Goal: Information Seeking & Learning: Learn about a topic

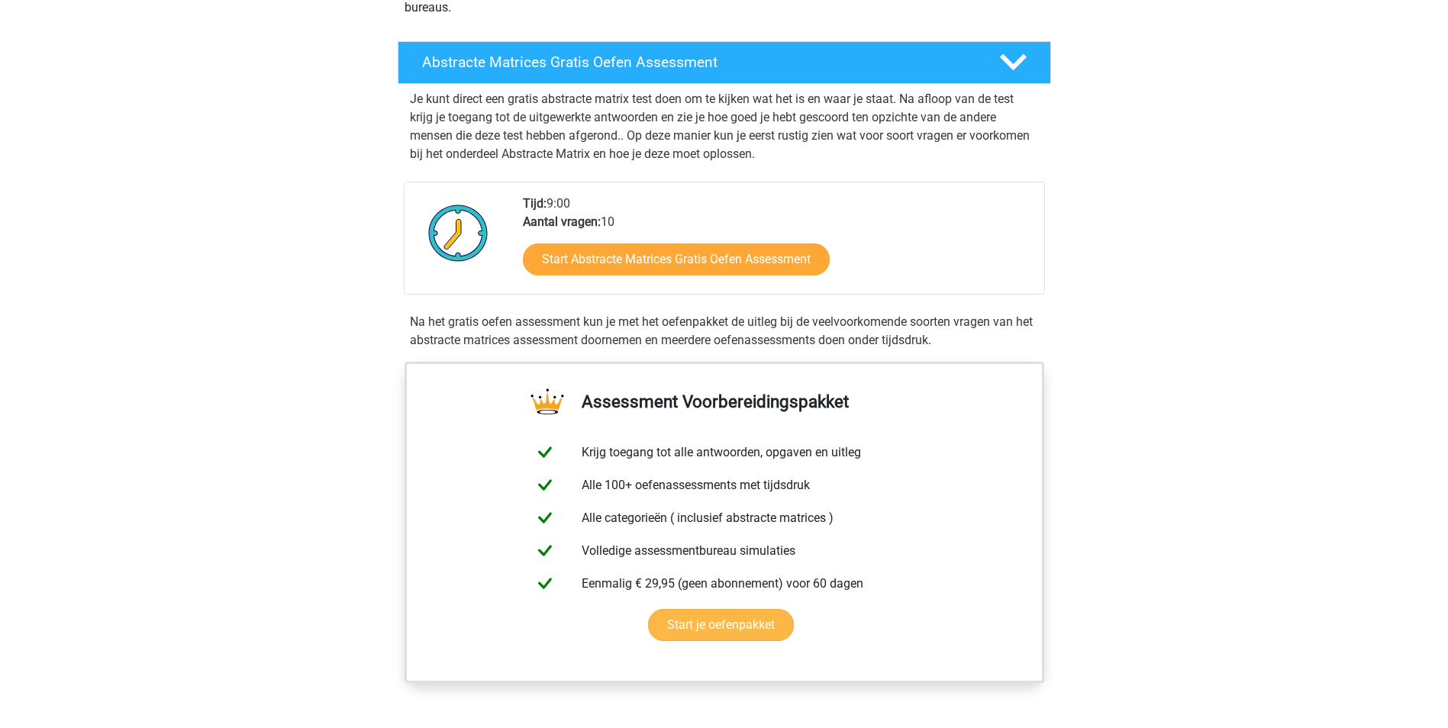
scroll to position [76, 0]
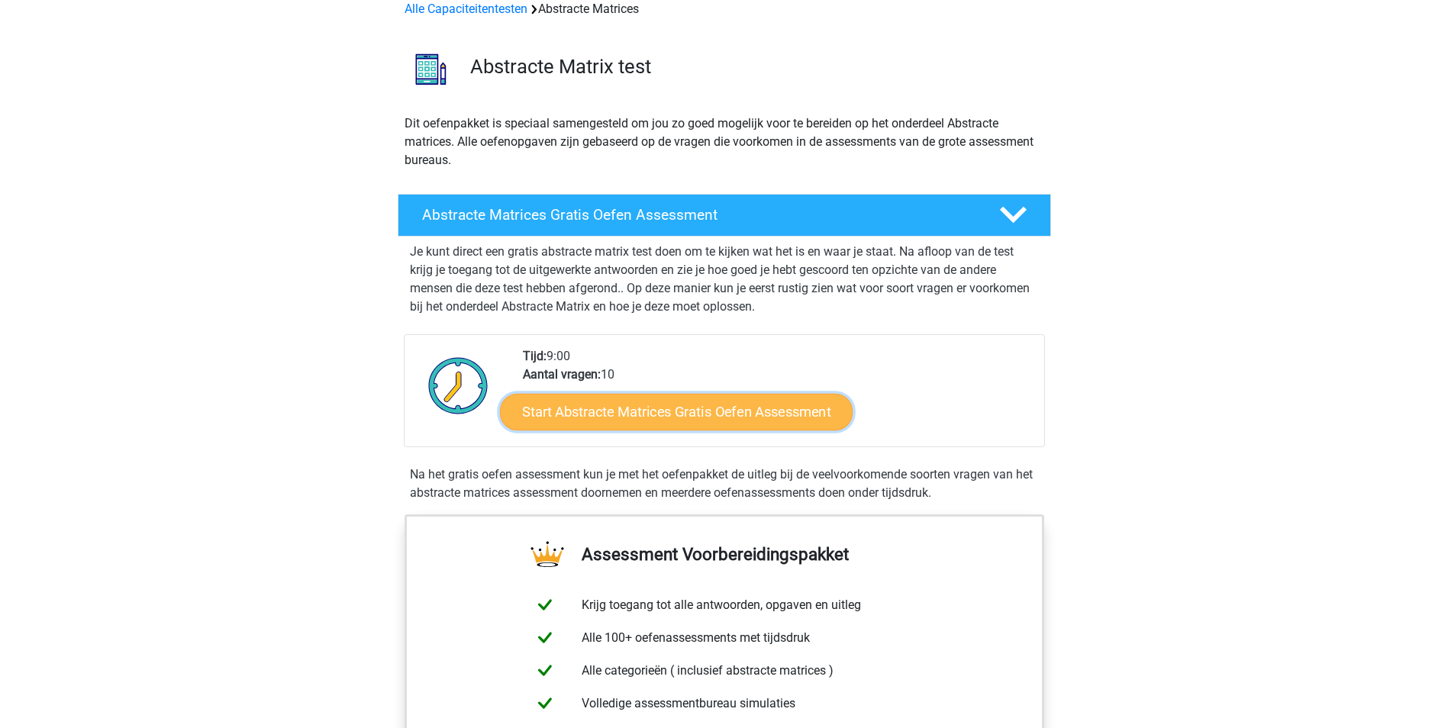
click at [809, 413] on link "Start Abstracte Matrices Gratis Oefen Assessment" at bounding box center [676, 411] width 353 height 37
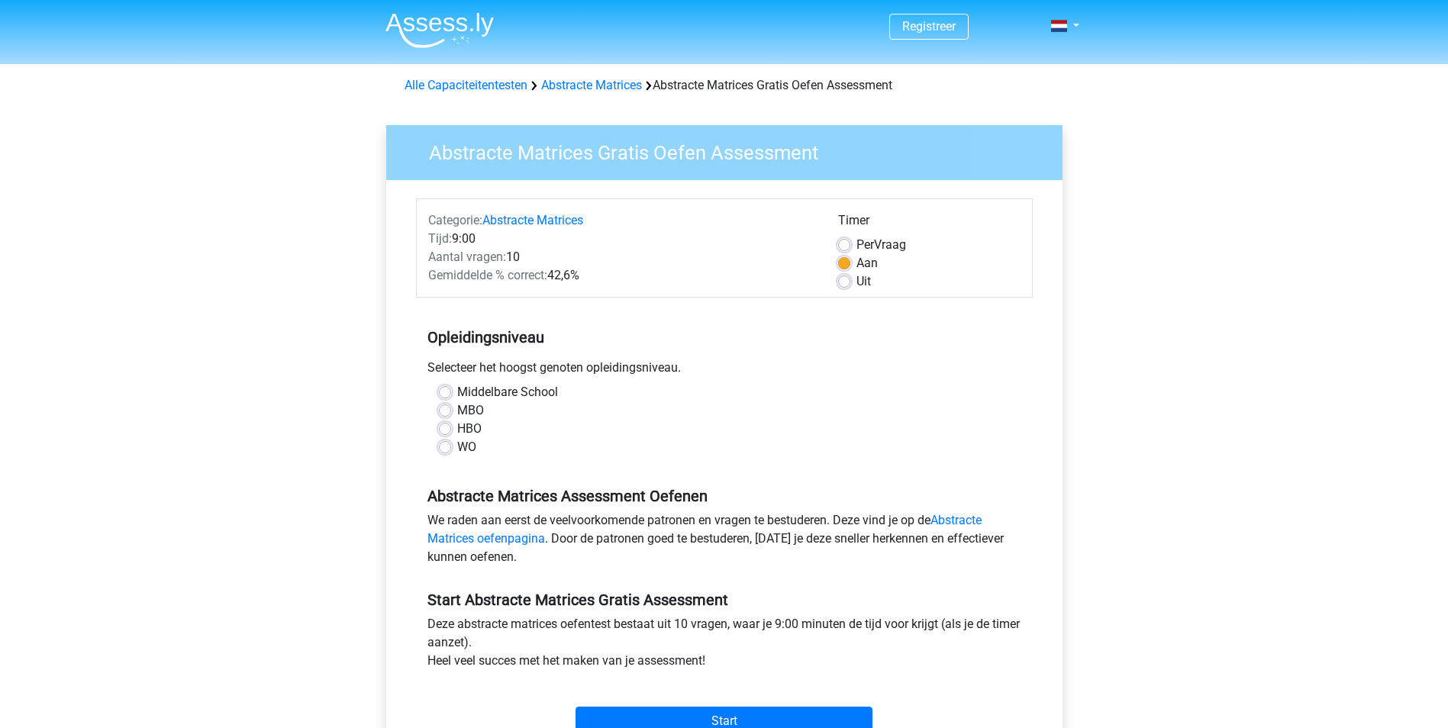
click at [476, 431] on label "HBO" at bounding box center [469, 429] width 24 height 18
click at [451, 431] on input "HBO" at bounding box center [445, 427] width 12 height 15
radio input "true"
click at [741, 716] on input "Start" at bounding box center [724, 721] width 297 height 29
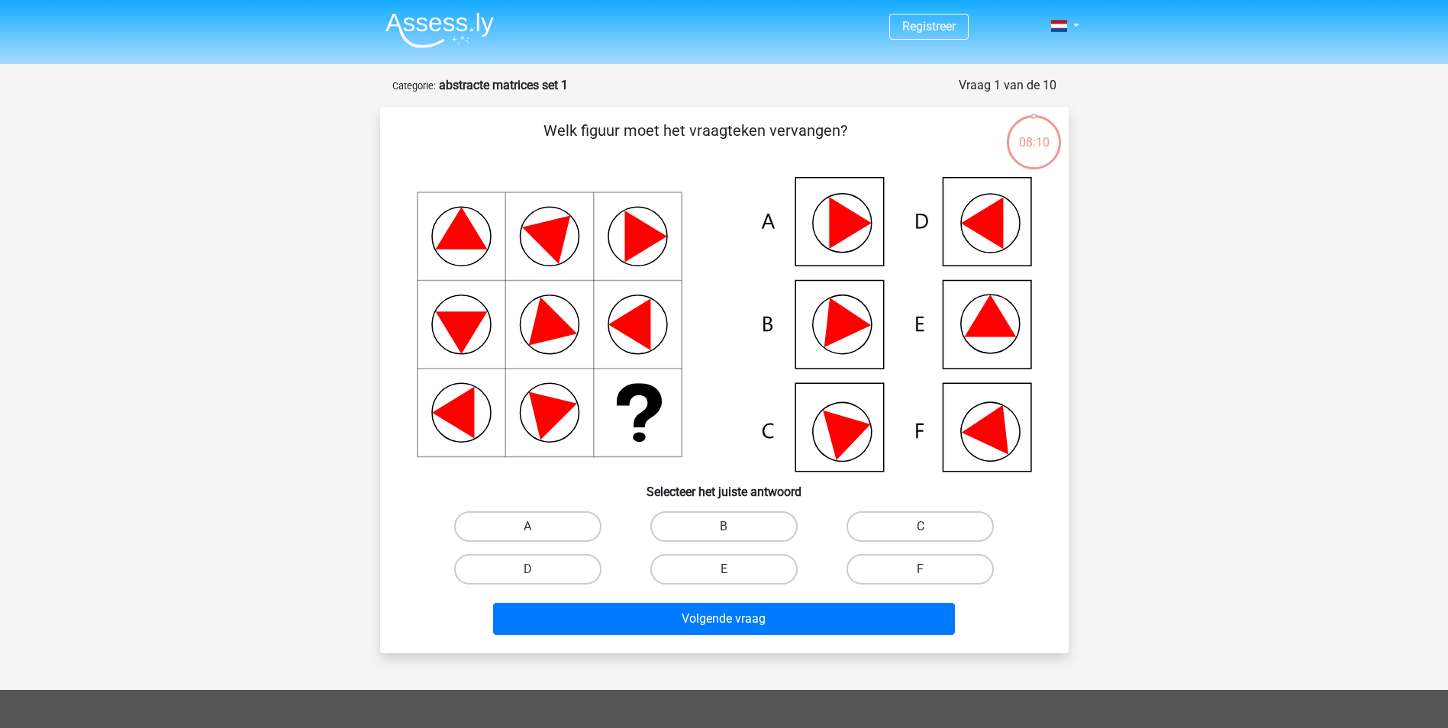
click at [925, 570] on input "F" at bounding box center [926, 575] width 10 height 10
radio input "true"
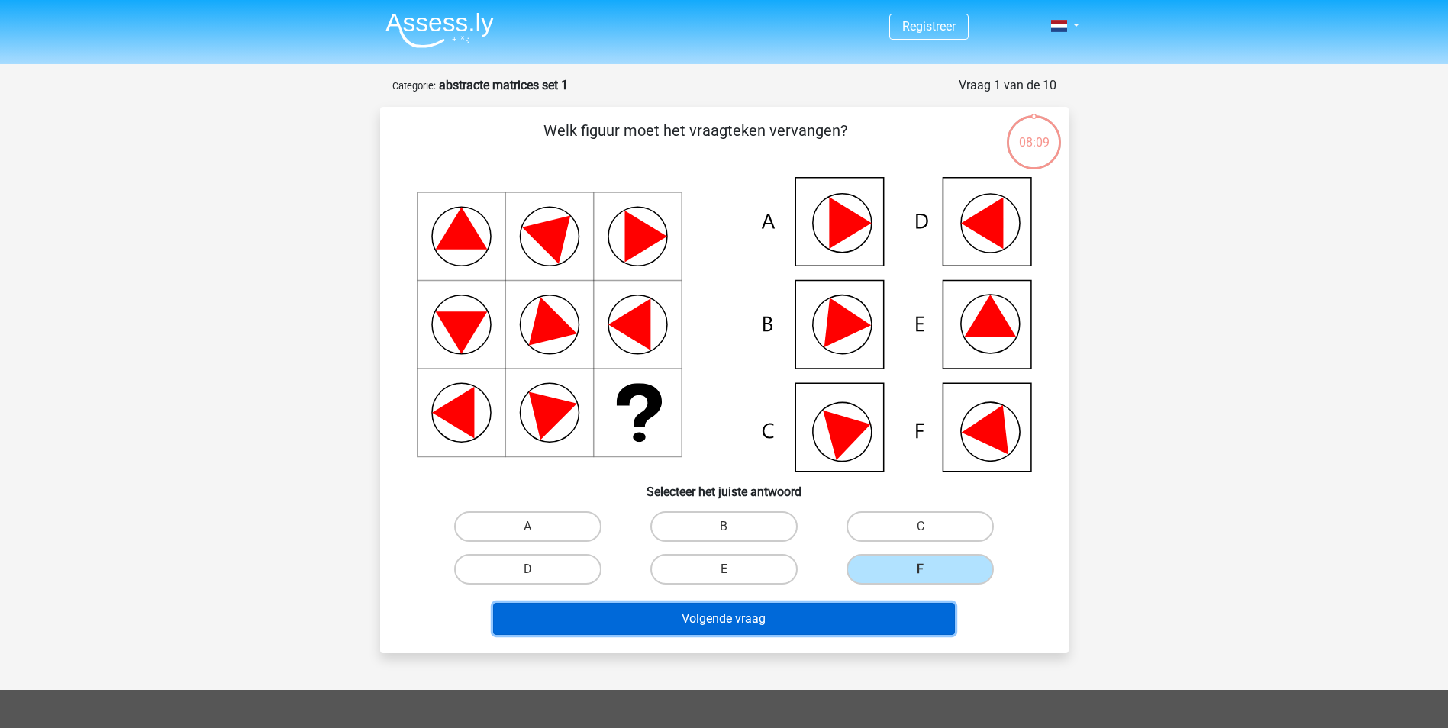
click at [754, 615] on button "Volgende vraag" at bounding box center [724, 619] width 462 height 32
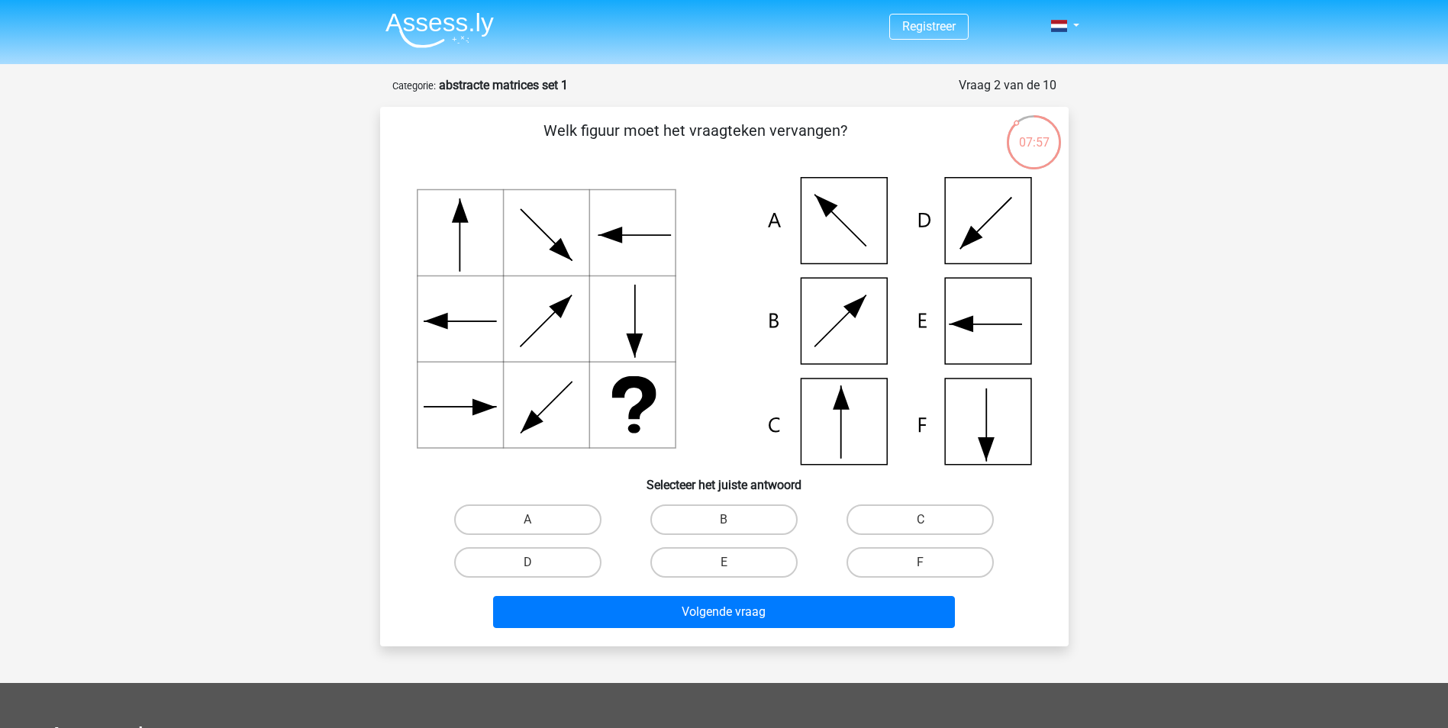
click at [844, 224] on icon at bounding box center [840, 220] width 50 height 50
click at [567, 526] on label "A" at bounding box center [527, 520] width 147 height 31
click at [538, 526] on input "A" at bounding box center [533, 525] width 10 height 10
radio input "true"
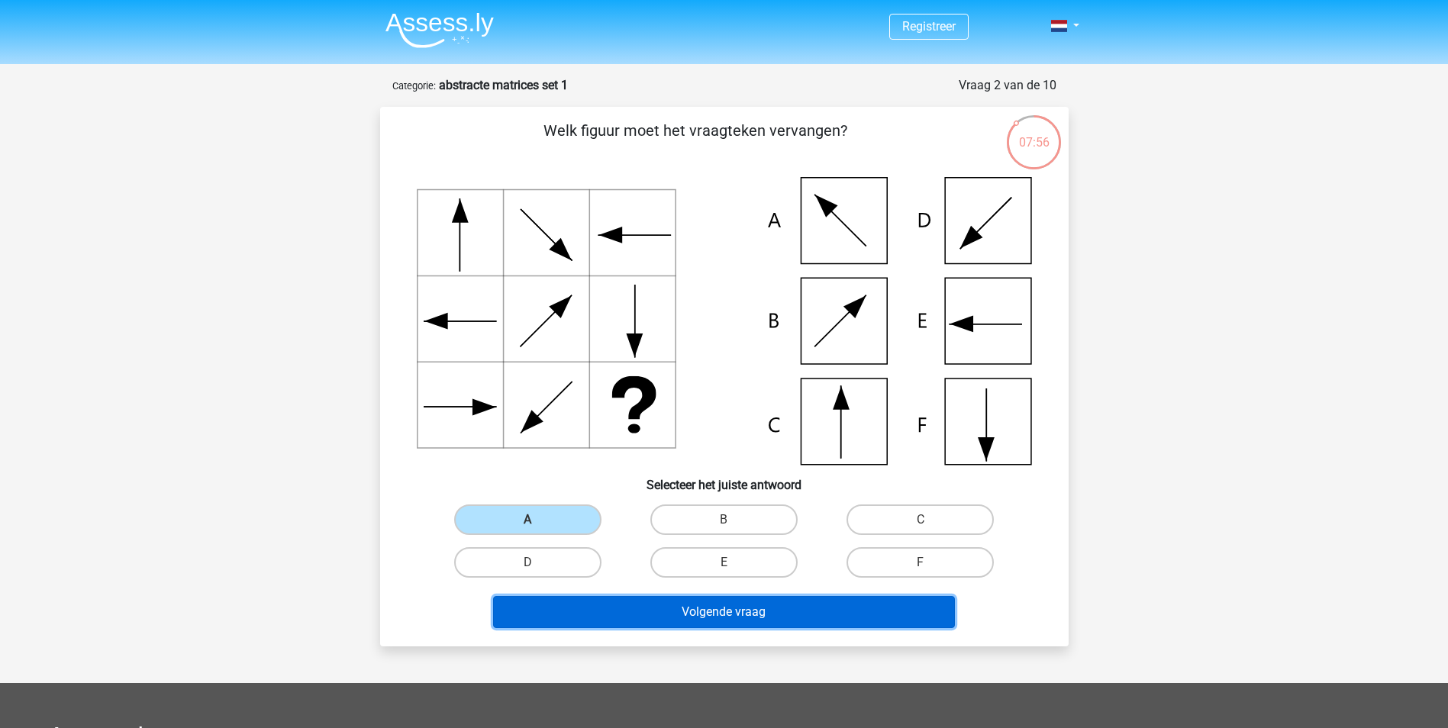
click at [668, 615] on button "Volgende vraag" at bounding box center [724, 612] width 462 height 32
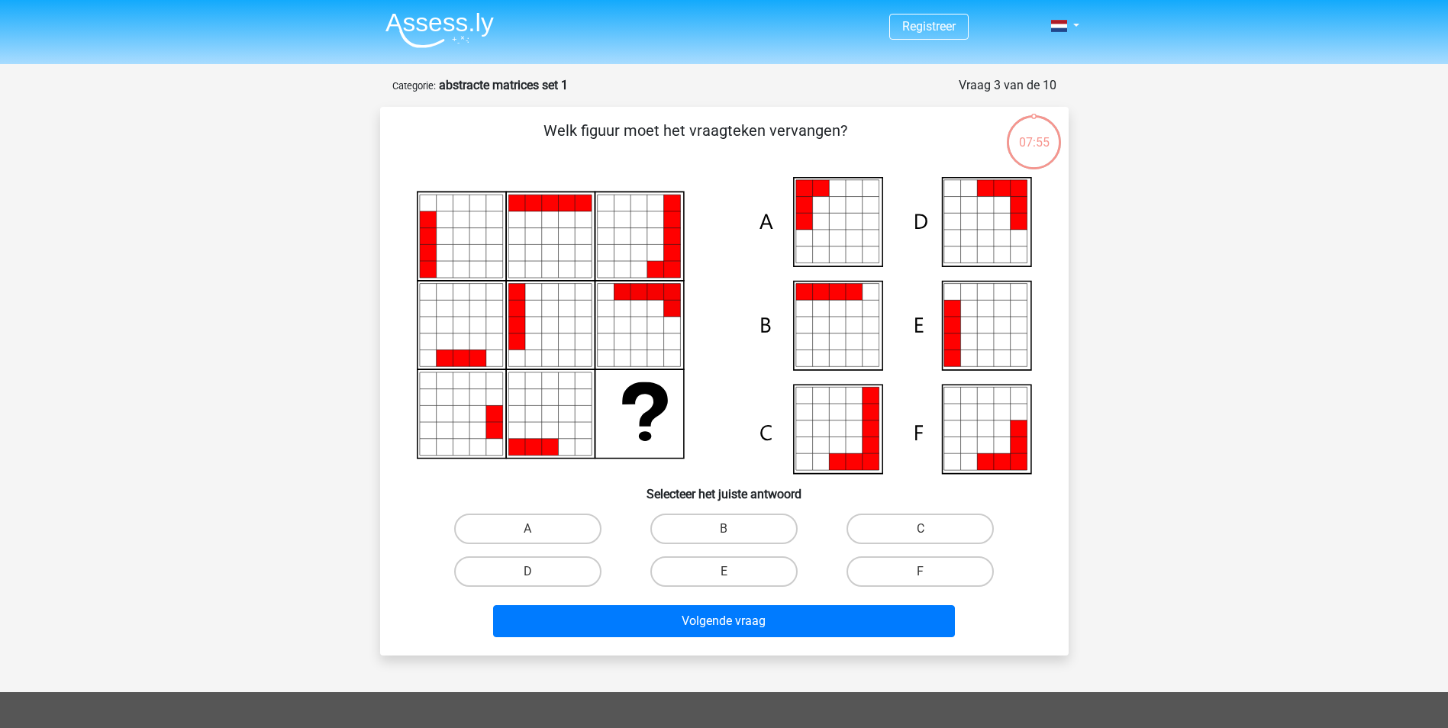
scroll to position [76, 0]
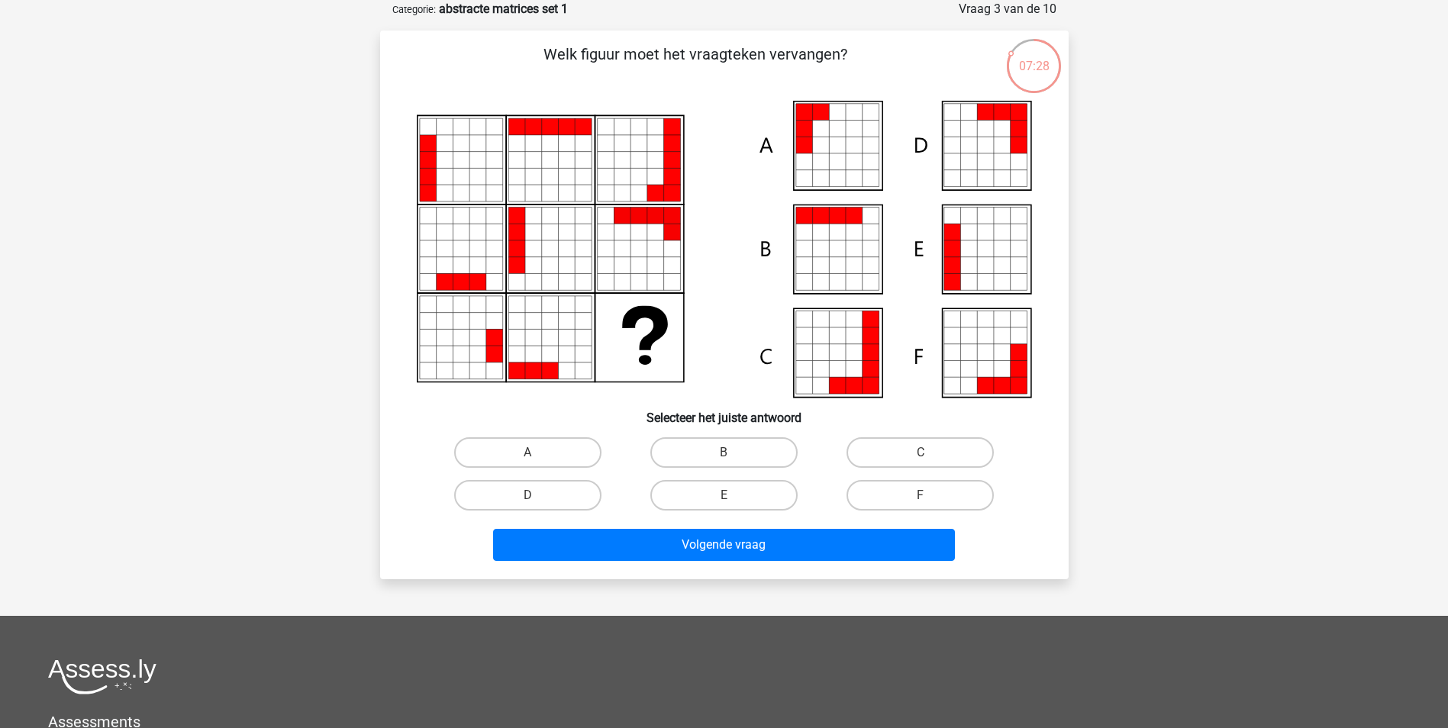
click at [991, 266] on icon at bounding box center [985, 265] width 17 height 17
click at [719, 486] on label "E" at bounding box center [724, 495] width 147 height 31
click at [724, 496] on input "E" at bounding box center [729, 501] width 10 height 10
radio input "true"
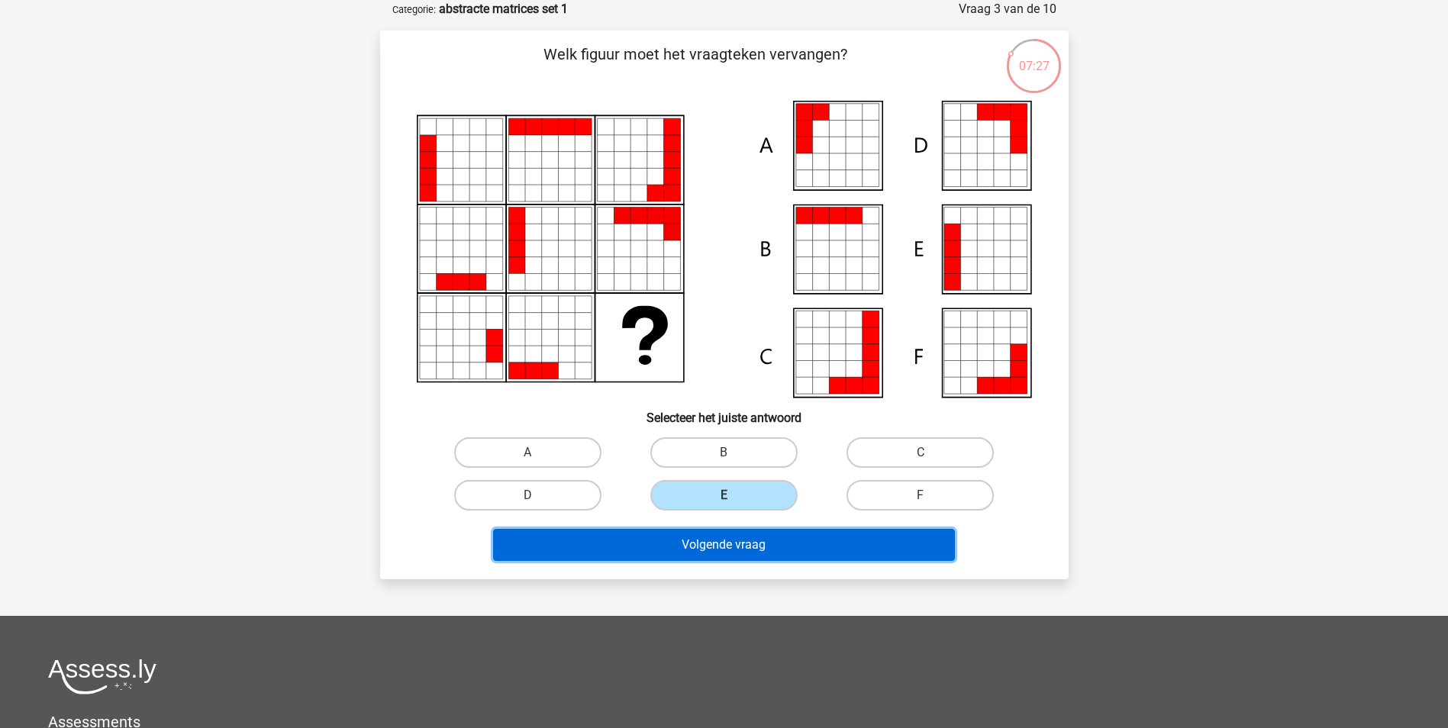
click at [711, 550] on button "Volgende vraag" at bounding box center [724, 545] width 462 height 32
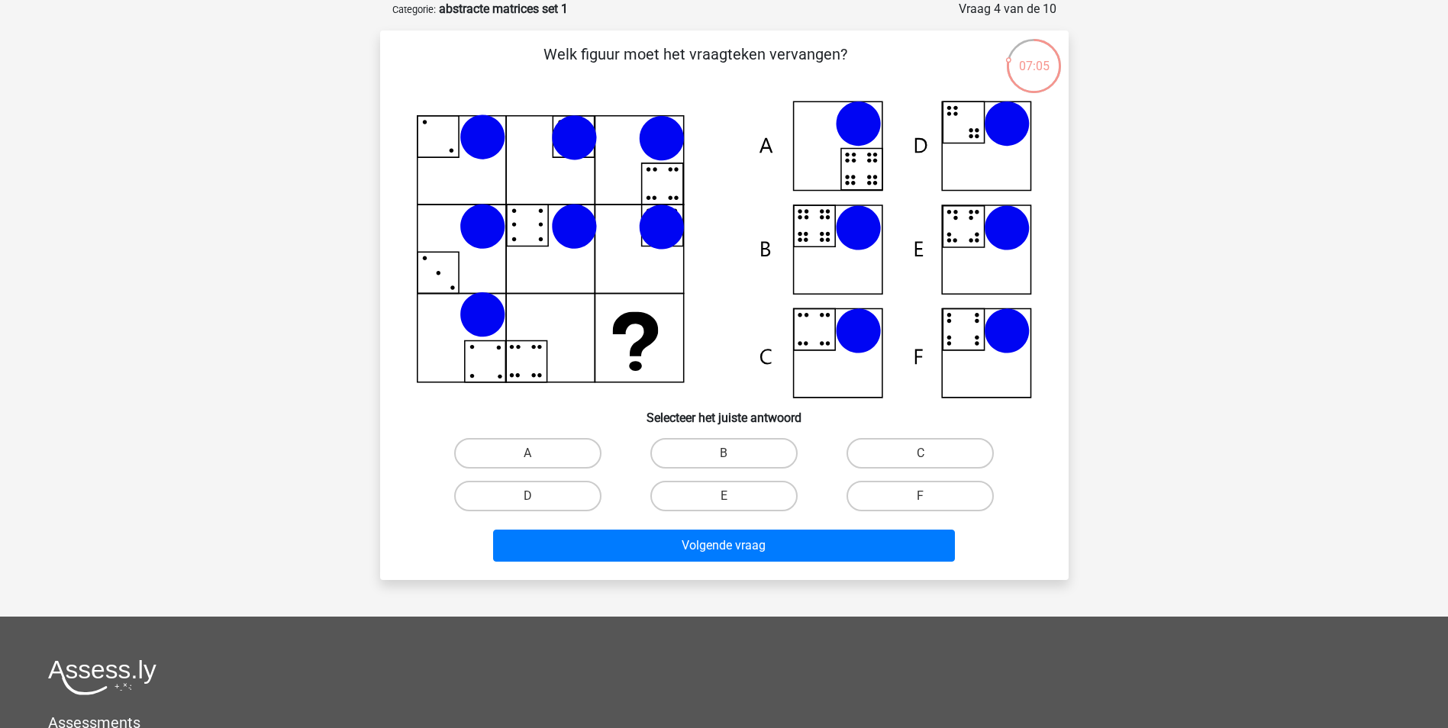
click at [732, 462] on input "B" at bounding box center [729, 459] width 10 height 10
radio input "true"
click at [754, 563] on div "Volgende vraag" at bounding box center [724, 549] width 589 height 38
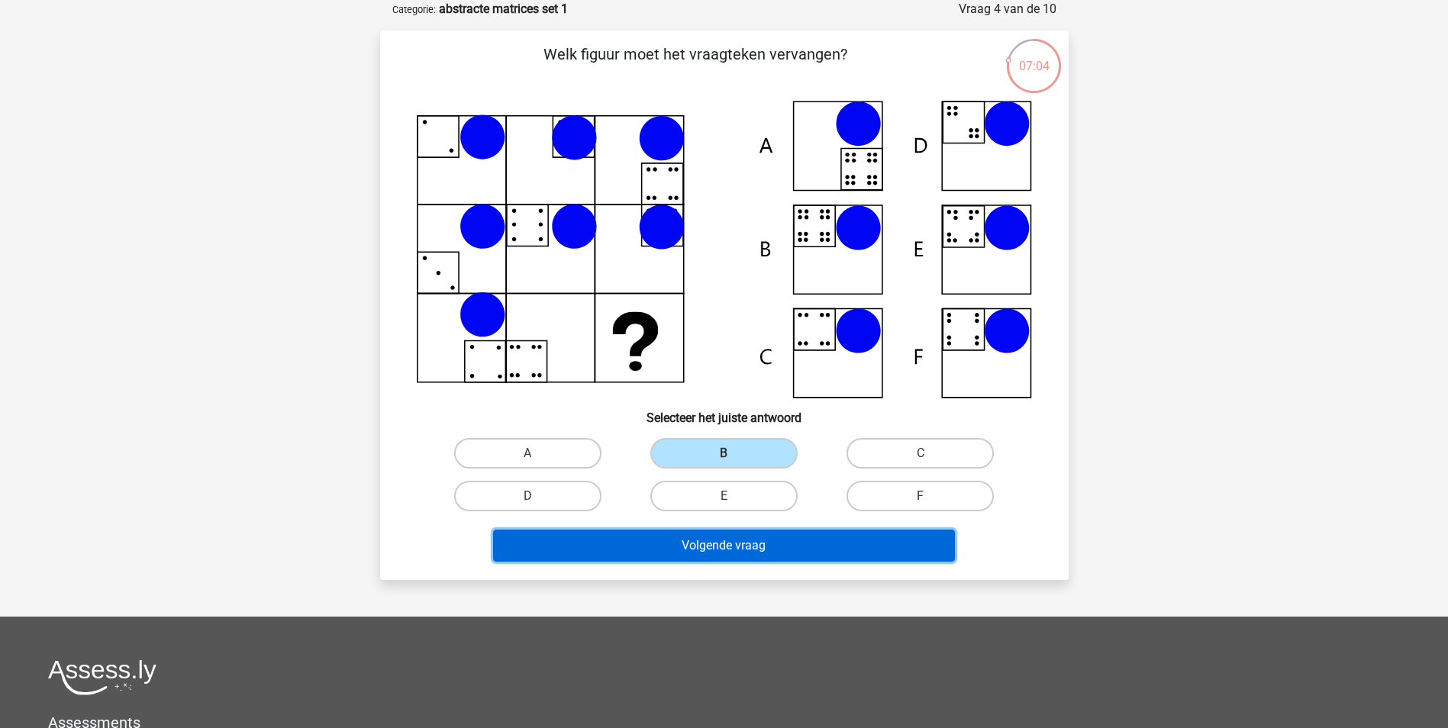
click at [759, 554] on button "Volgende vraag" at bounding box center [724, 546] width 462 height 32
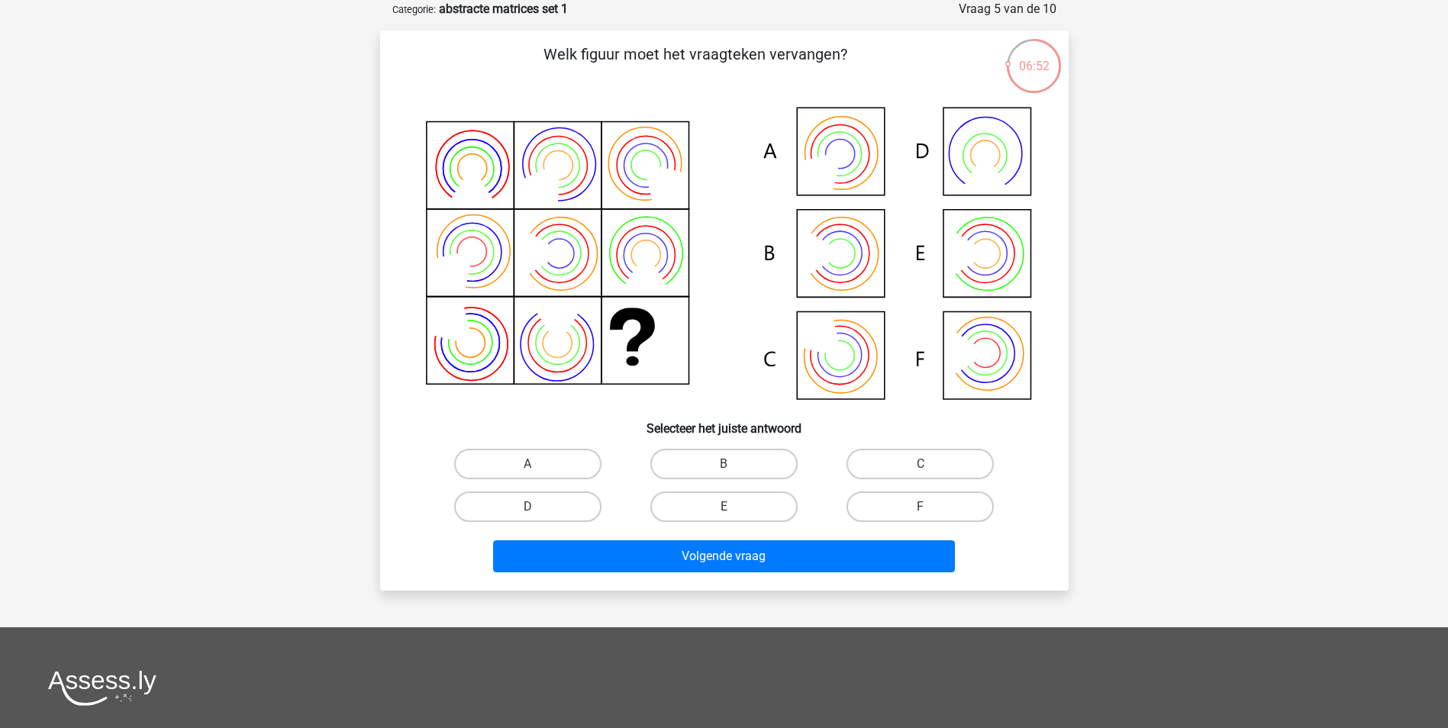
click at [929, 470] on input "C" at bounding box center [926, 469] width 10 height 10
radio input "true"
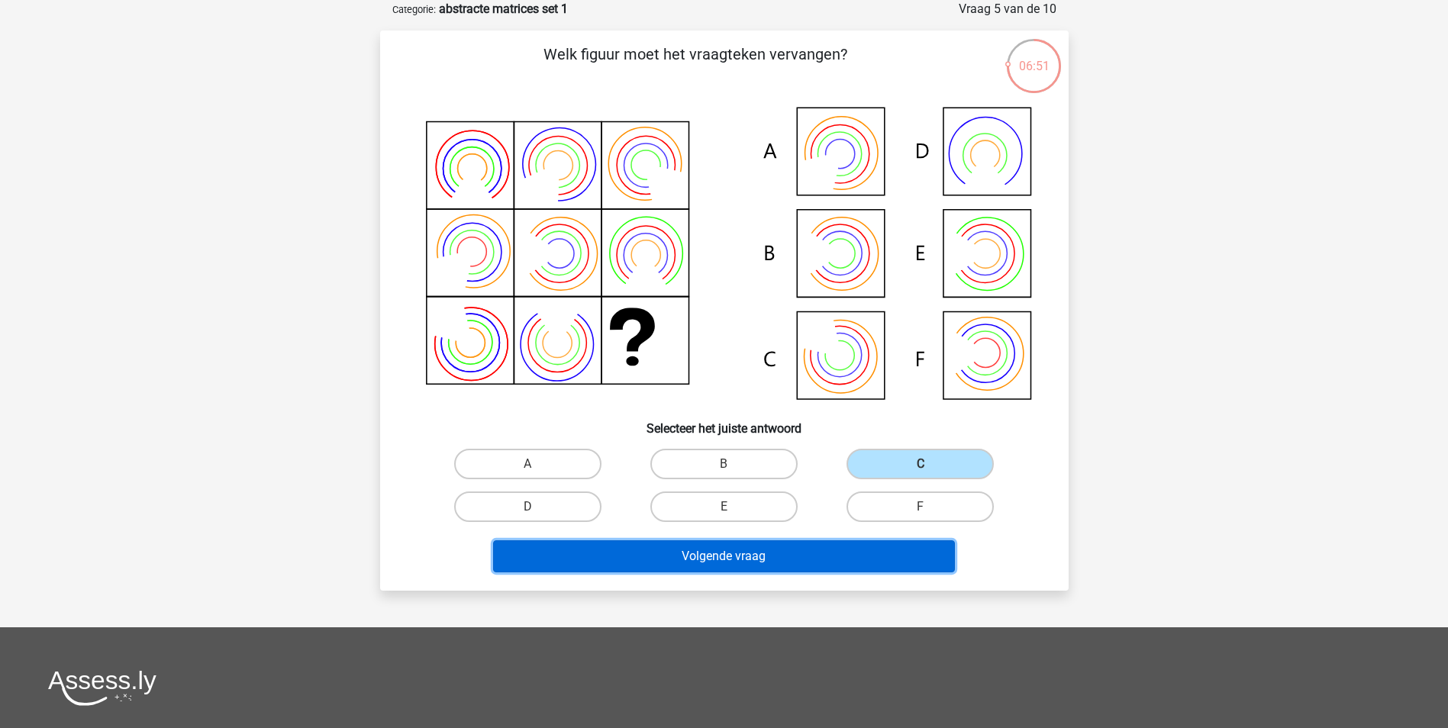
click at [804, 541] on button "Volgende vraag" at bounding box center [724, 557] width 462 height 32
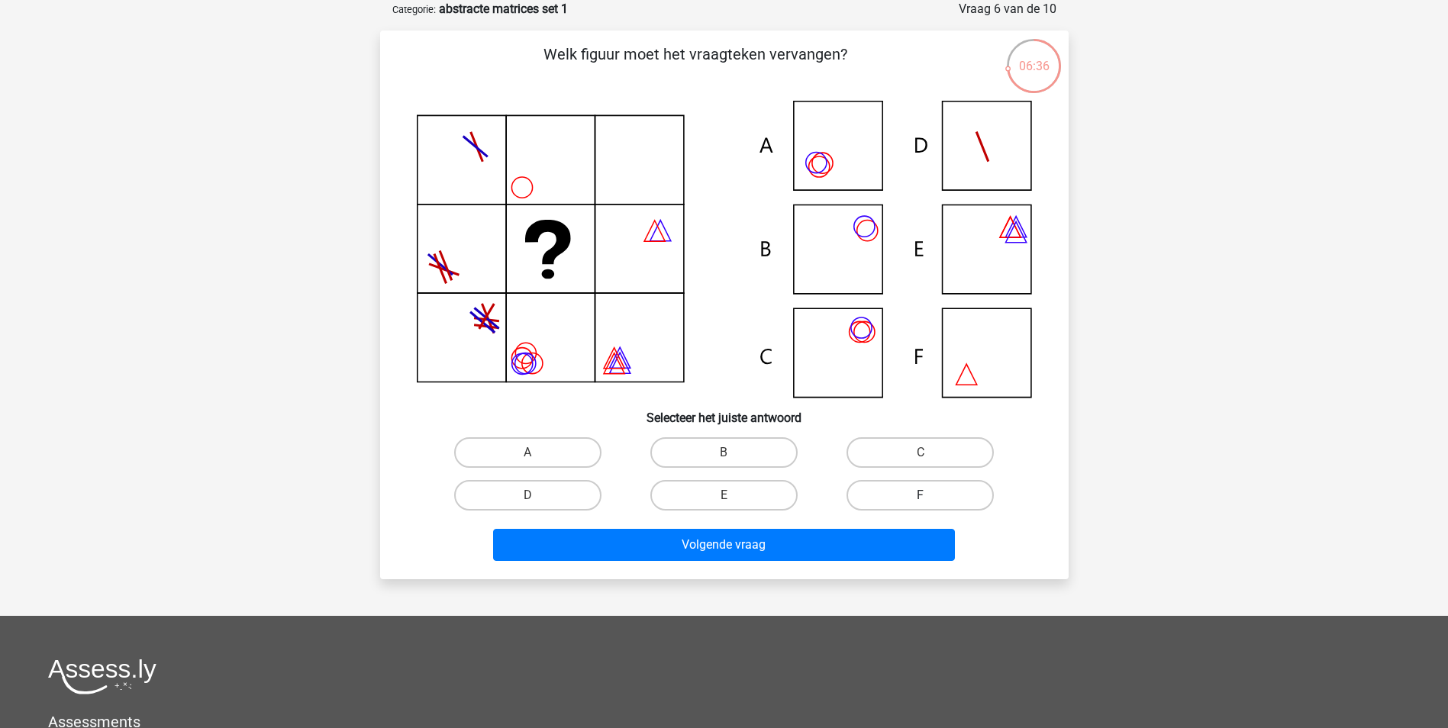
click at [920, 484] on label "F" at bounding box center [920, 495] width 147 height 31
click at [921, 496] on input "F" at bounding box center [926, 501] width 10 height 10
radio input "true"
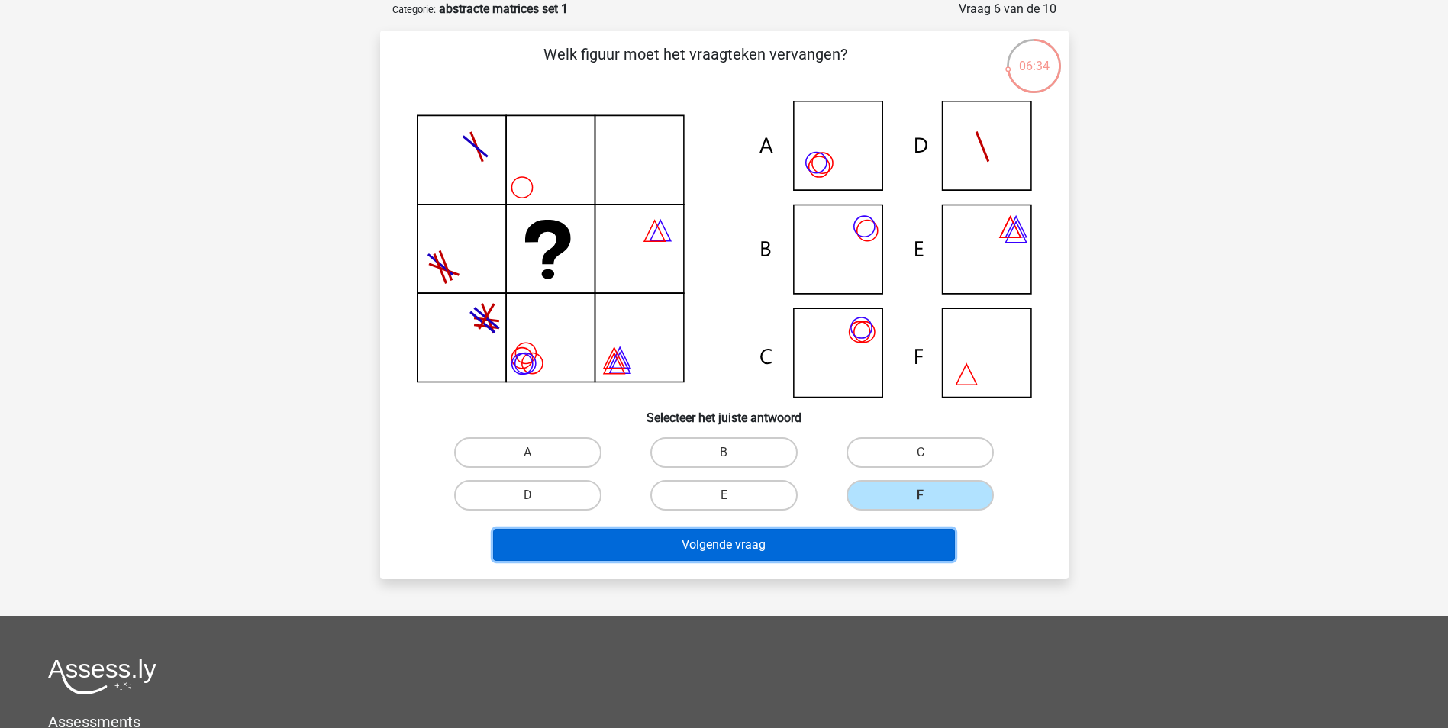
click at [845, 551] on button "Volgende vraag" at bounding box center [724, 545] width 462 height 32
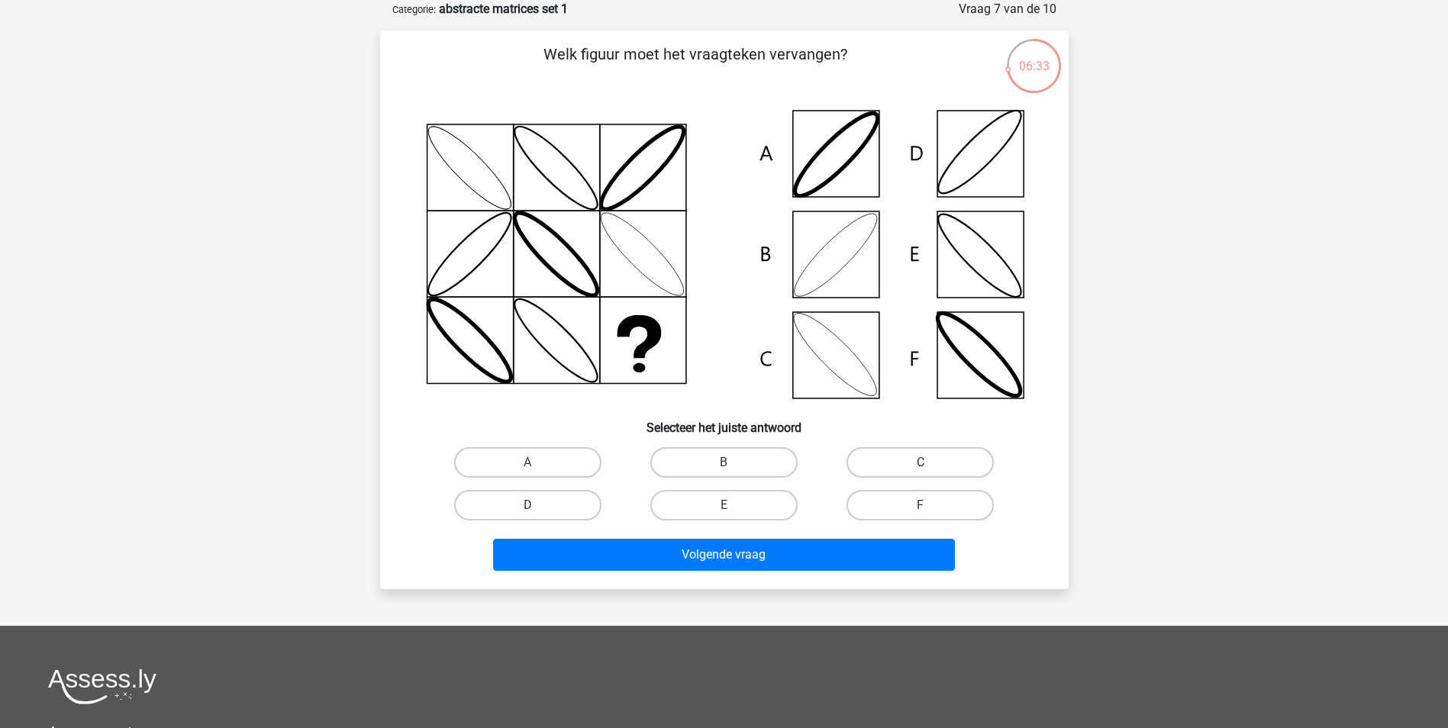
scroll to position [0, 0]
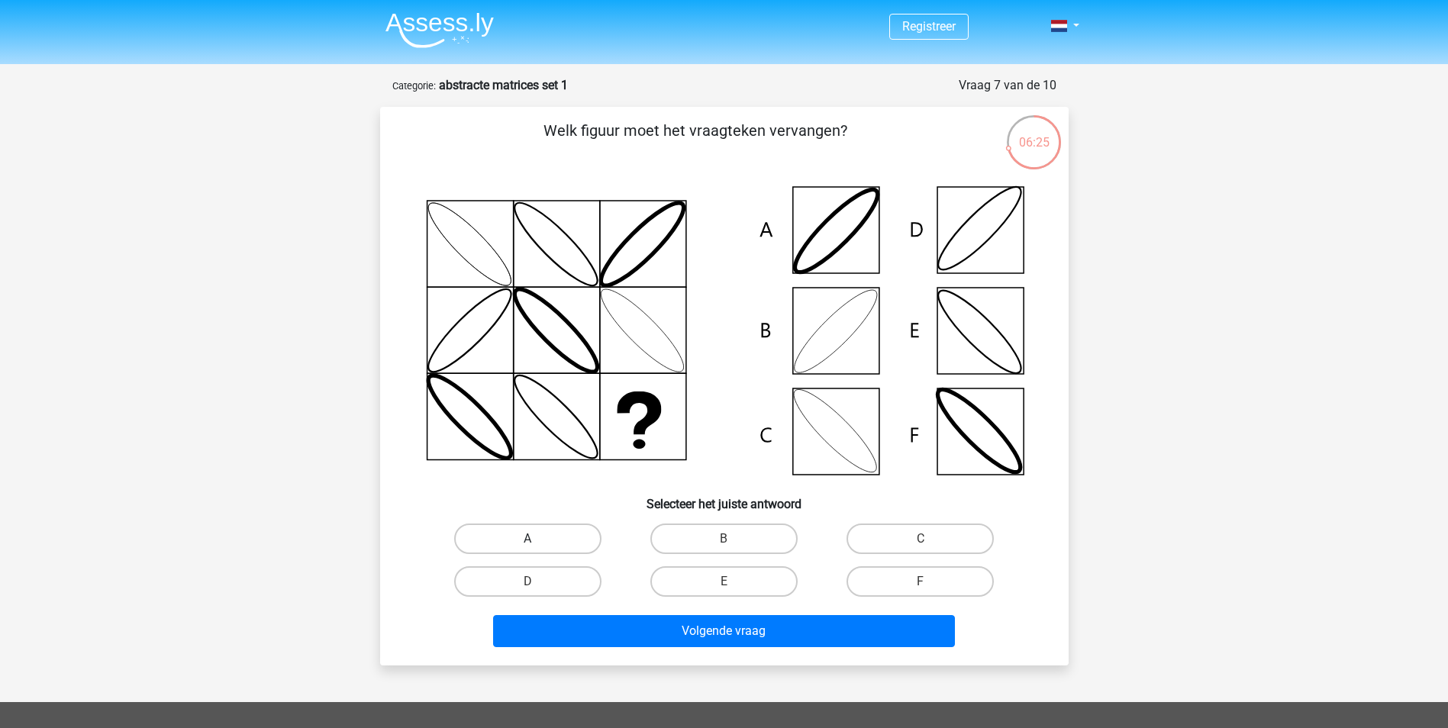
click at [571, 537] on label "A" at bounding box center [527, 539] width 147 height 31
click at [538, 539] on input "A" at bounding box center [533, 544] width 10 height 10
radio input "true"
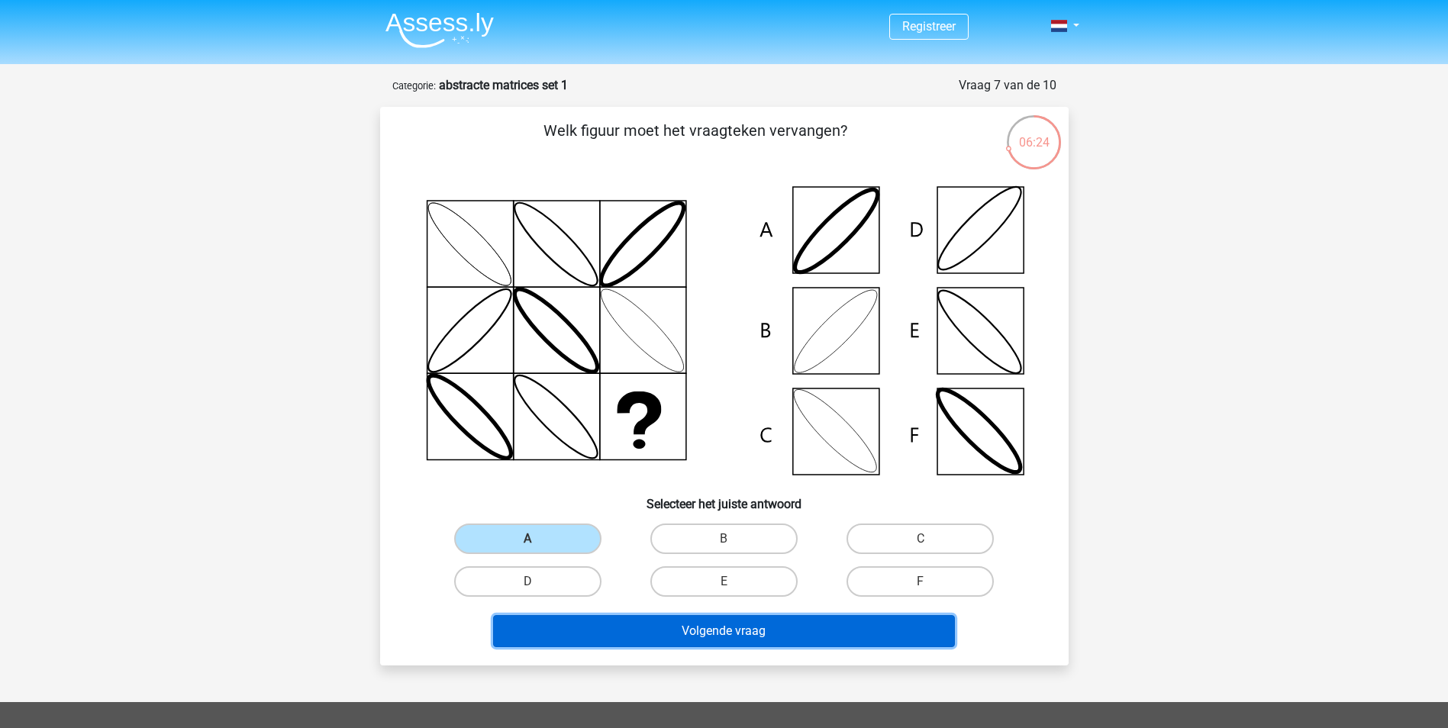
click at [609, 620] on button "Volgende vraag" at bounding box center [724, 631] width 462 height 32
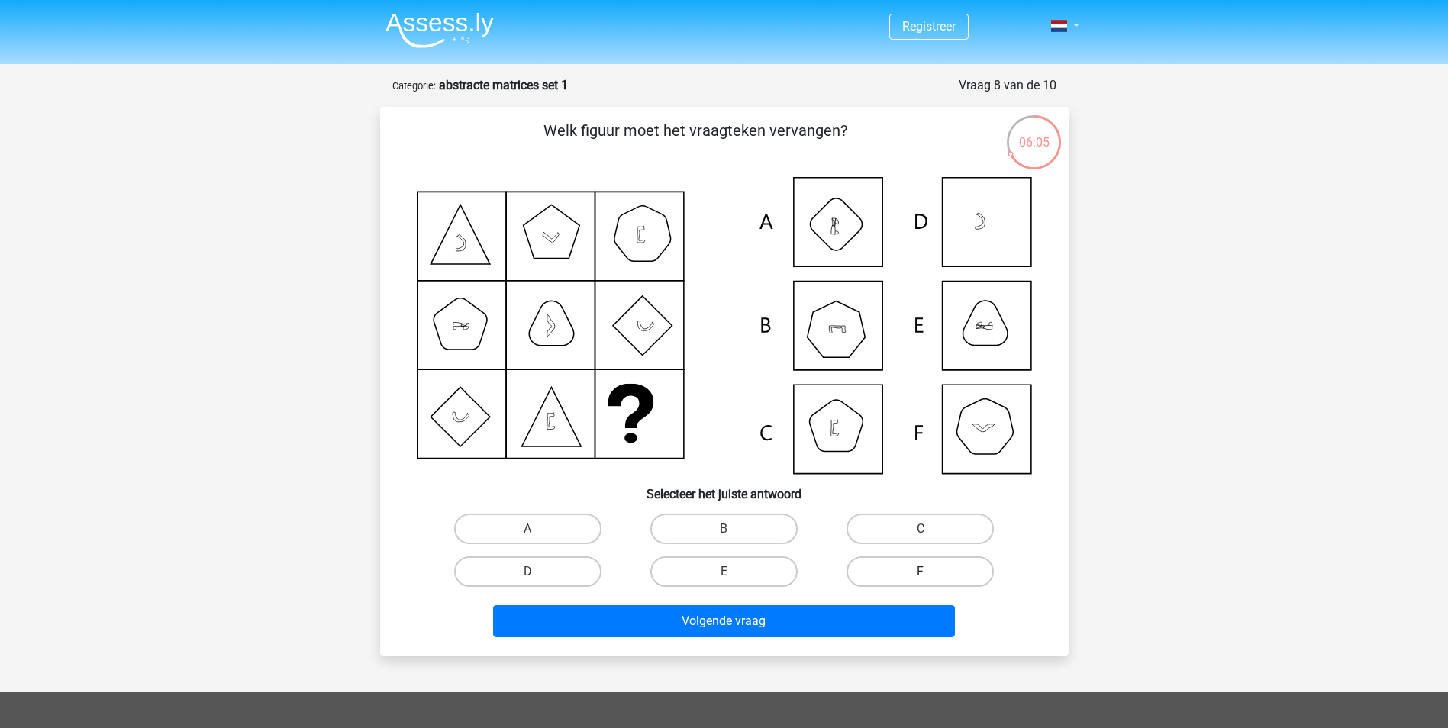
click at [964, 573] on label "F" at bounding box center [920, 572] width 147 height 31
click at [931, 573] on input "F" at bounding box center [926, 577] width 10 height 10
radio input "true"
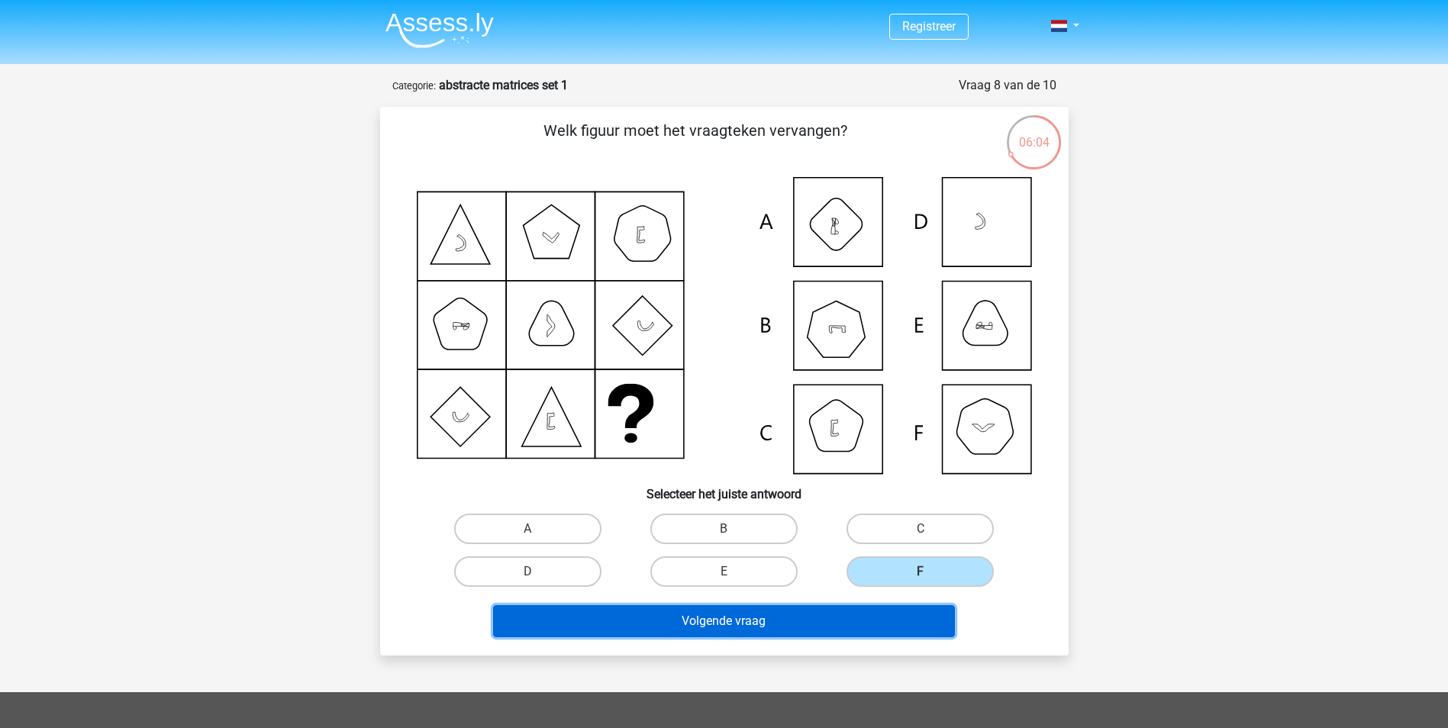
click at [870, 611] on button "Volgende vraag" at bounding box center [724, 622] width 462 height 32
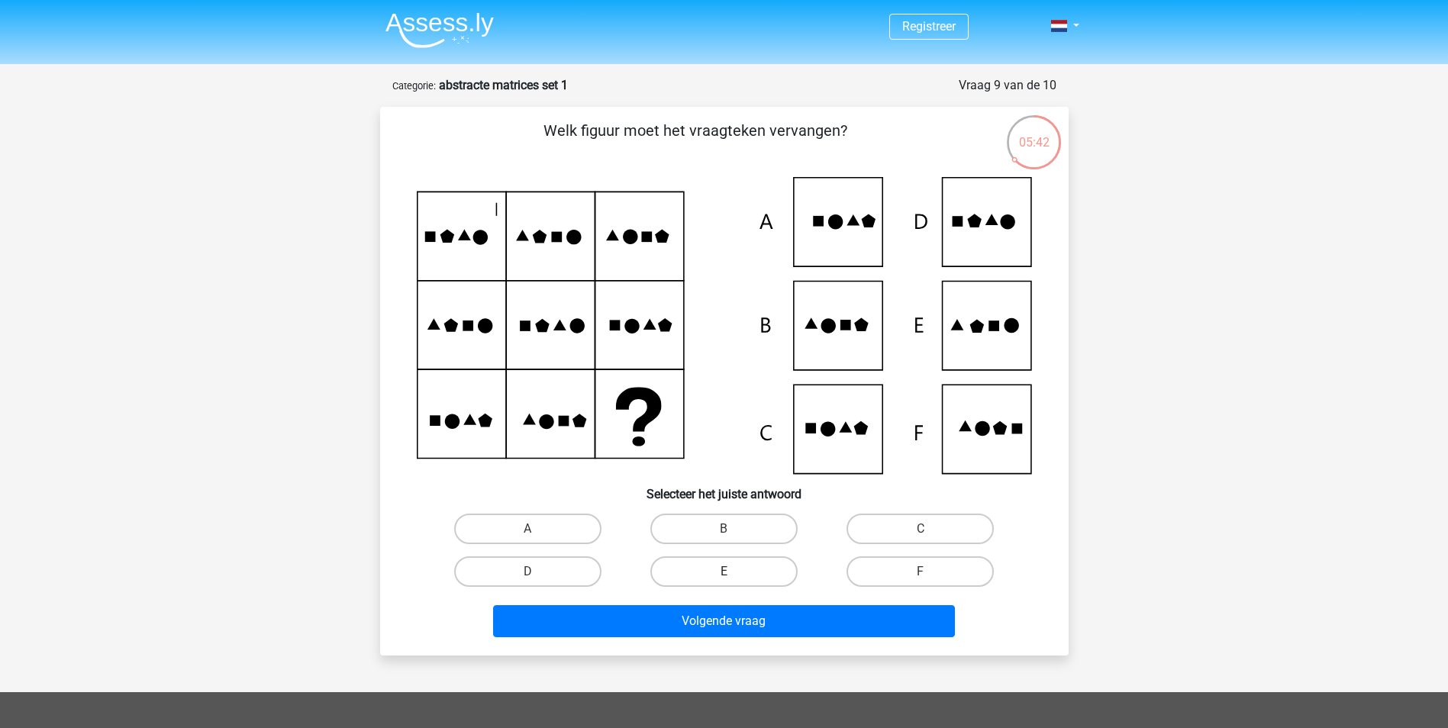
click at [742, 566] on label "E" at bounding box center [724, 572] width 147 height 31
click at [734, 572] on input "E" at bounding box center [729, 577] width 10 height 10
radio input "true"
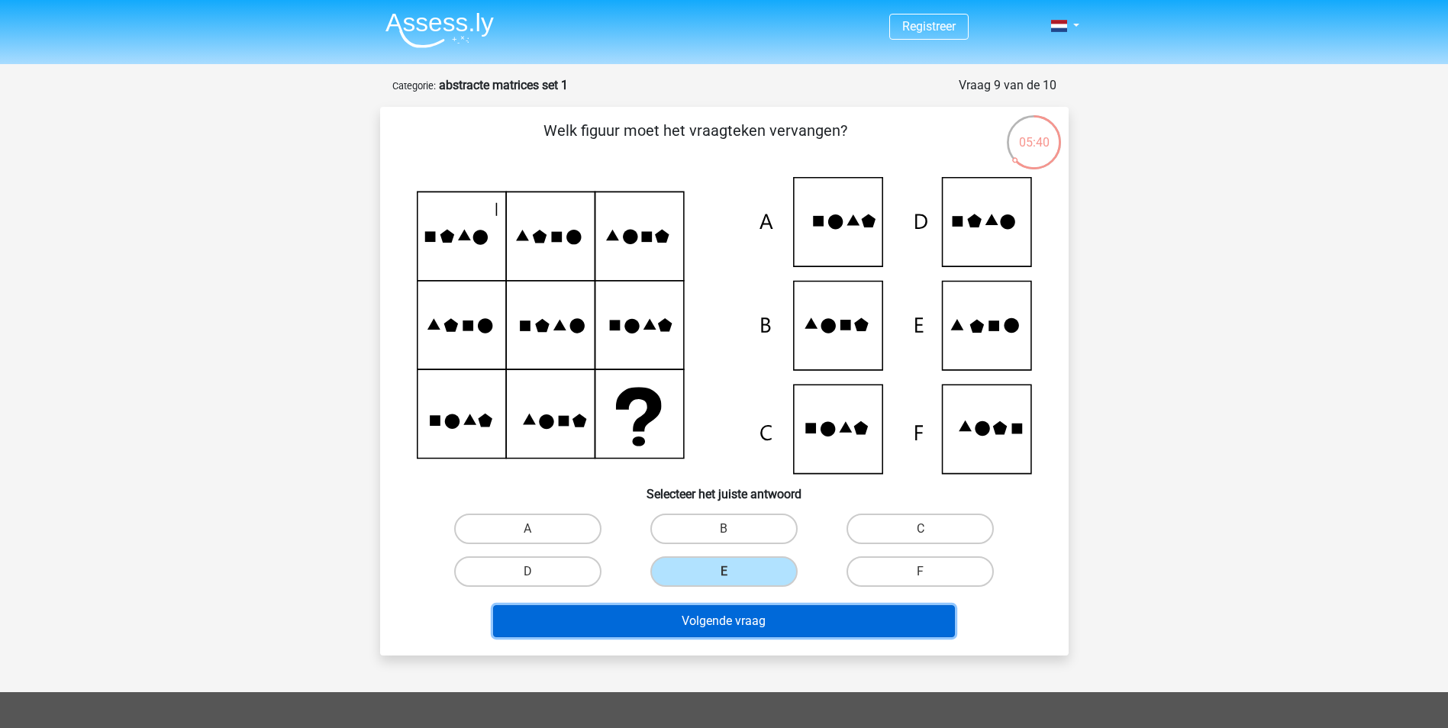
click at [735, 625] on button "Volgende vraag" at bounding box center [724, 622] width 462 height 32
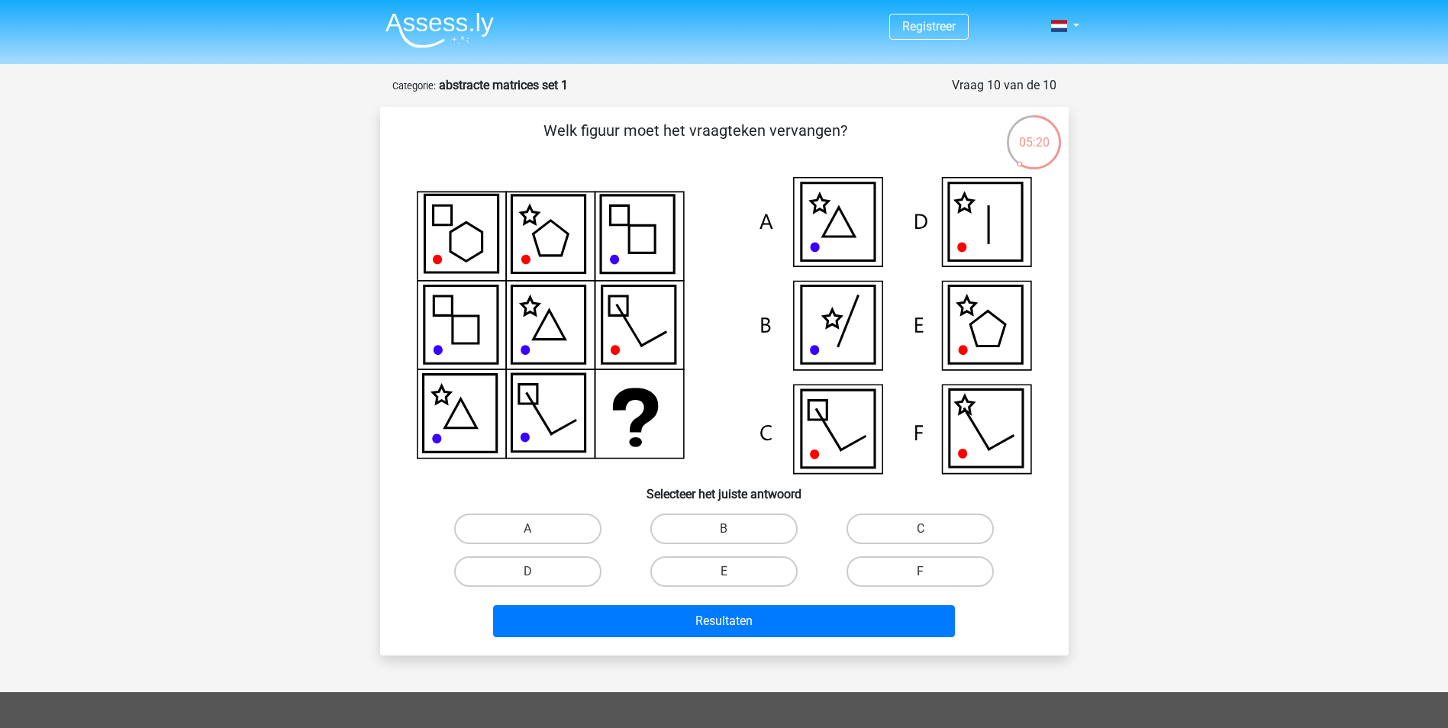
click at [771, 553] on div "E" at bounding box center [724, 572] width 196 height 43
click at [763, 583] on label "E" at bounding box center [724, 572] width 147 height 31
click at [734, 582] on input "E" at bounding box center [729, 577] width 10 height 10
radio input "true"
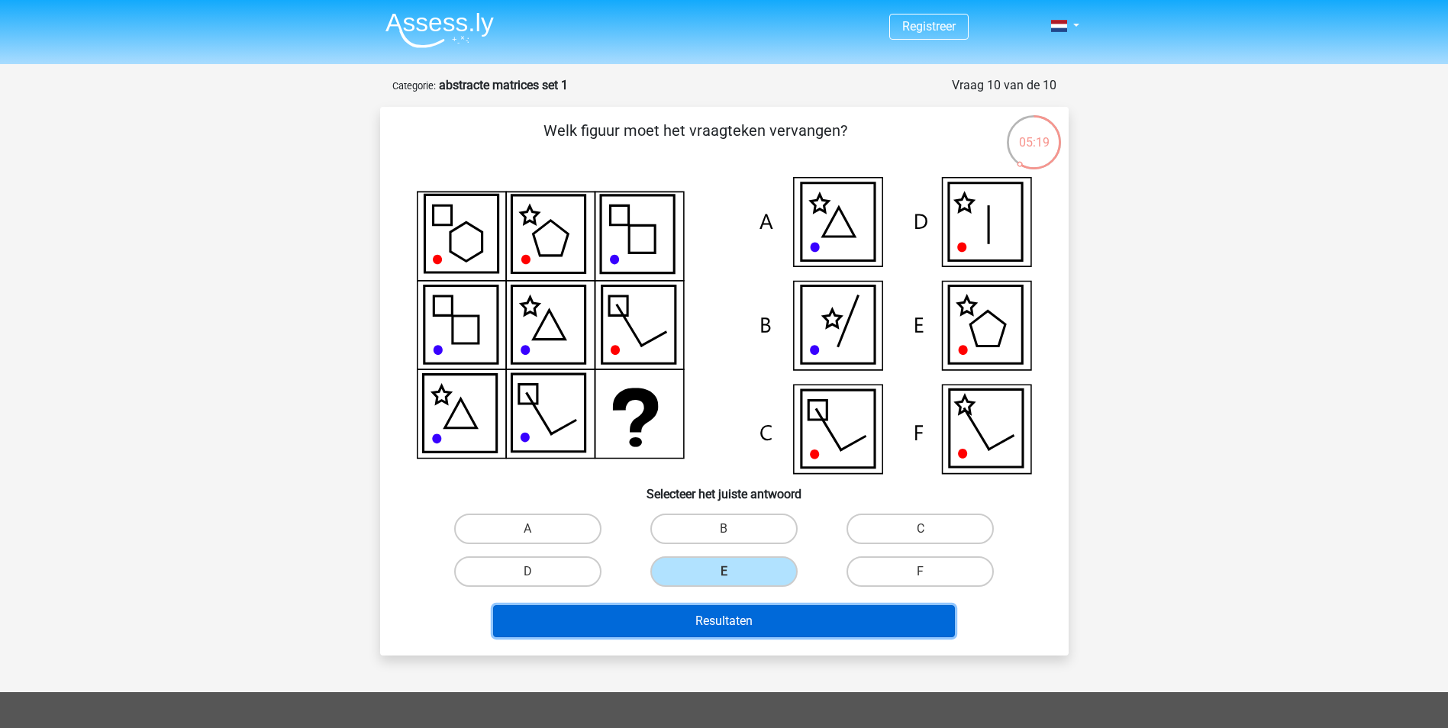
click at [767, 615] on button "Resultaten" at bounding box center [724, 622] width 462 height 32
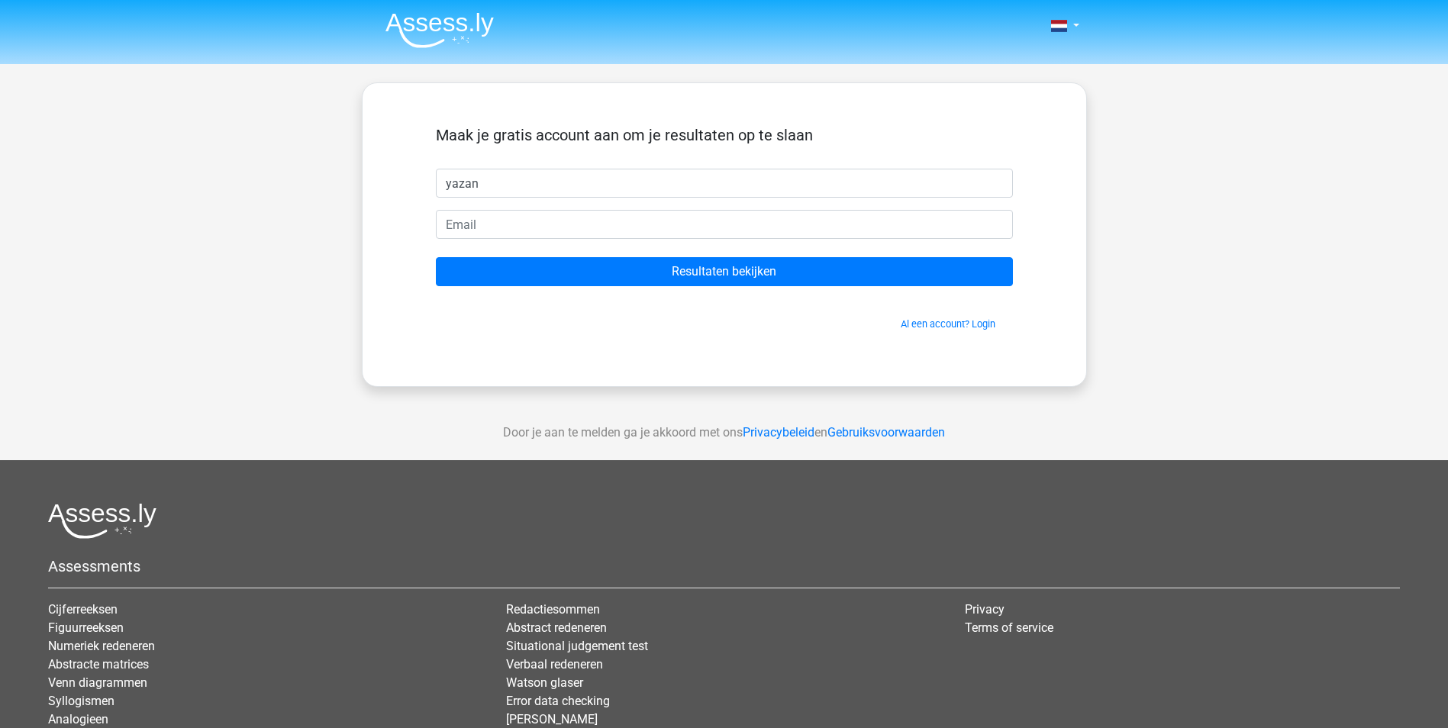
type input "yazan"
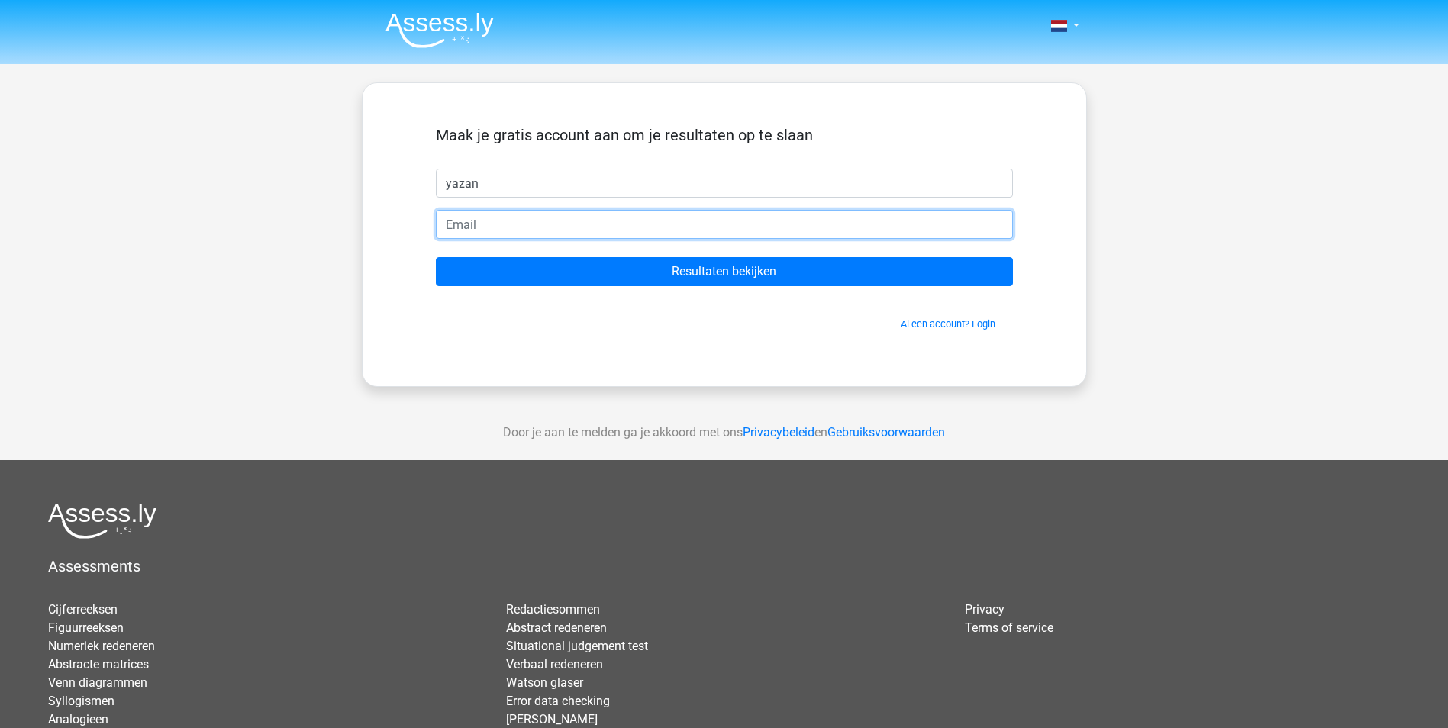
click at [498, 210] on input "email" at bounding box center [724, 224] width 577 height 29
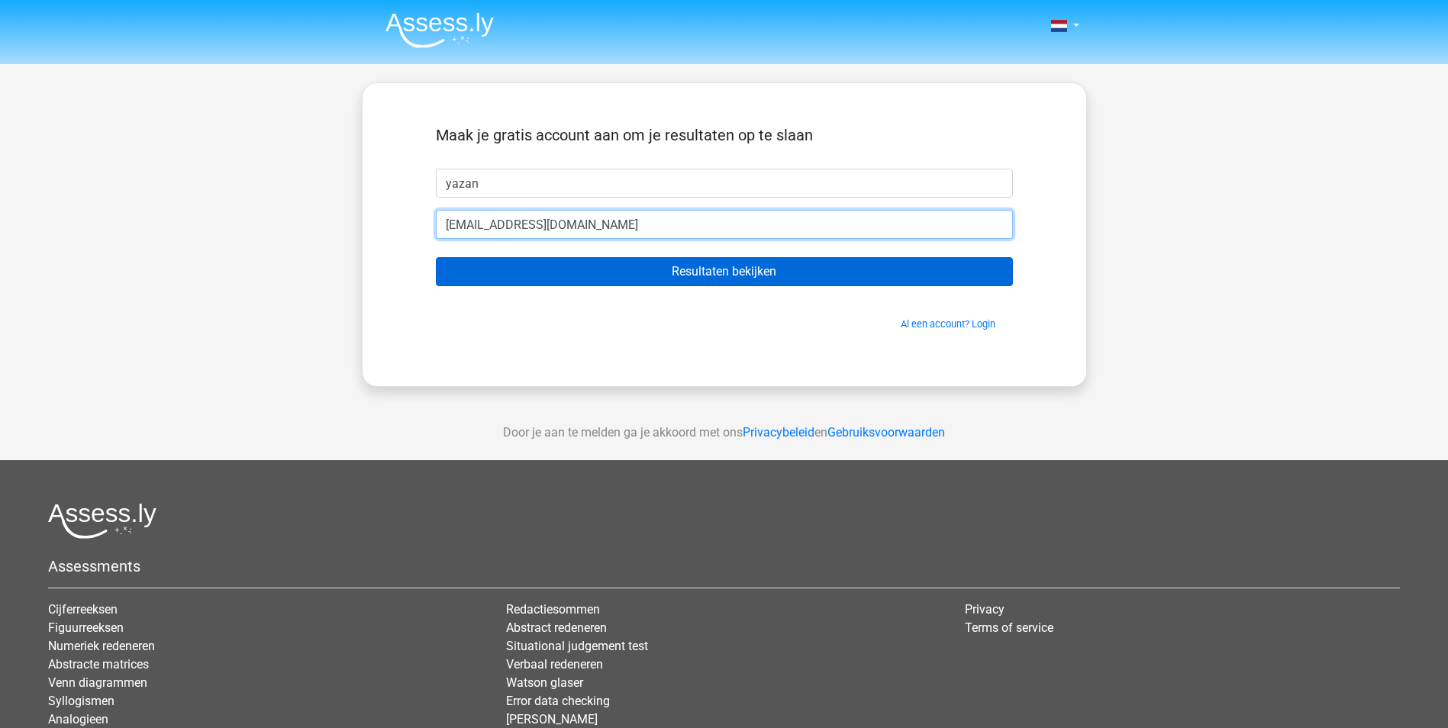
type input "Y.haji@umcg.nl"
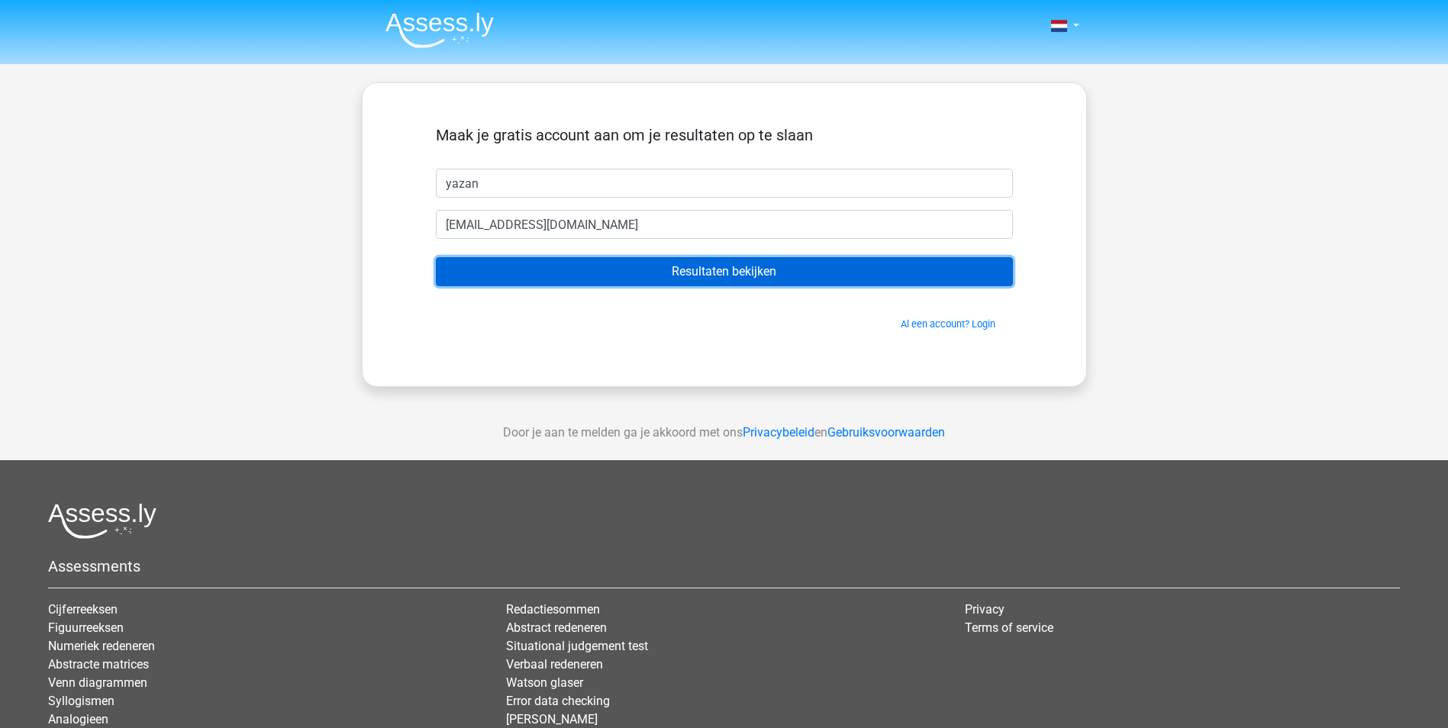
click at [520, 280] on input "Resultaten bekijken" at bounding box center [724, 271] width 577 height 29
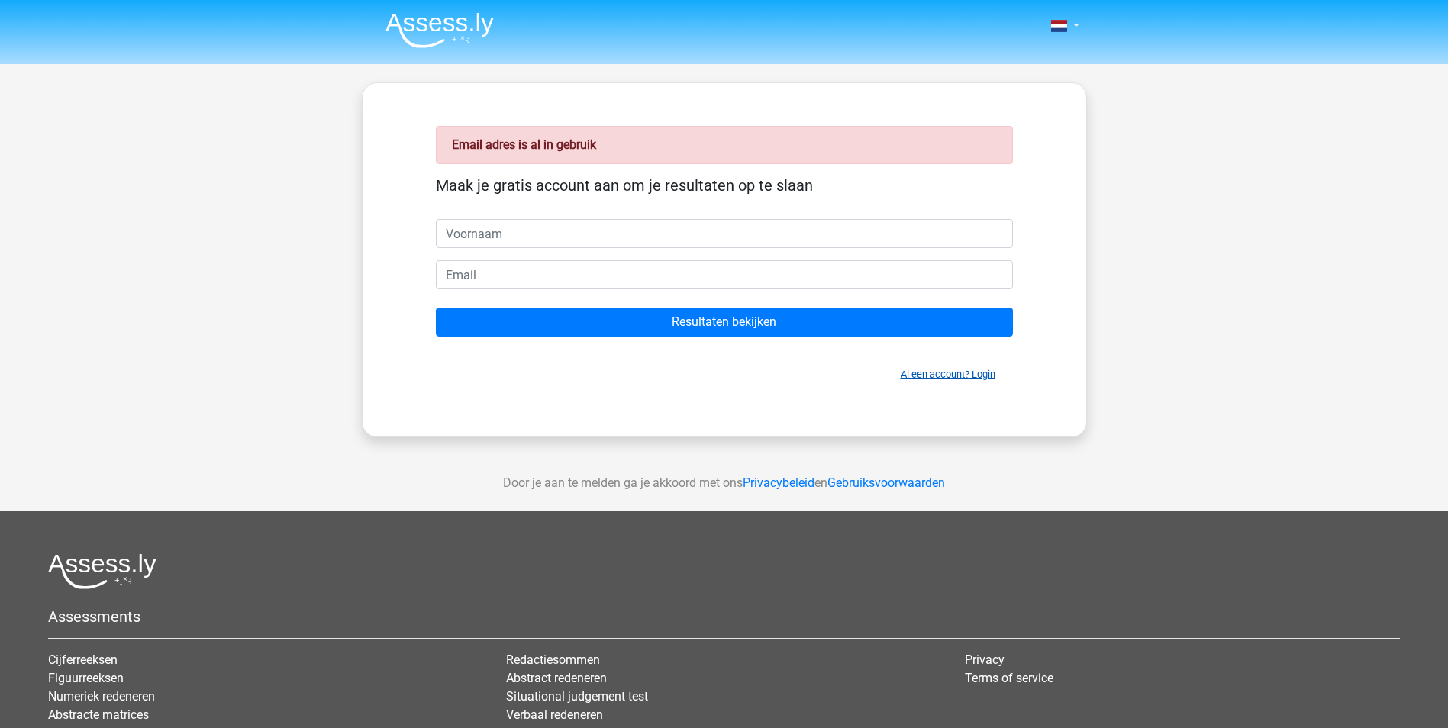
click at [936, 376] on link "Al een account? Login" at bounding box center [948, 374] width 95 height 11
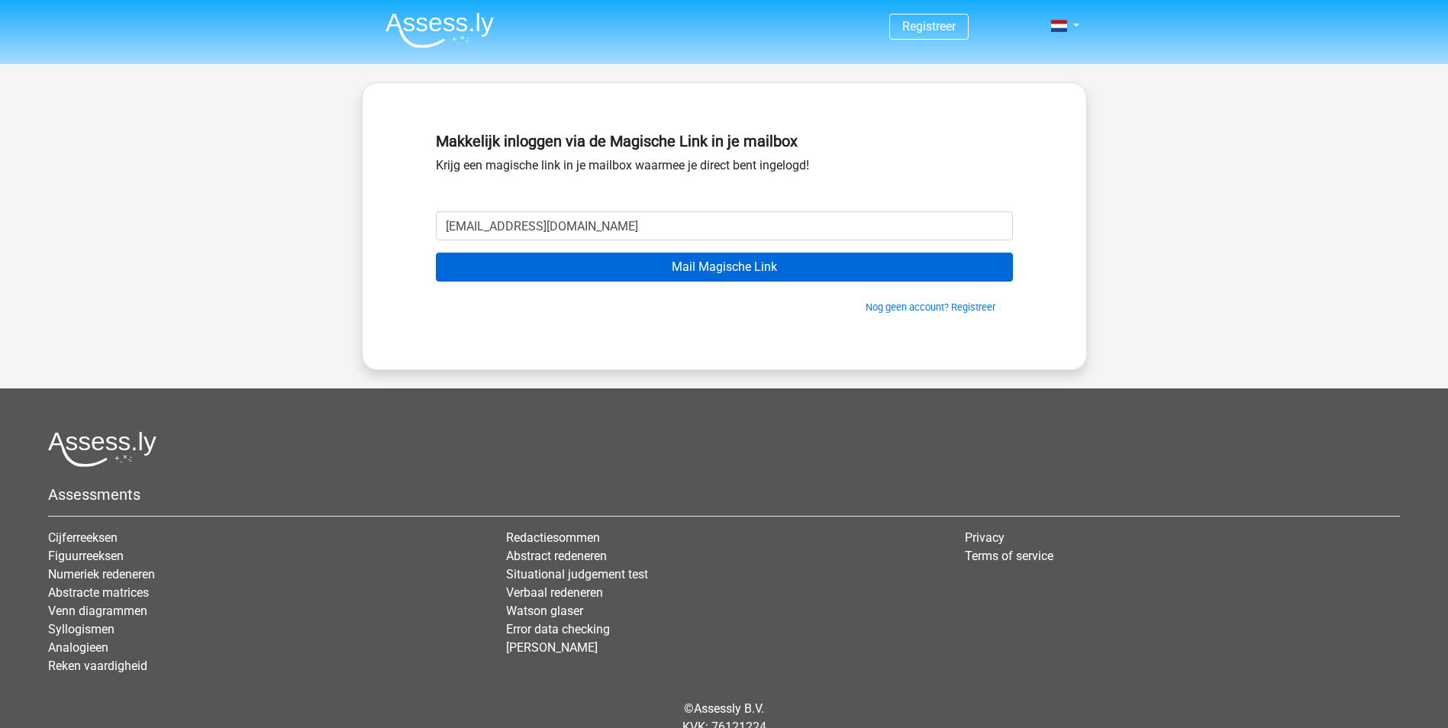
type input "[EMAIL_ADDRESS][DOMAIN_NAME]"
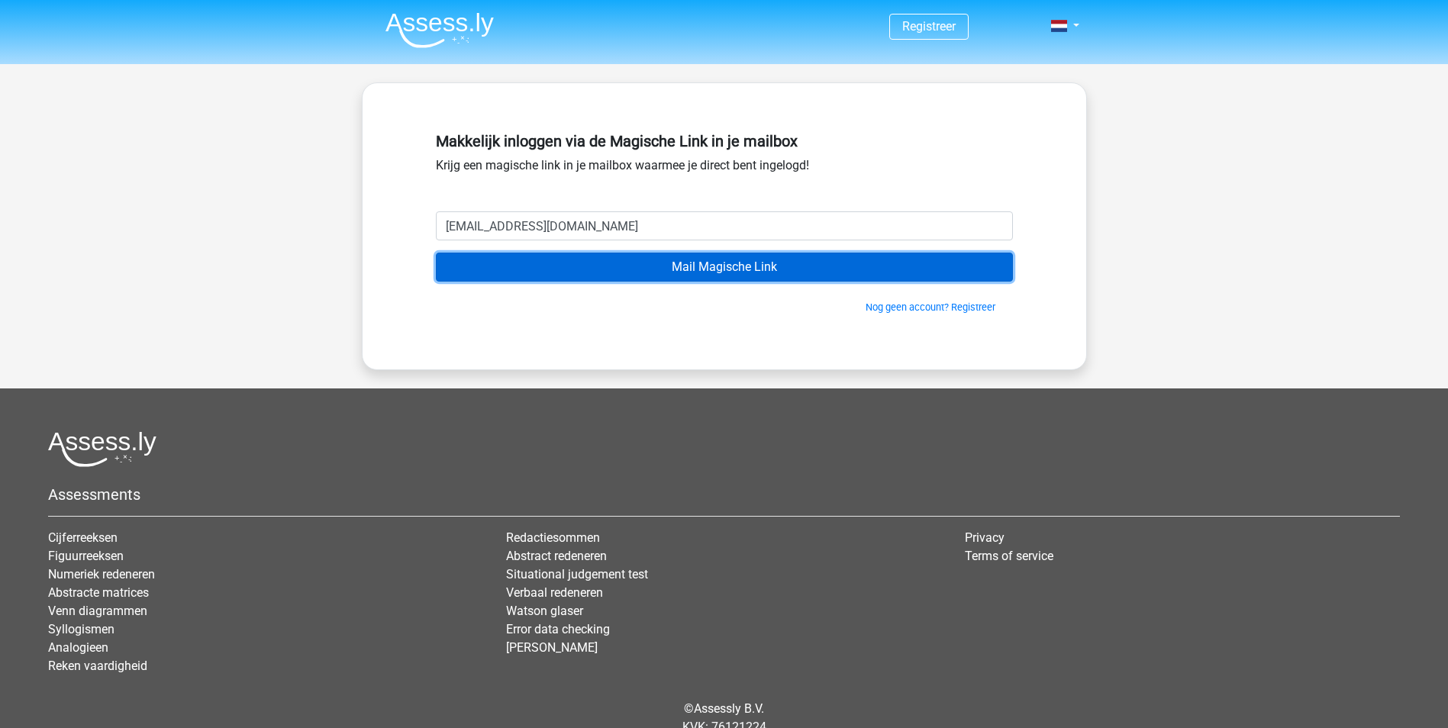
click at [632, 258] on input "Mail Magische Link" at bounding box center [724, 267] width 577 height 29
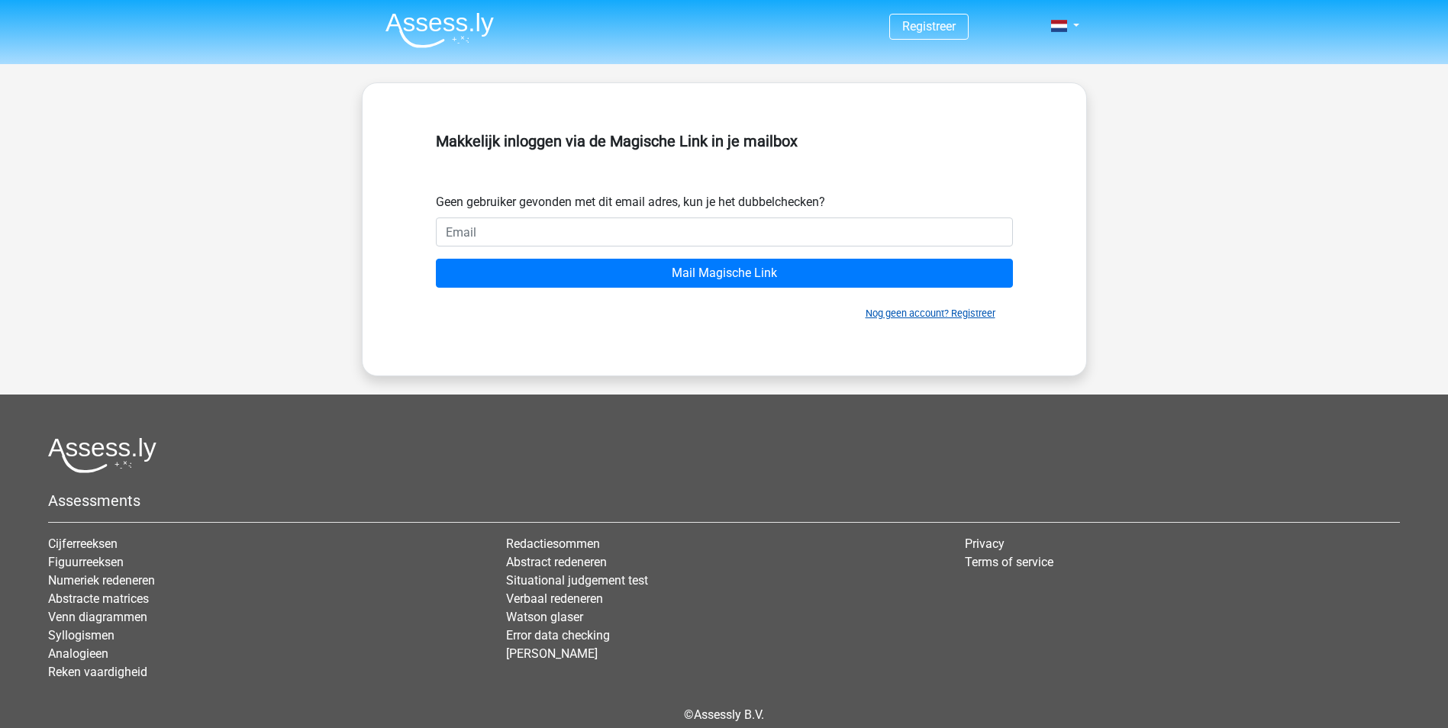
click at [925, 316] on link "Nog geen account? Registreer" at bounding box center [931, 313] width 130 height 11
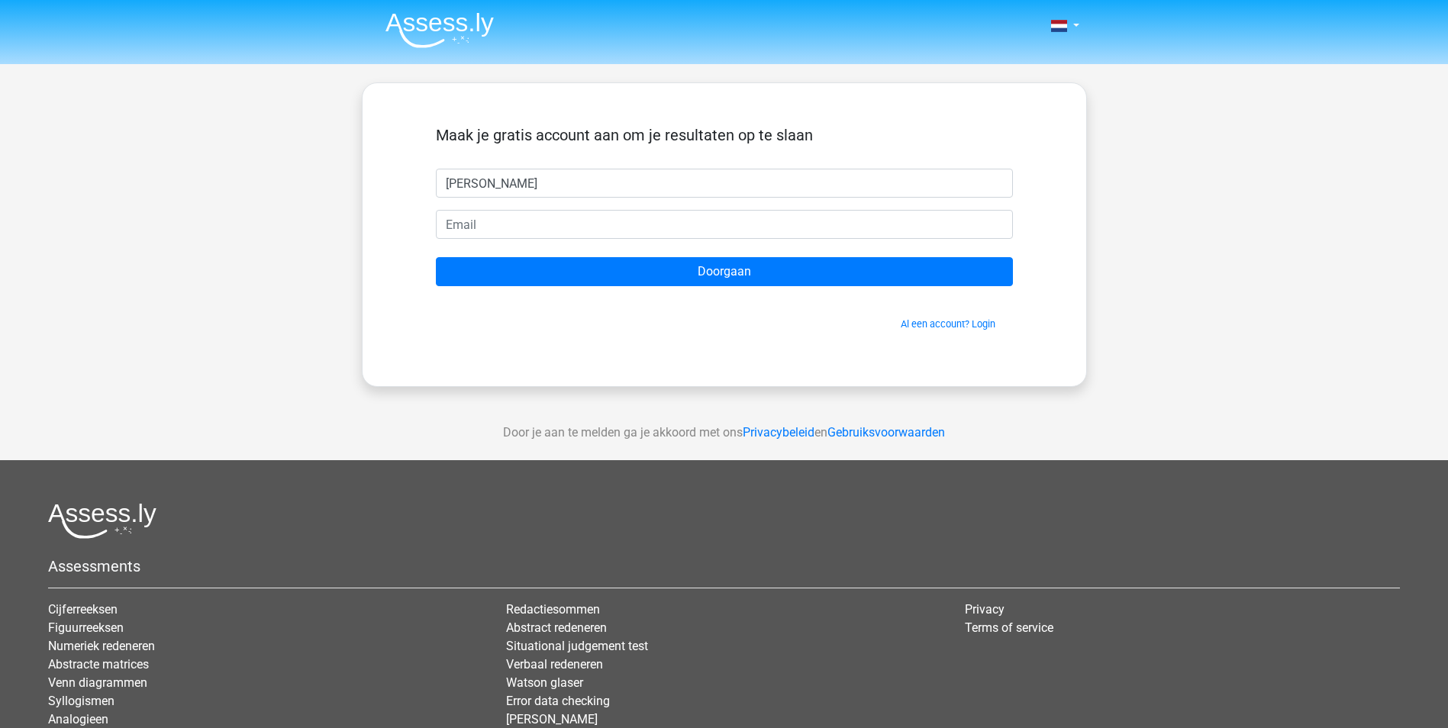
type input "[PERSON_NAME]"
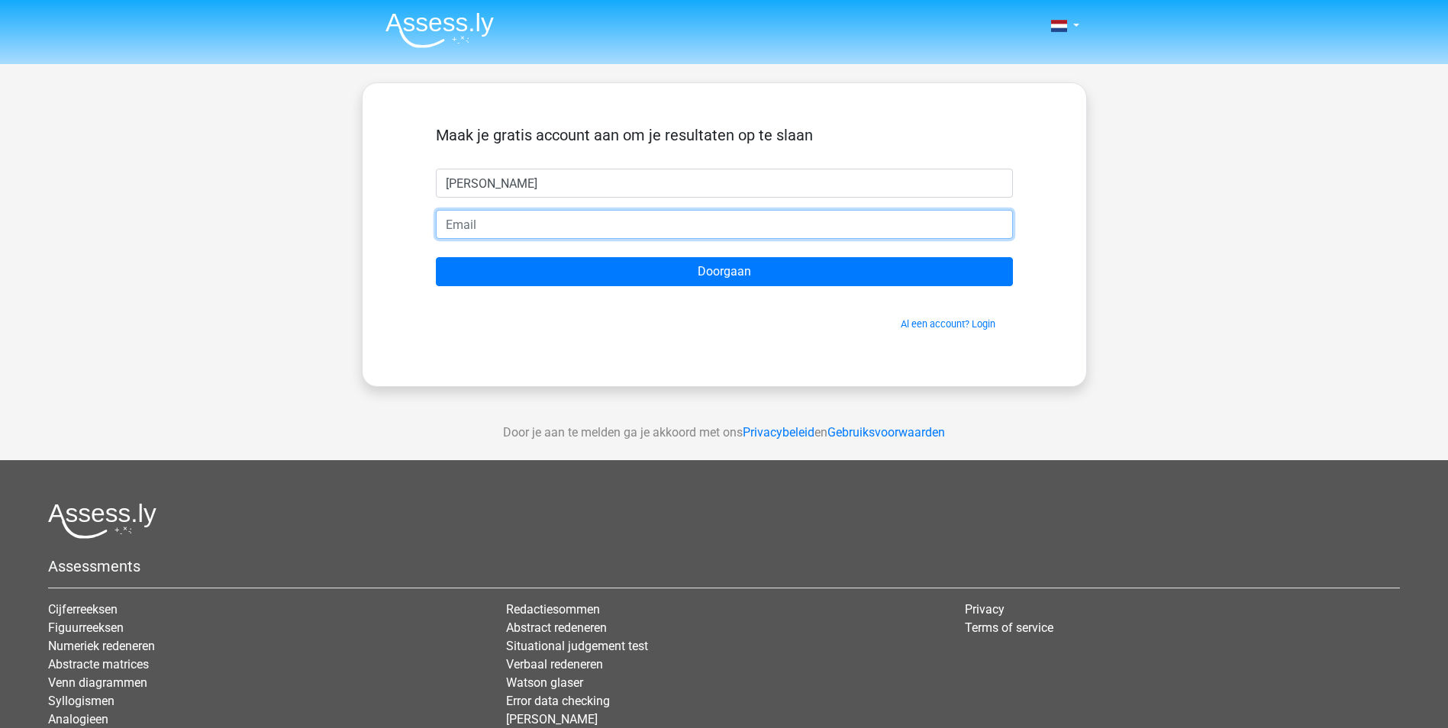
click at [722, 234] on input "email" at bounding box center [724, 224] width 577 height 29
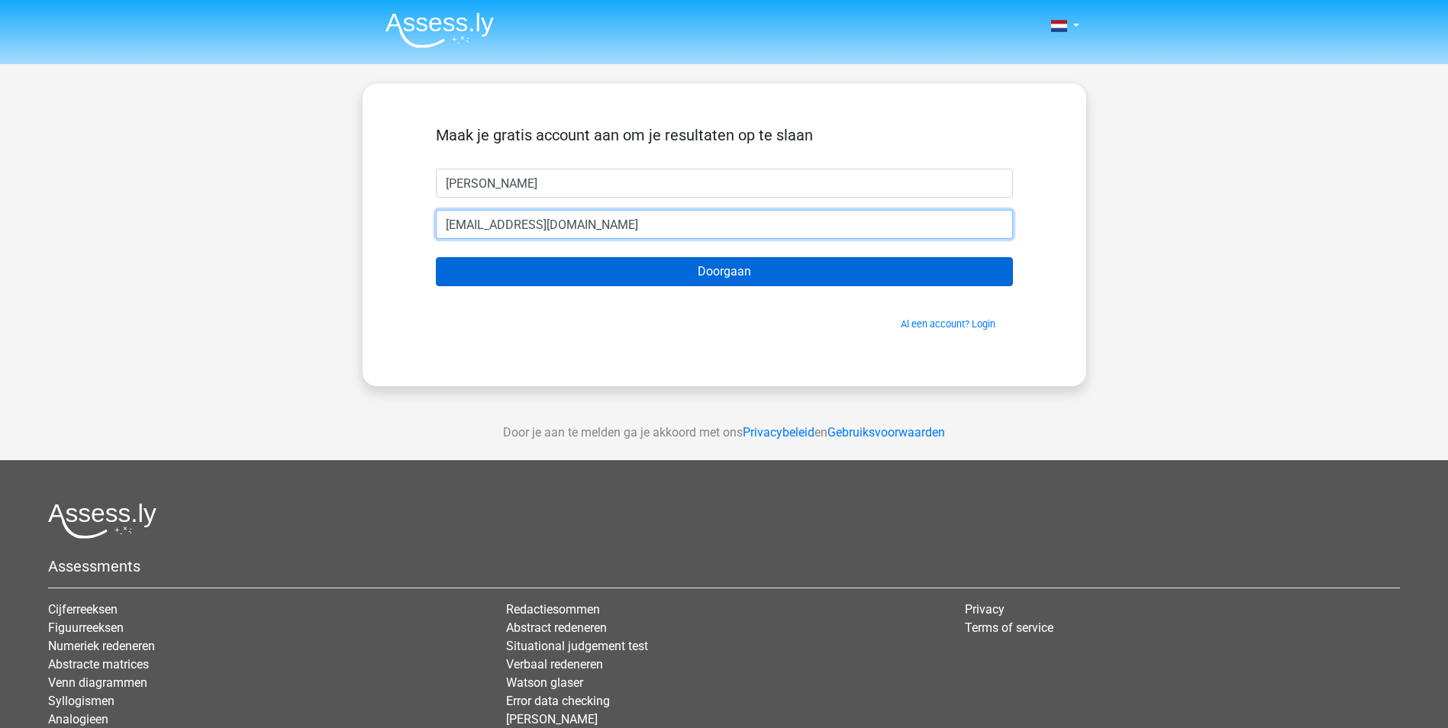
type input "Yazankurd335@gmail.com"
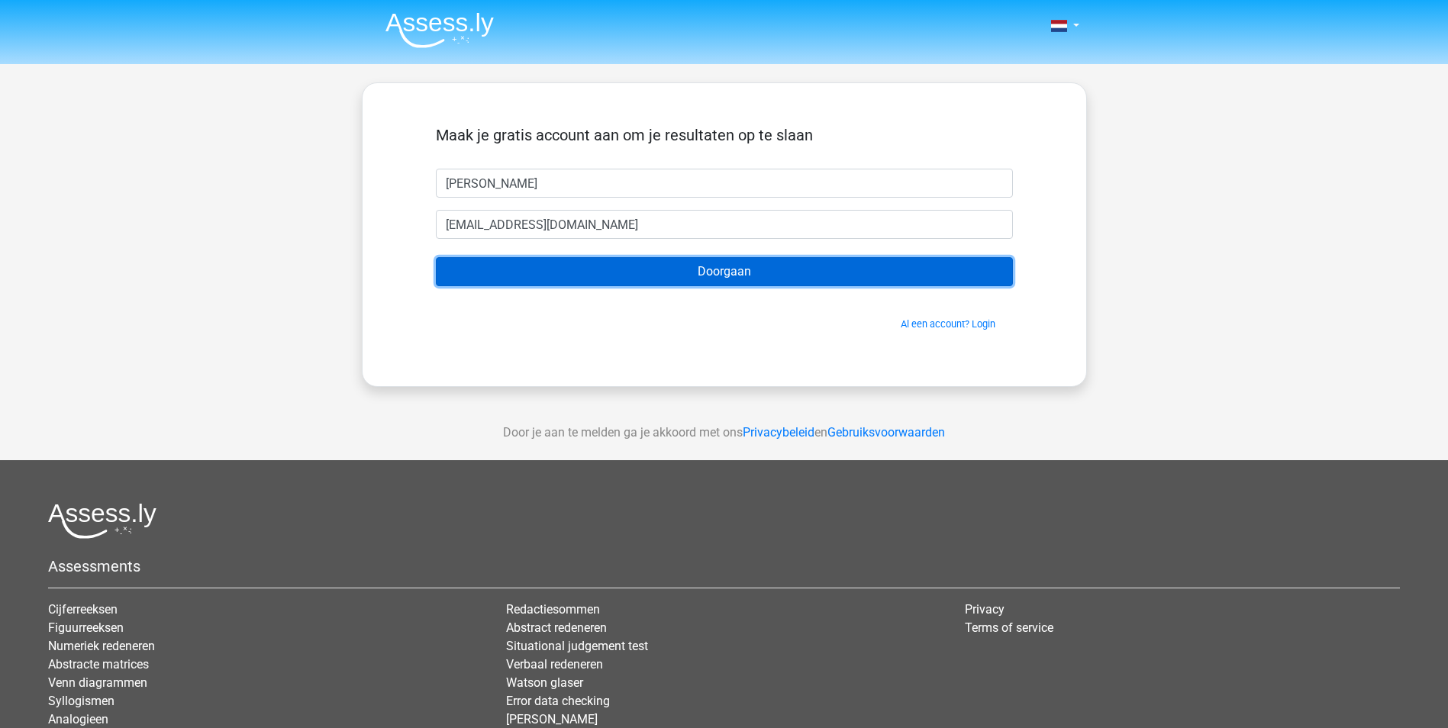
click at [709, 274] on input "Doorgaan" at bounding box center [724, 271] width 577 height 29
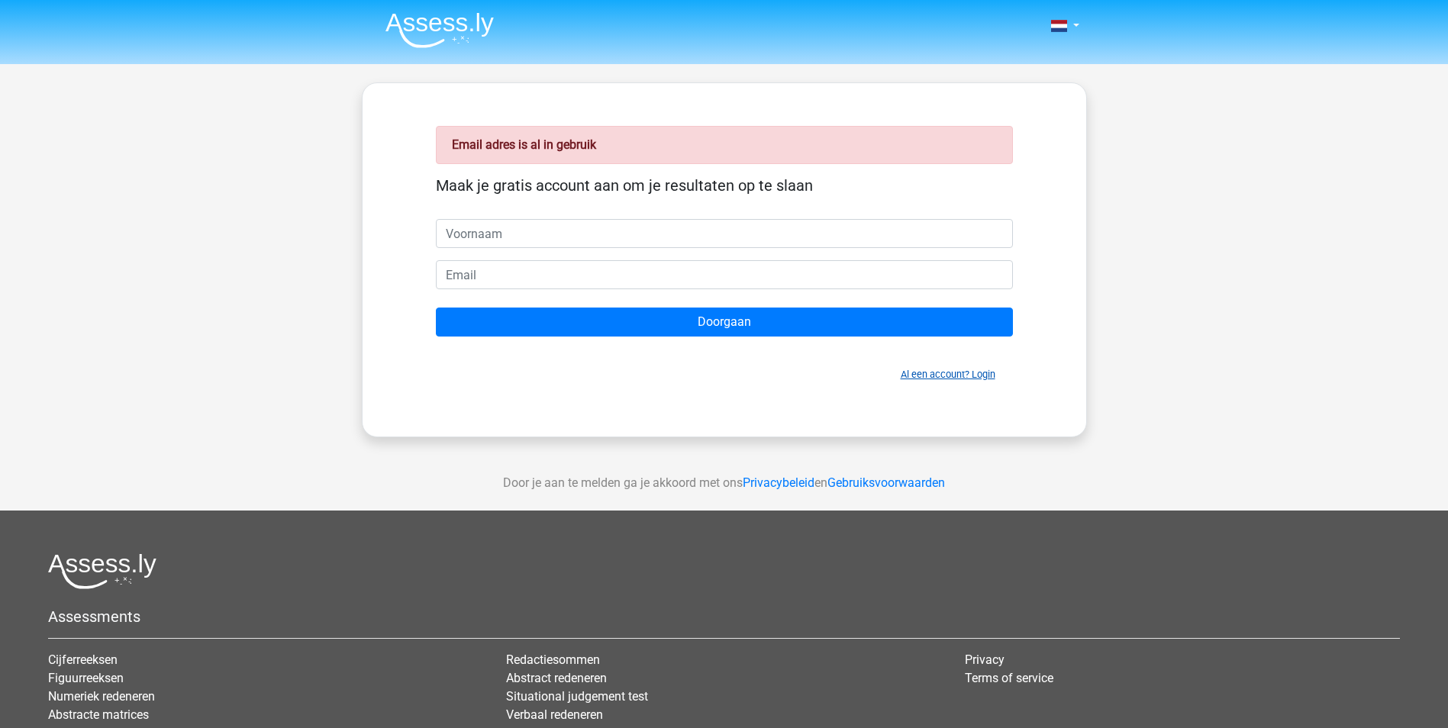
click at [925, 375] on link "Al een account? Login" at bounding box center [948, 374] width 95 height 11
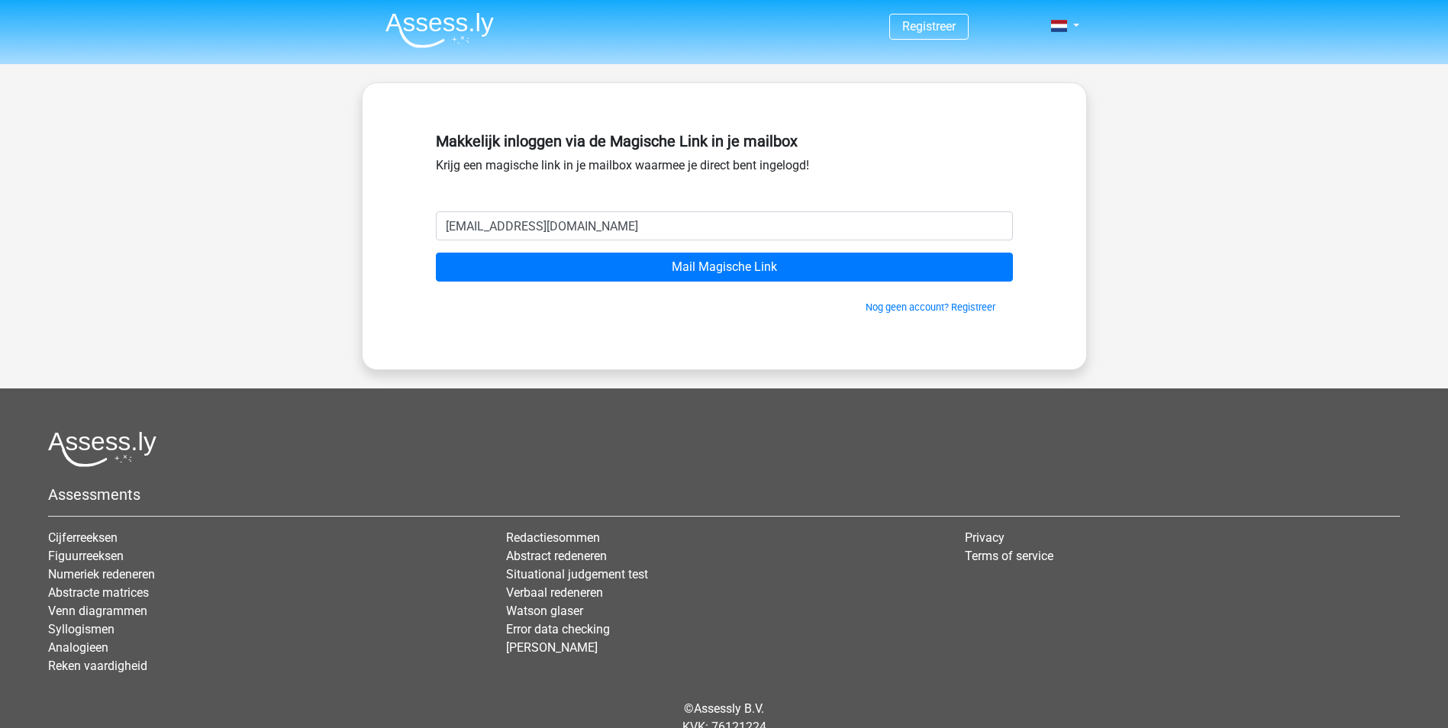
type input "[EMAIL_ADDRESS][DOMAIN_NAME]"
click at [436, 253] on input "Mail Magische Link" at bounding box center [724, 267] width 577 height 29
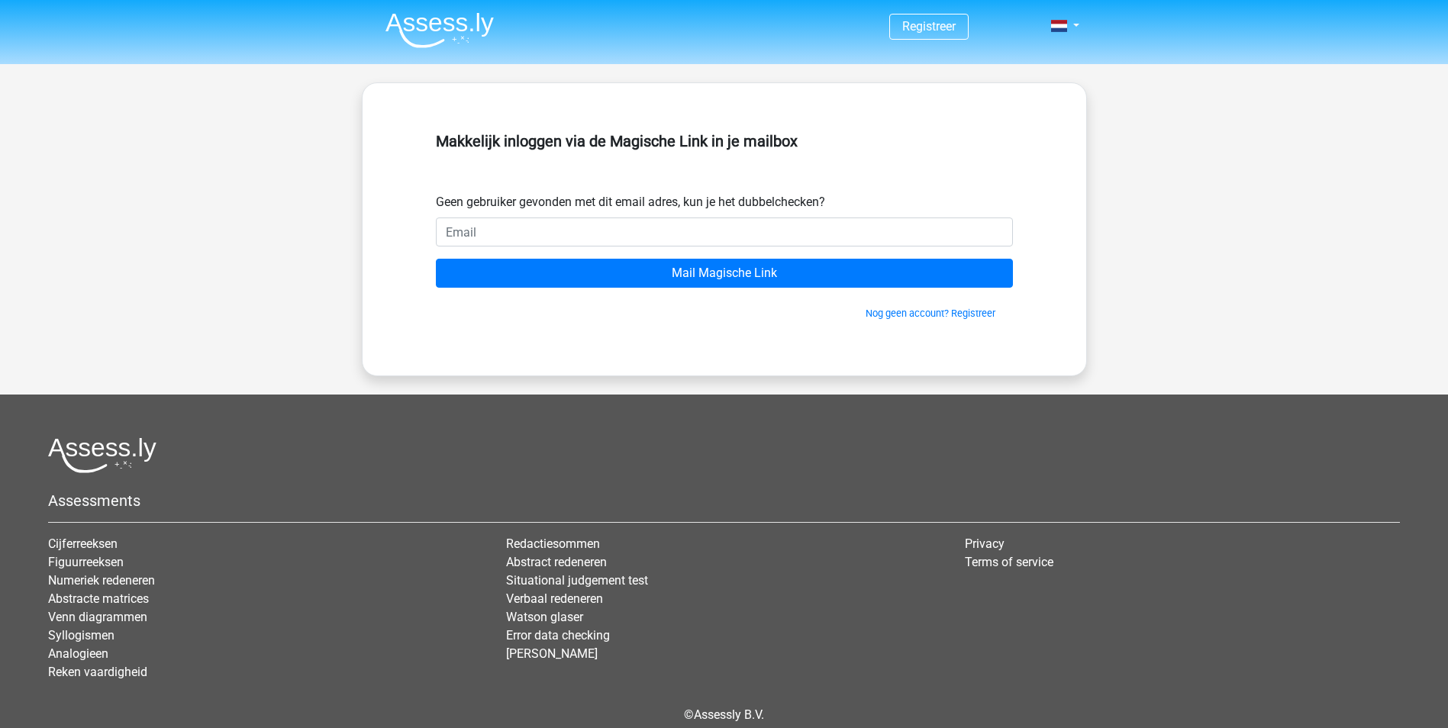
click at [922, 305] on div "Nog geen account? Registreer" at bounding box center [724, 304] width 577 height 33
click at [922, 309] on link "Nog geen account? Registreer" at bounding box center [931, 313] width 130 height 11
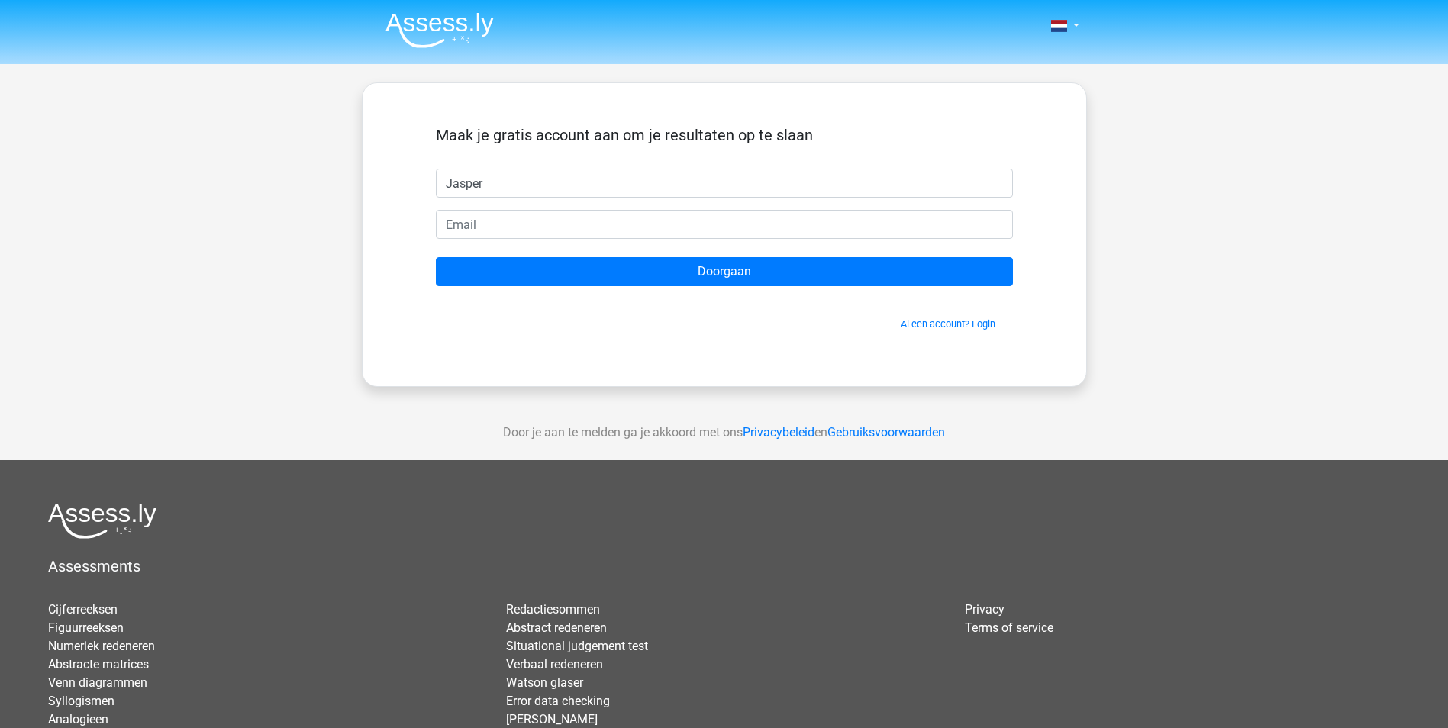
type input "Jasper"
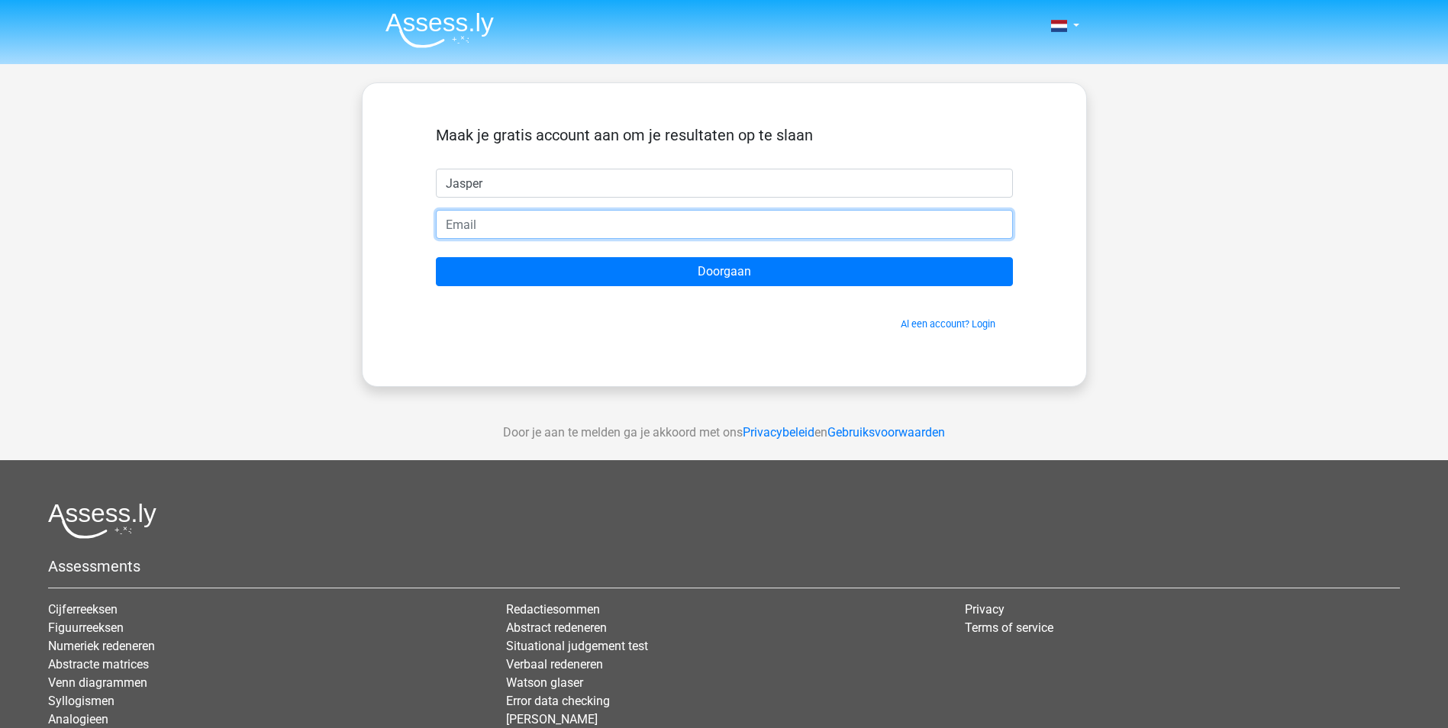
click at [682, 221] on input "email" at bounding box center [724, 224] width 577 height 29
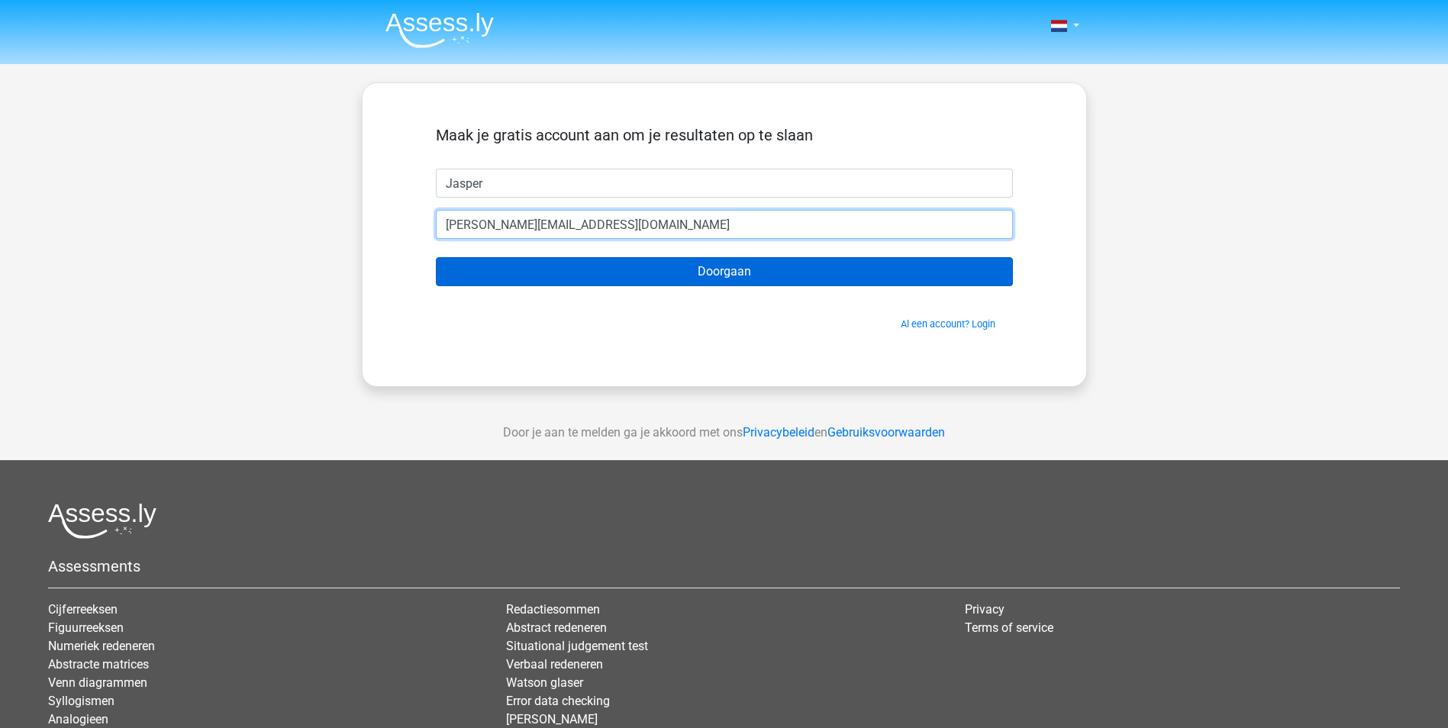
type input "[PERSON_NAME][EMAIL_ADDRESS][DOMAIN_NAME]"
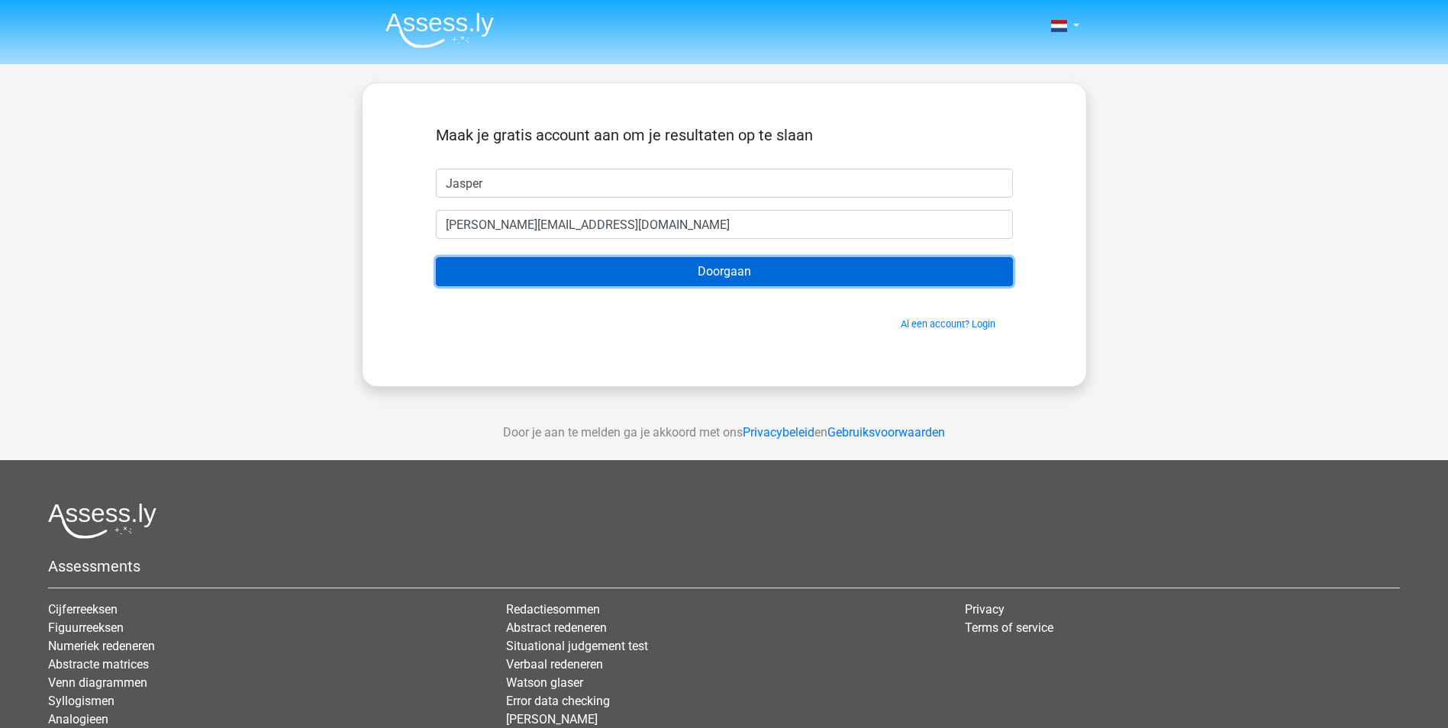
click at [741, 271] on input "Doorgaan" at bounding box center [724, 271] width 577 height 29
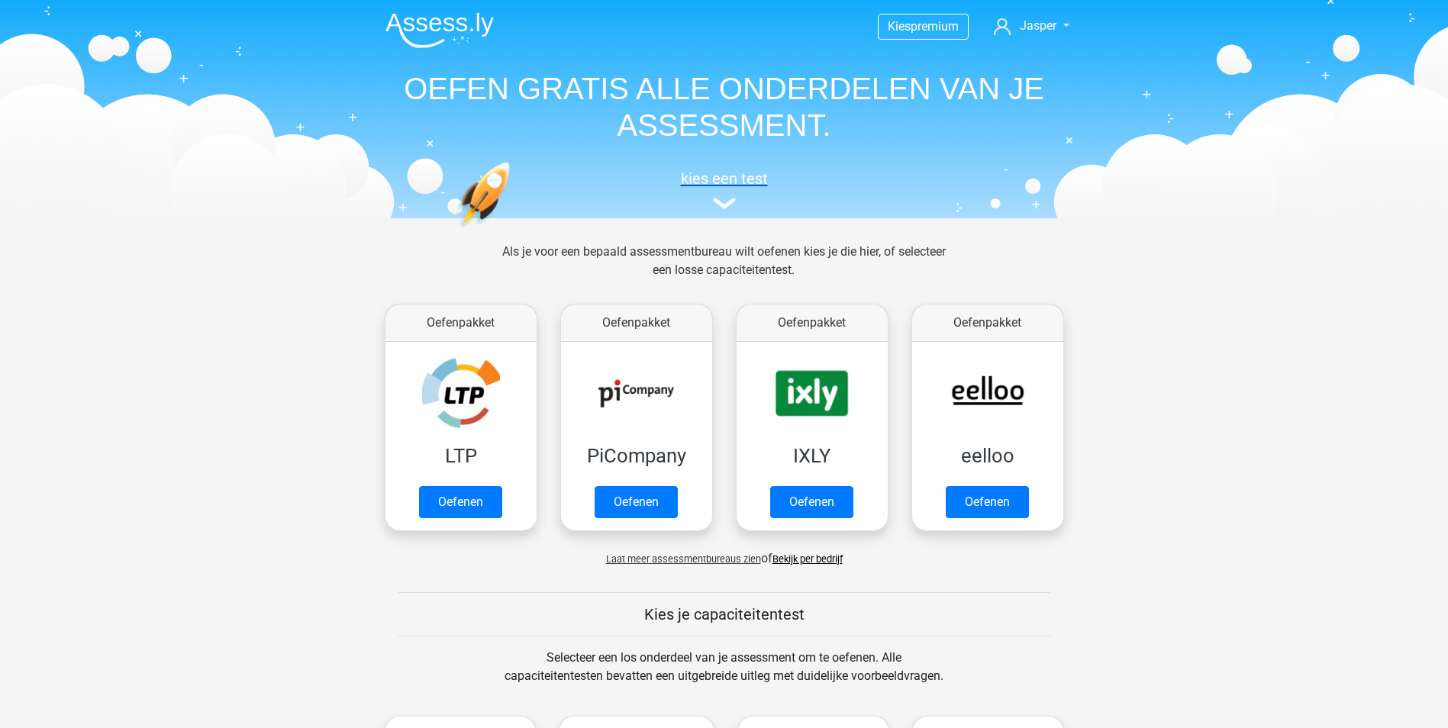
click at [738, 179] on h5 "kies een test" at bounding box center [724, 179] width 702 height 18
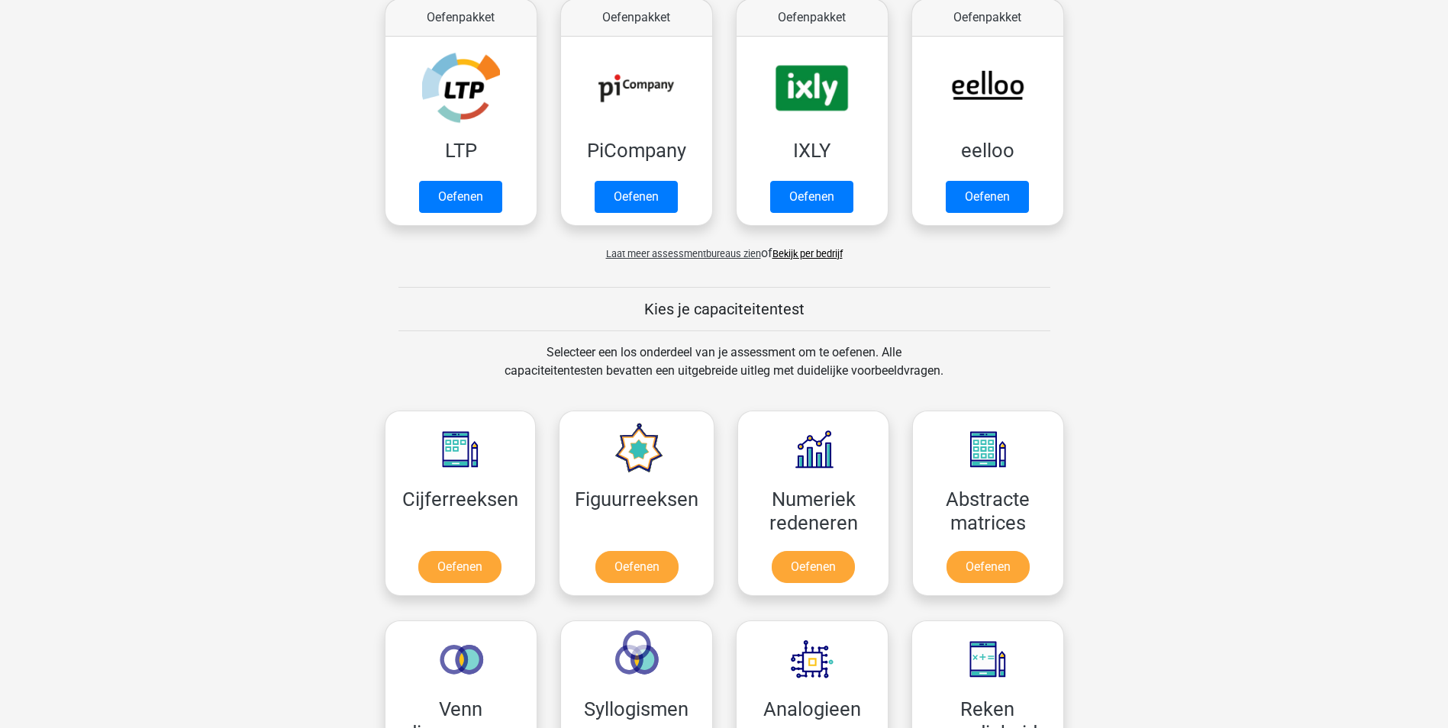
scroll to position [458, 0]
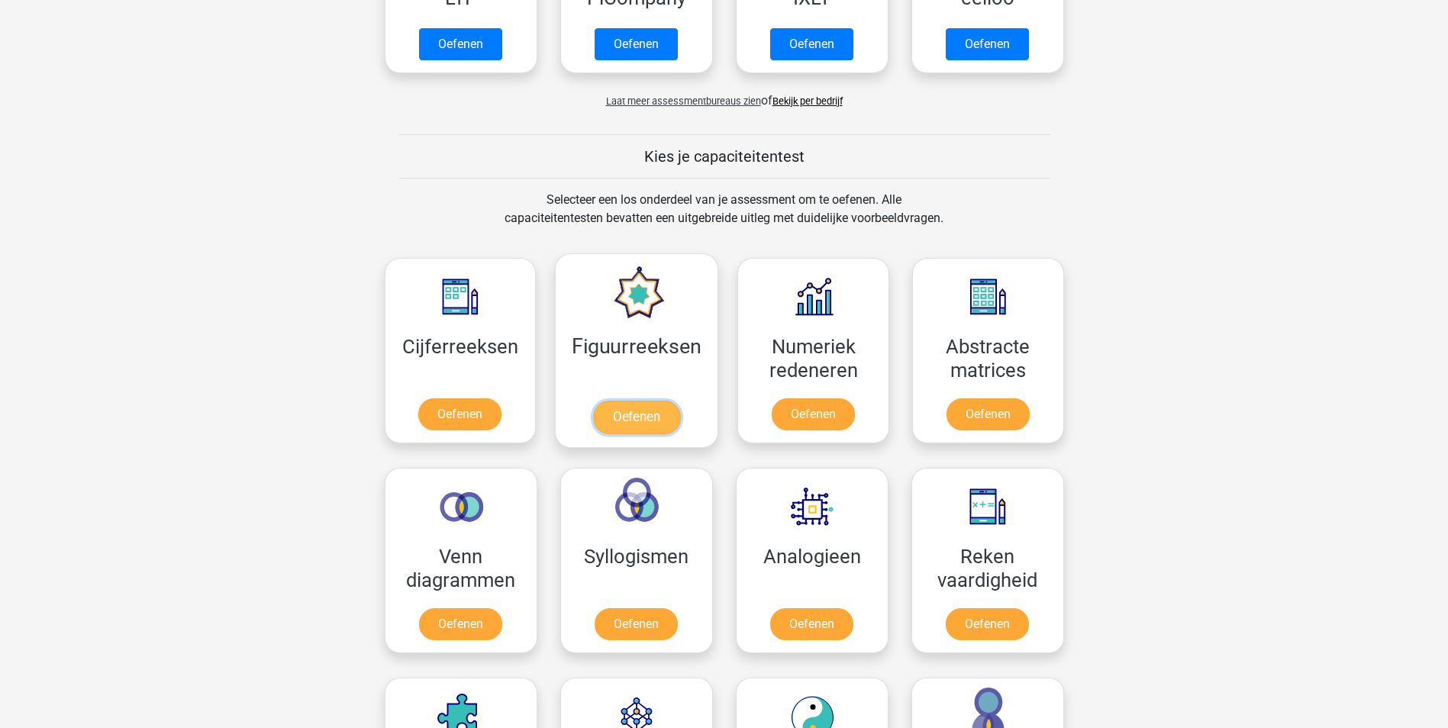
click at [657, 403] on link "Oefenen" at bounding box center [636, 418] width 87 height 34
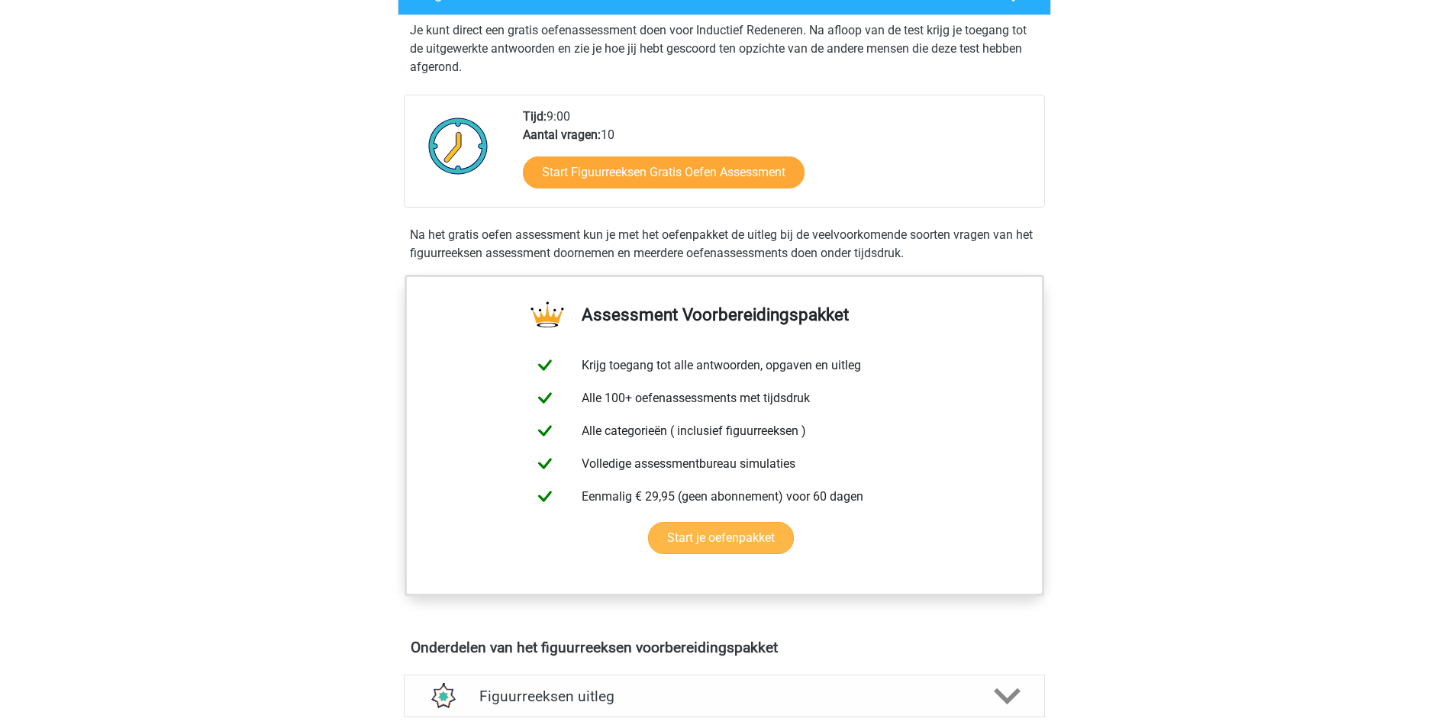
scroll to position [182, 0]
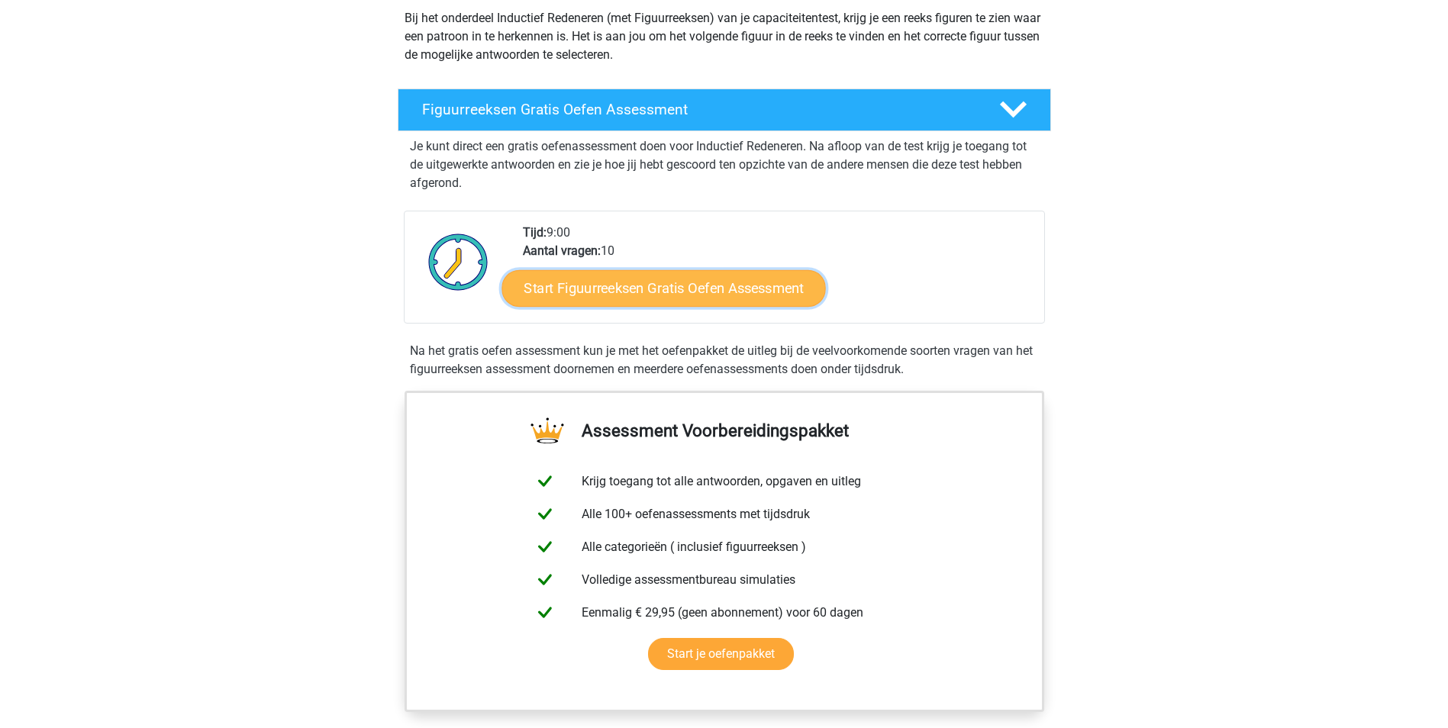
click at [721, 292] on link "Start Figuurreeksen Gratis Oefen Assessment" at bounding box center [664, 288] width 324 height 37
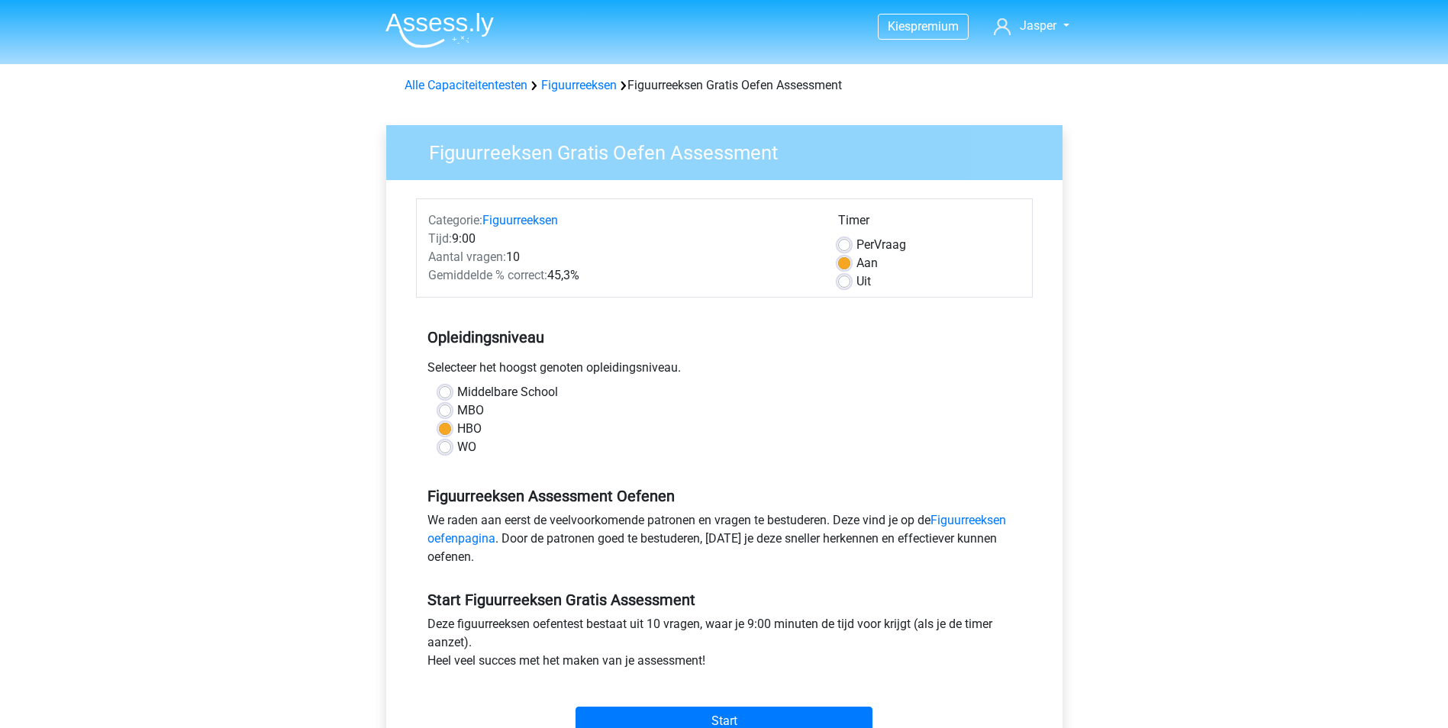
scroll to position [382, 0]
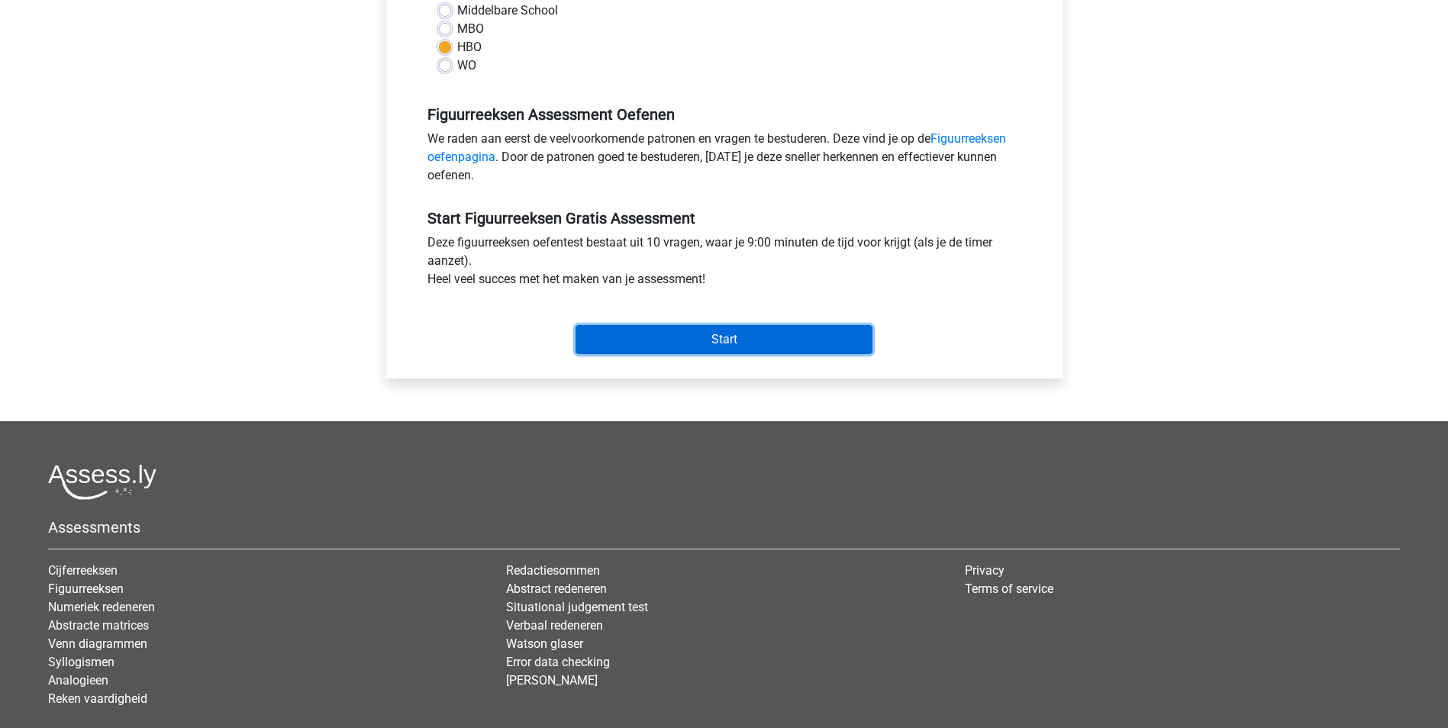
click at [717, 351] on input "Start" at bounding box center [724, 339] width 297 height 29
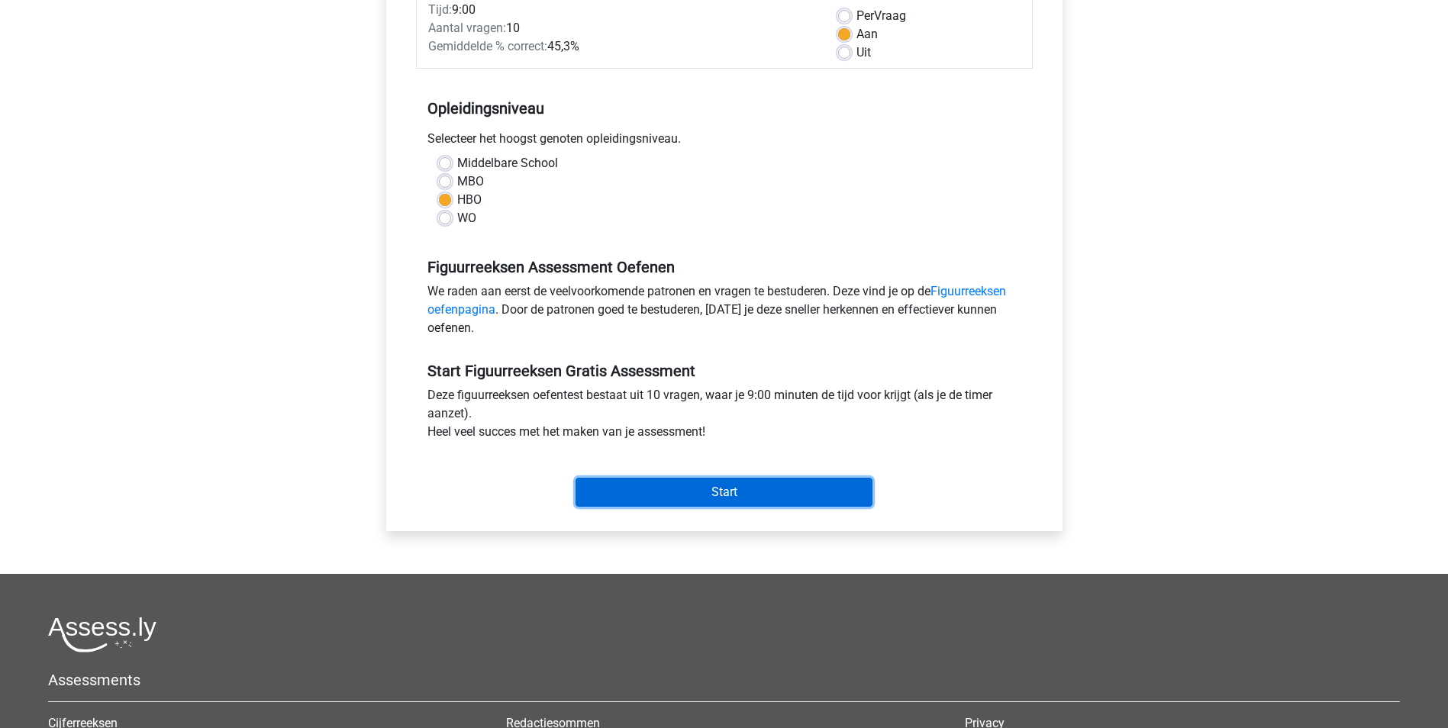
click at [738, 504] on input "Start" at bounding box center [724, 492] width 297 height 29
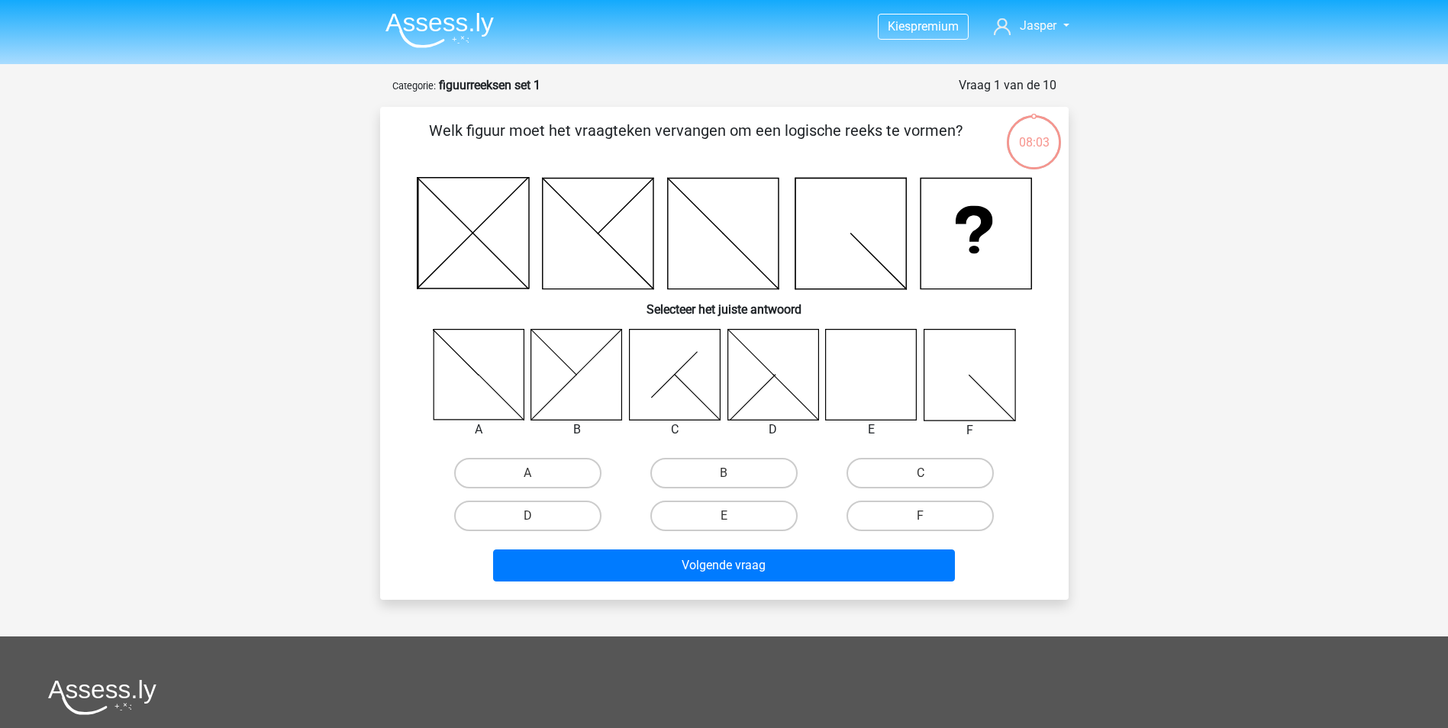
drag, startPoint x: 757, startPoint y: 497, endPoint x: 813, endPoint y: 434, distance: 84.9
drag, startPoint x: 813, startPoint y: 434, endPoint x: 1272, endPoint y: 241, distance: 497.6
click at [1274, 241] on div "Kies premium Jasper [PERSON_NAME][EMAIL_ADDRESS][DOMAIN_NAME]" at bounding box center [724, 520] width 1448 height 1040
click at [861, 376] on icon at bounding box center [871, 374] width 91 height 91
click at [670, 514] on label "E" at bounding box center [724, 516] width 147 height 31
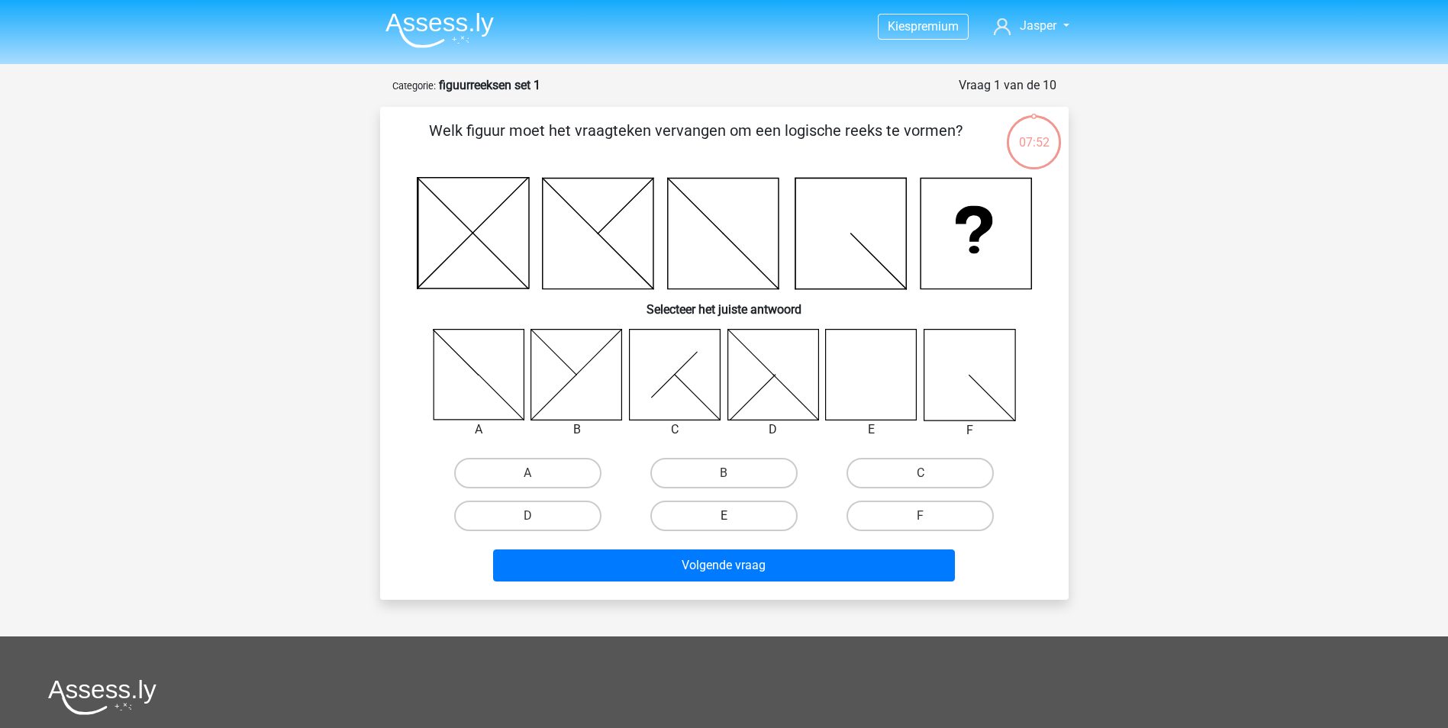
click at [724, 516] on input "E" at bounding box center [729, 521] width 10 height 10
radio input "true"
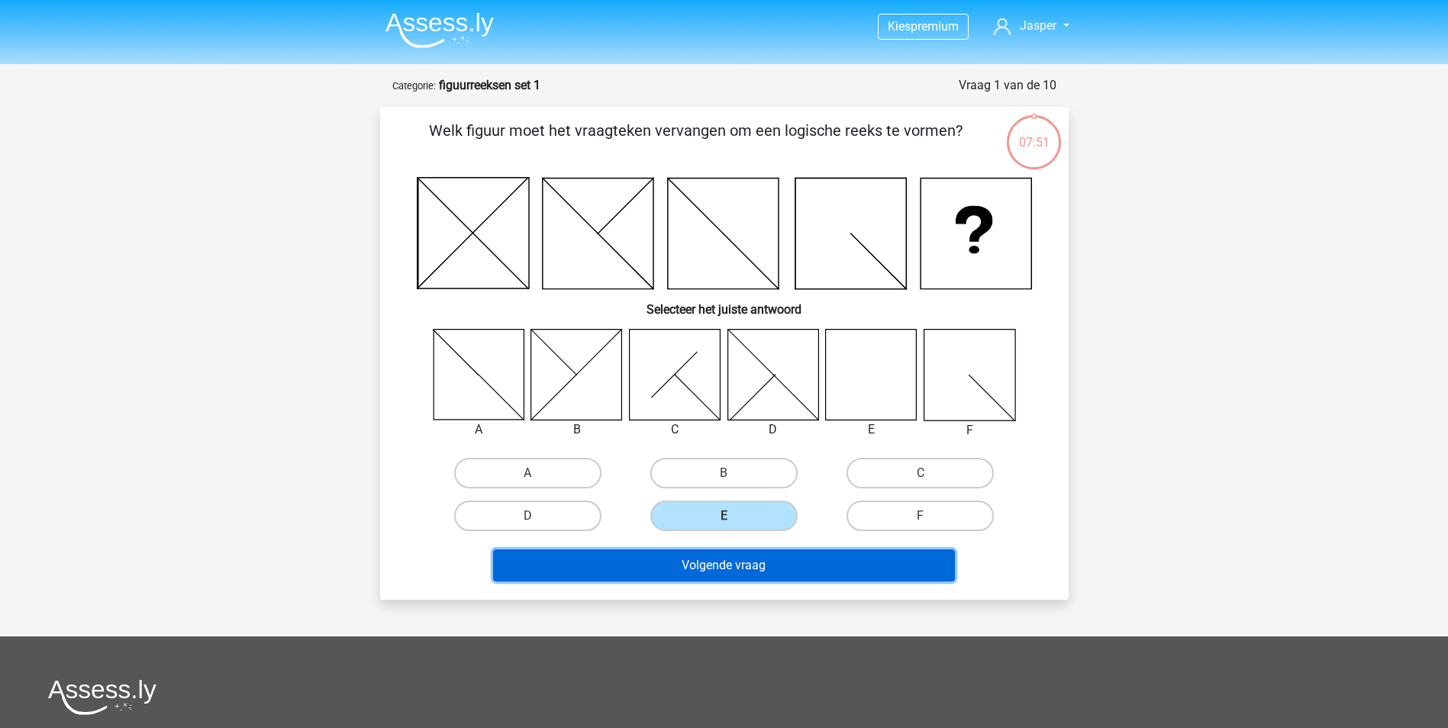
click at [696, 570] on button "Volgende vraag" at bounding box center [724, 566] width 462 height 32
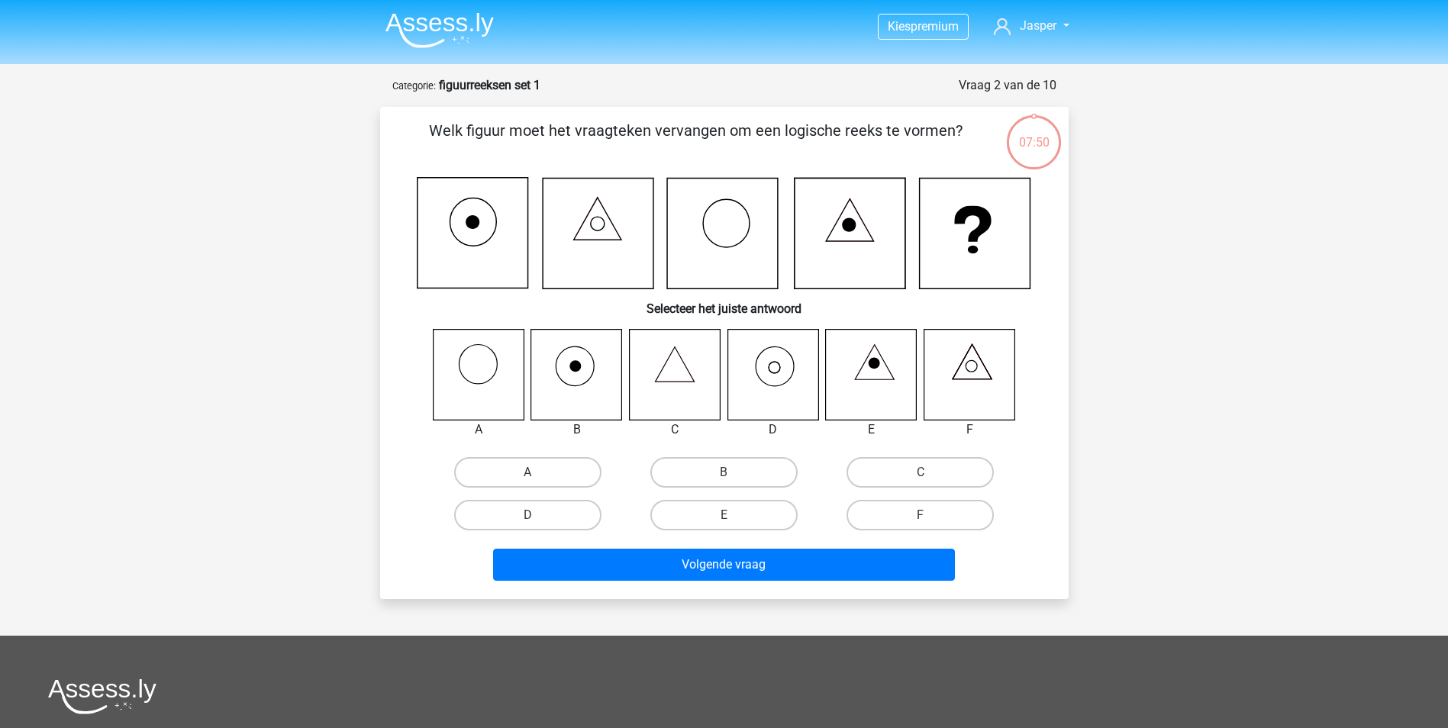
scroll to position [76, 0]
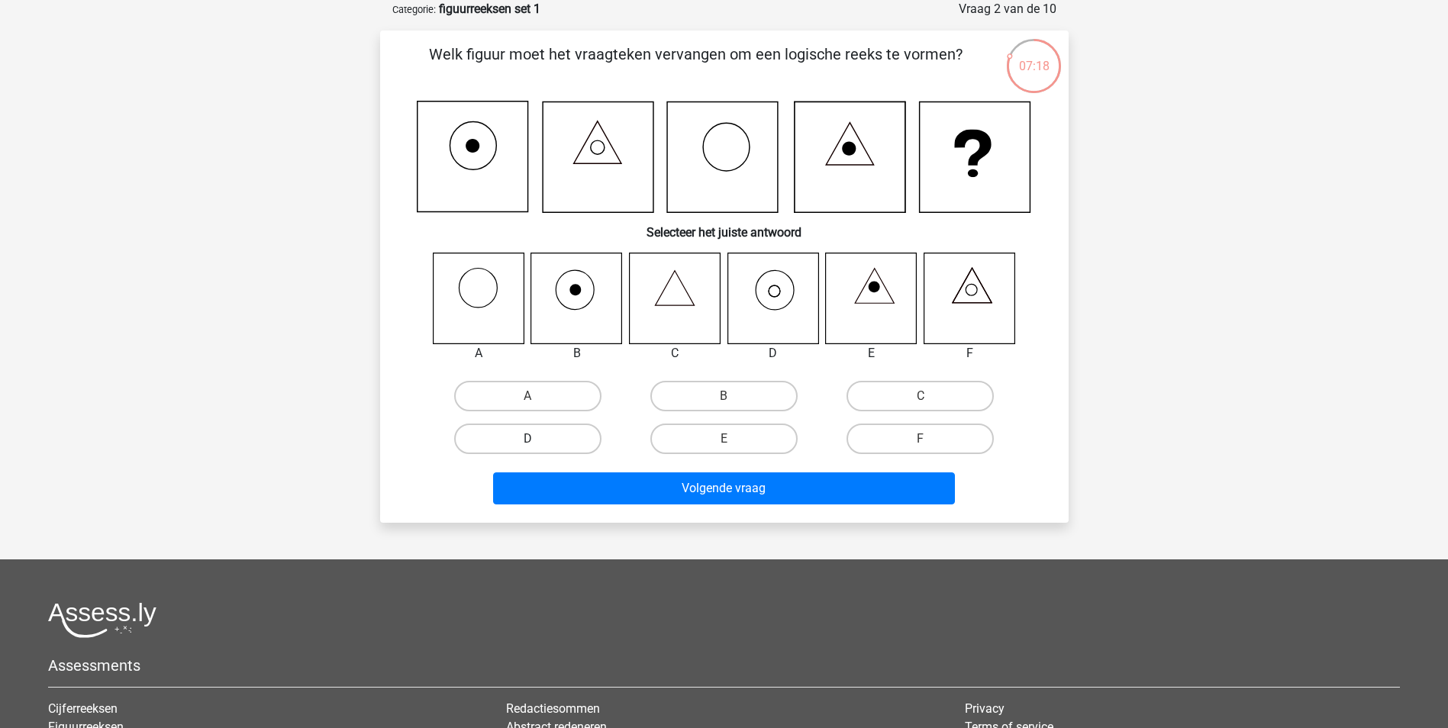
click at [575, 432] on label "D" at bounding box center [527, 439] width 147 height 31
click at [538, 439] on input "D" at bounding box center [533, 444] width 10 height 10
radio input "true"
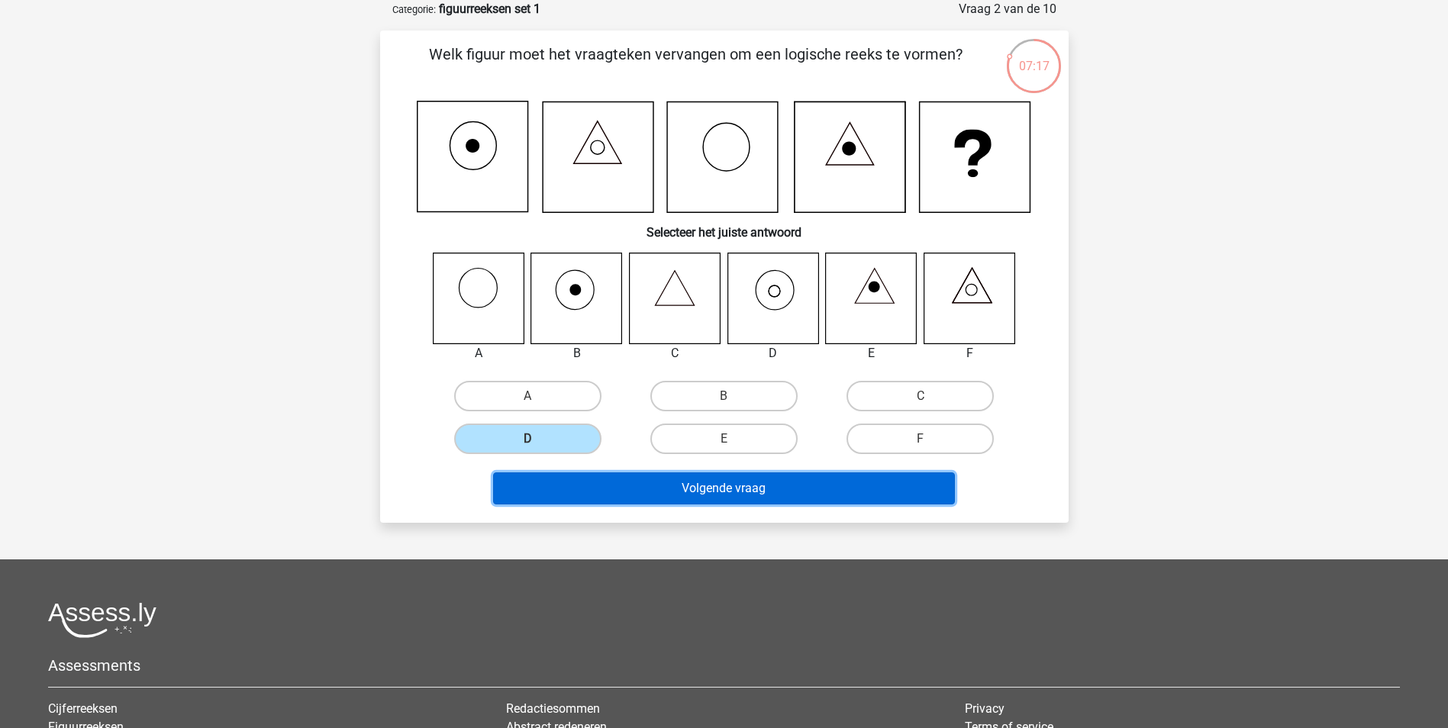
click at [682, 493] on button "Volgende vraag" at bounding box center [724, 489] width 462 height 32
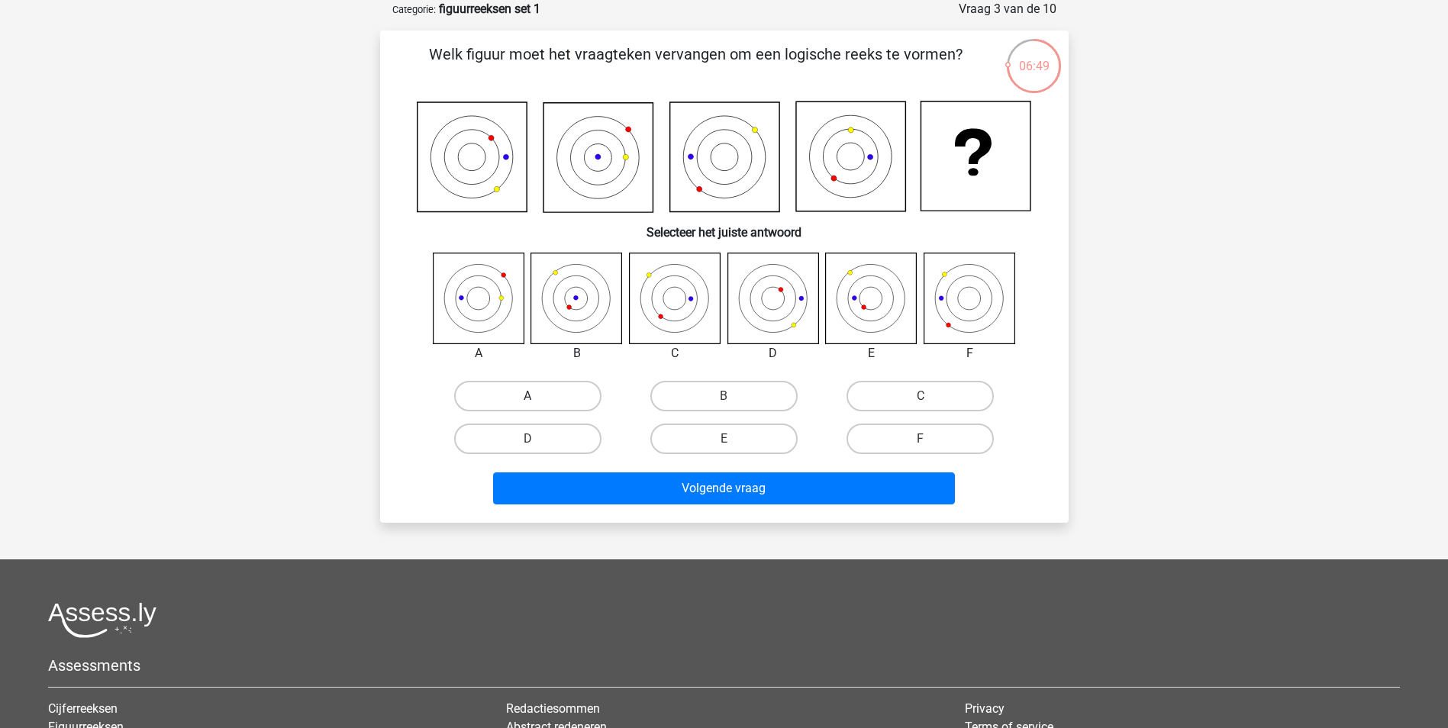
click at [538, 392] on label "A" at bounding box center [527, 396] width 147 height 31
click at [538, 396] on input "A" at bounding box center [533, 401] width 10 height 10
radio input "true"
click at [538, 392] on label "A" at bounding box center [527, 396] width 147 height 31
click at [538, 396] on input "A" at bounding box center [533, 401] width 10 height 10
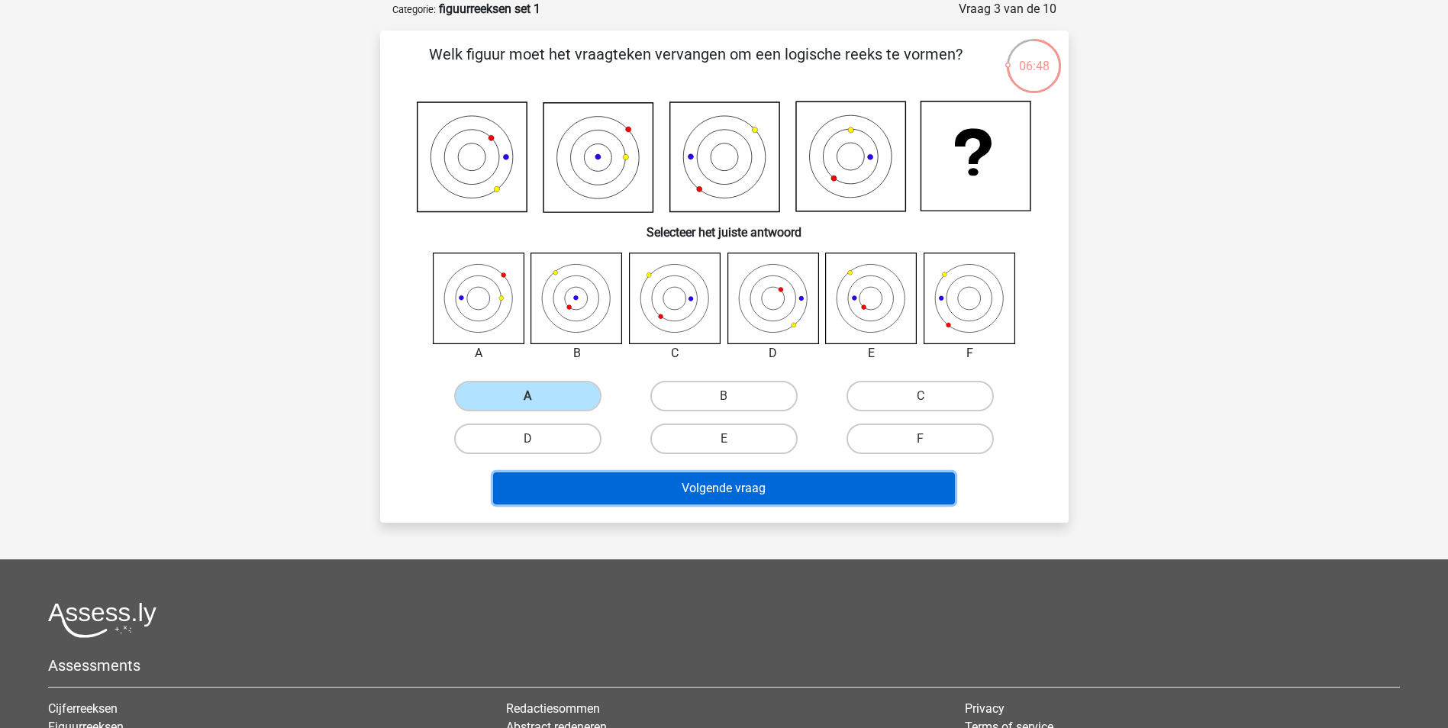
click at [628, 500] on button "Volgende vraag" at bounding box center [724, 489] width 462 height 32
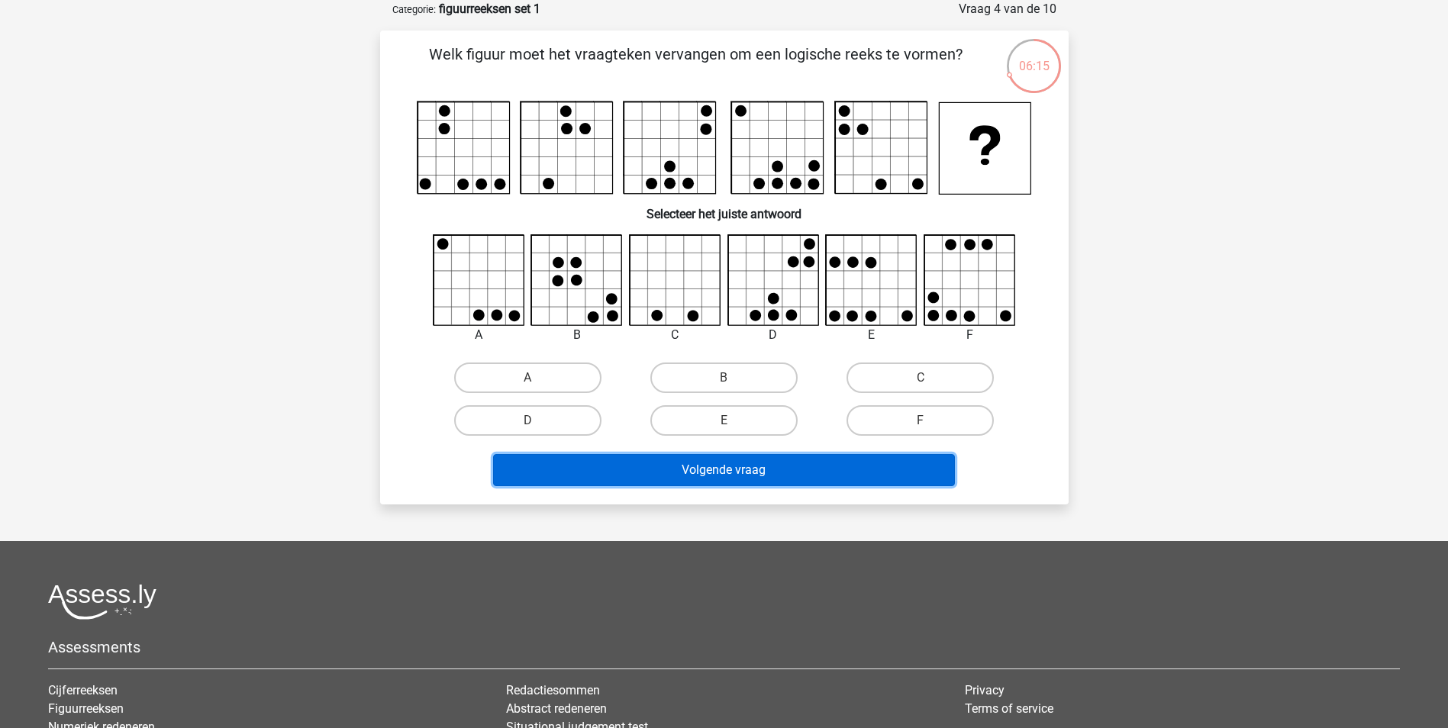
click at [780, 462] on button "Volgende vraag" at bounding box center [724, 470] width 462 height 32
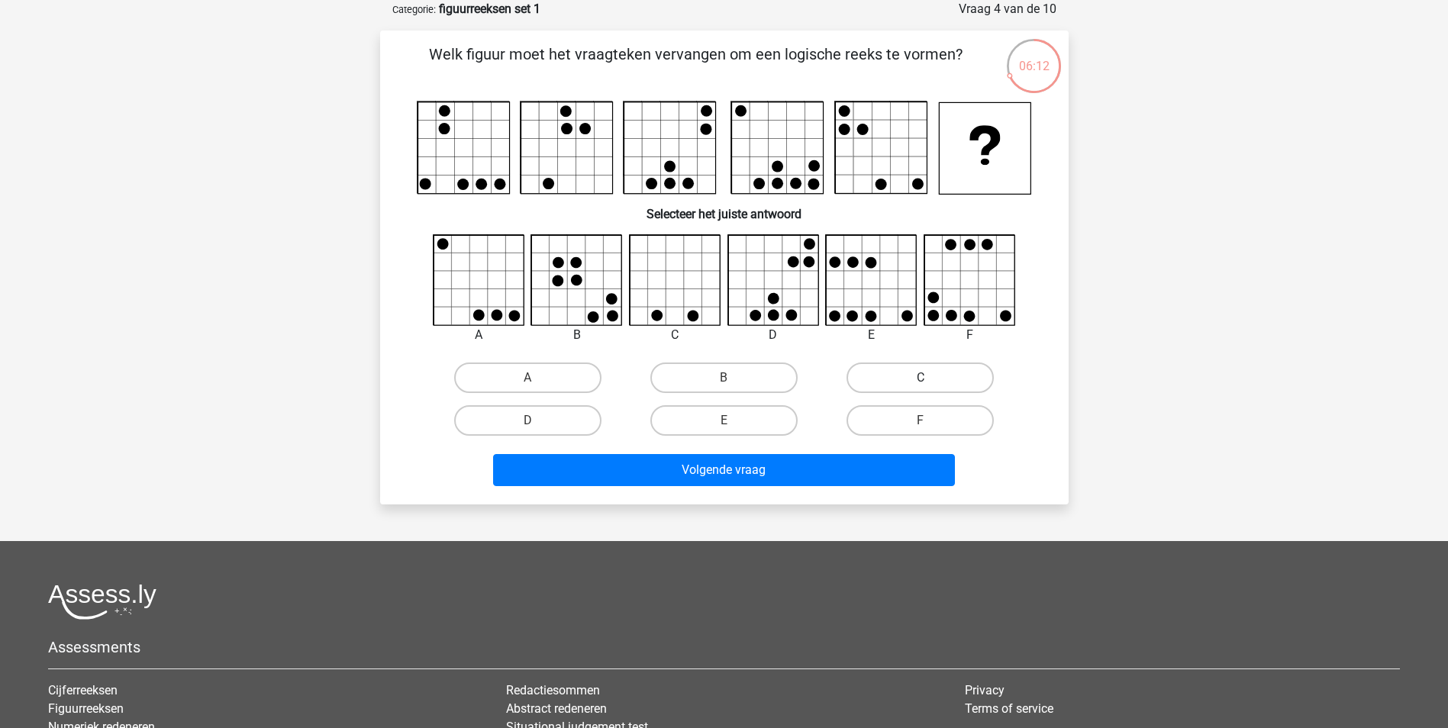
click at [868, 388] on label "C" at bounding box center [920, 378] width 147 height 31
click at [921, 388] on input "C" at bounding box center [926, 383] width 10 height 10
radio input "true"
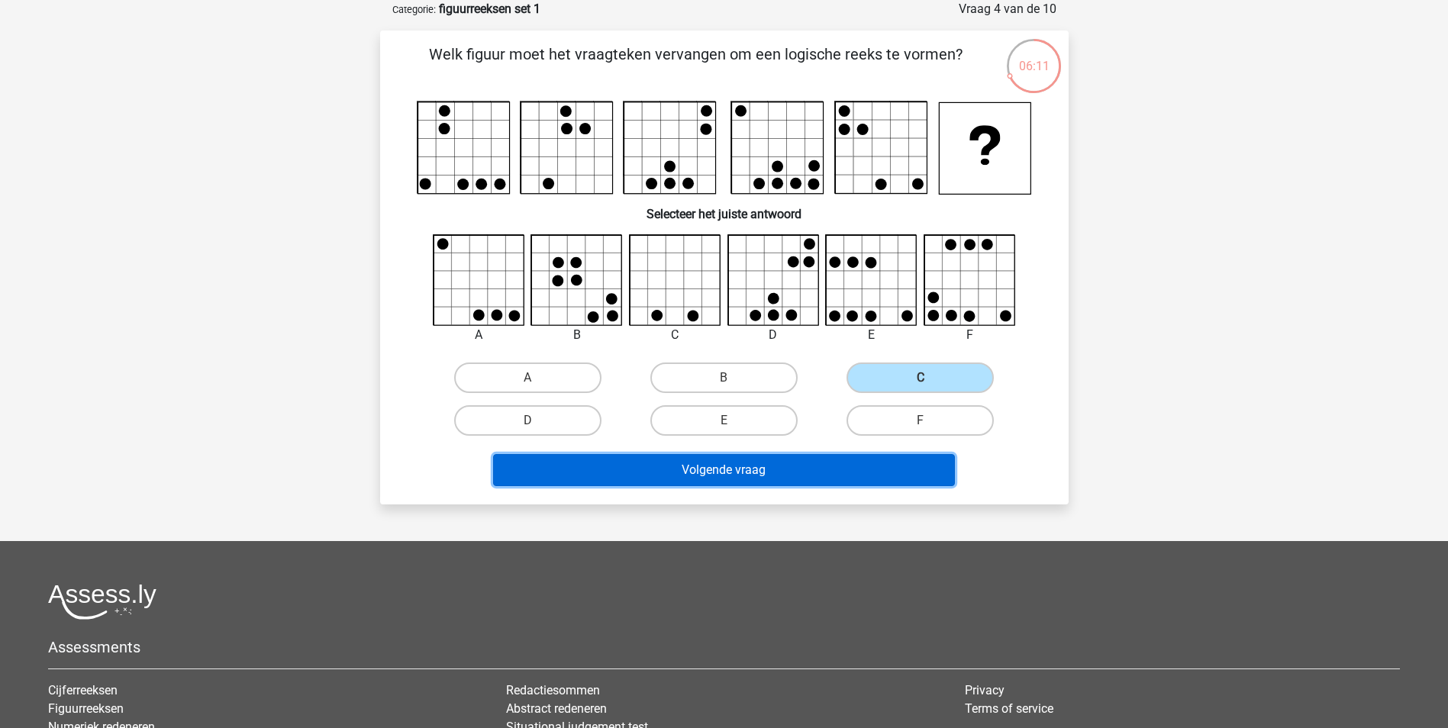
click at [905, 466] on button "Volgende vraag" at bounding box center [724, 470] width 462 height 32
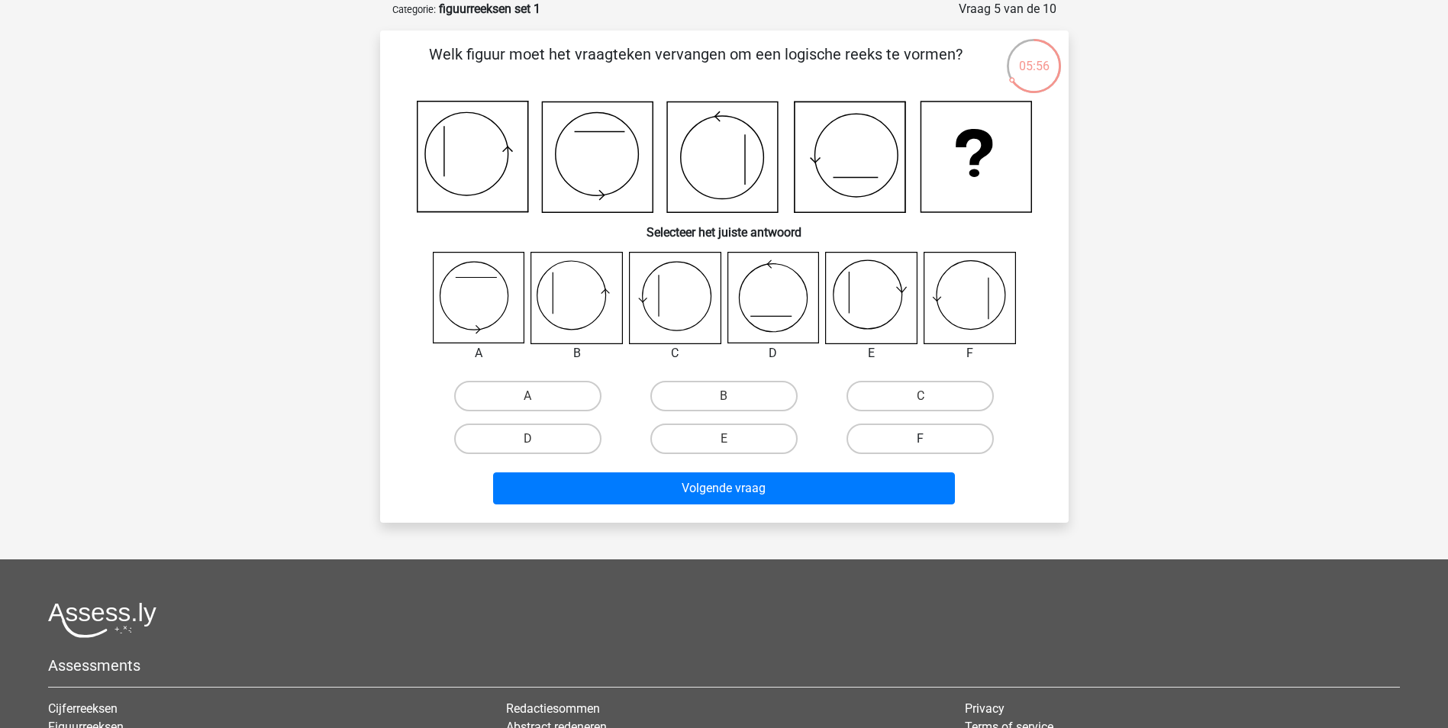
click at [909, 439] on label "F" at bounding box center [920, 439] width 147 height 31
click at [921, 439] on input "F" at bounding box center [926, 444] width 10 height 10
radio input "true"
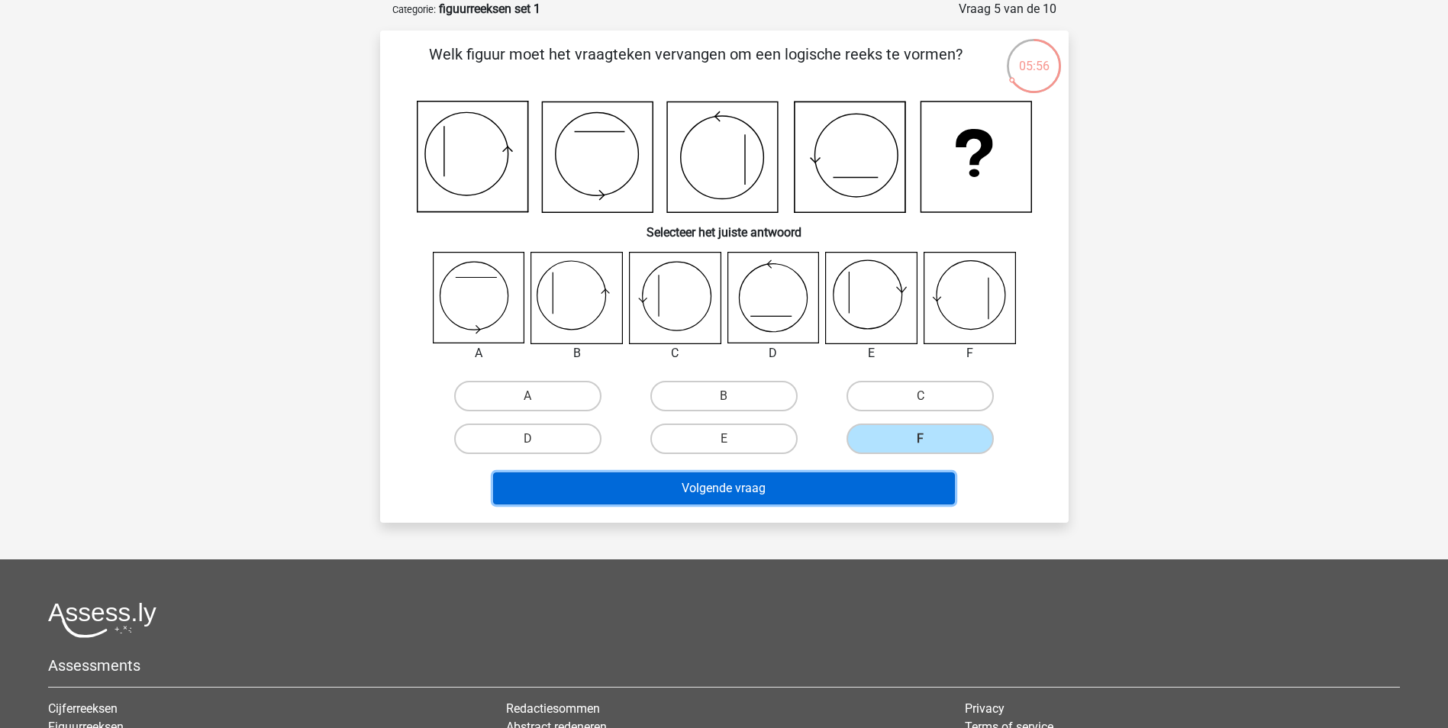
click at [901, 494] on button "Volgende vraag" at bounding box center [724, 489] width 462 height 32
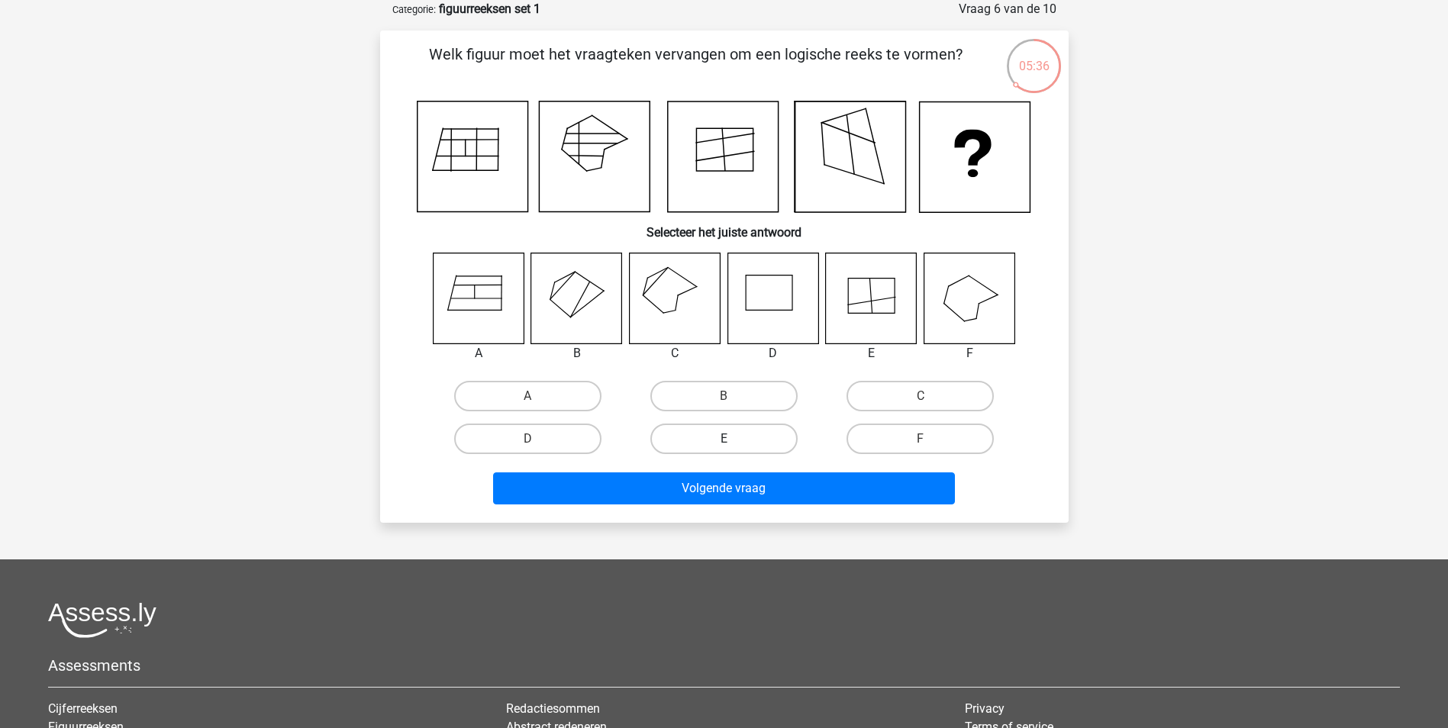
click at [755, 434] on label "E" at bounding box center [724, 439] width 147 height 31
click at [734, 439] on input "E" at bounding box center [729, 444] width 10 height 10
radio input "true"
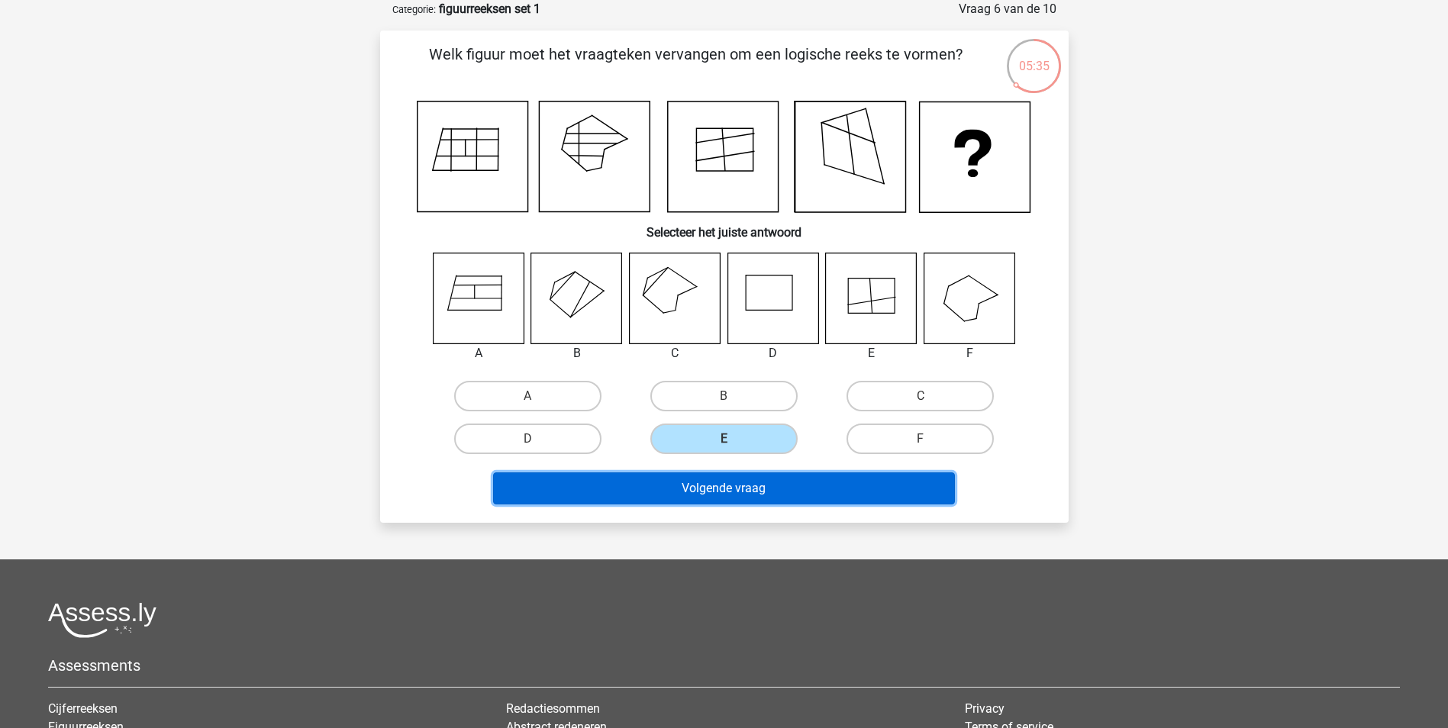
click at [796, 491] on button "Volgende vraag" at bounding box center [724, 489] width 462 height 32
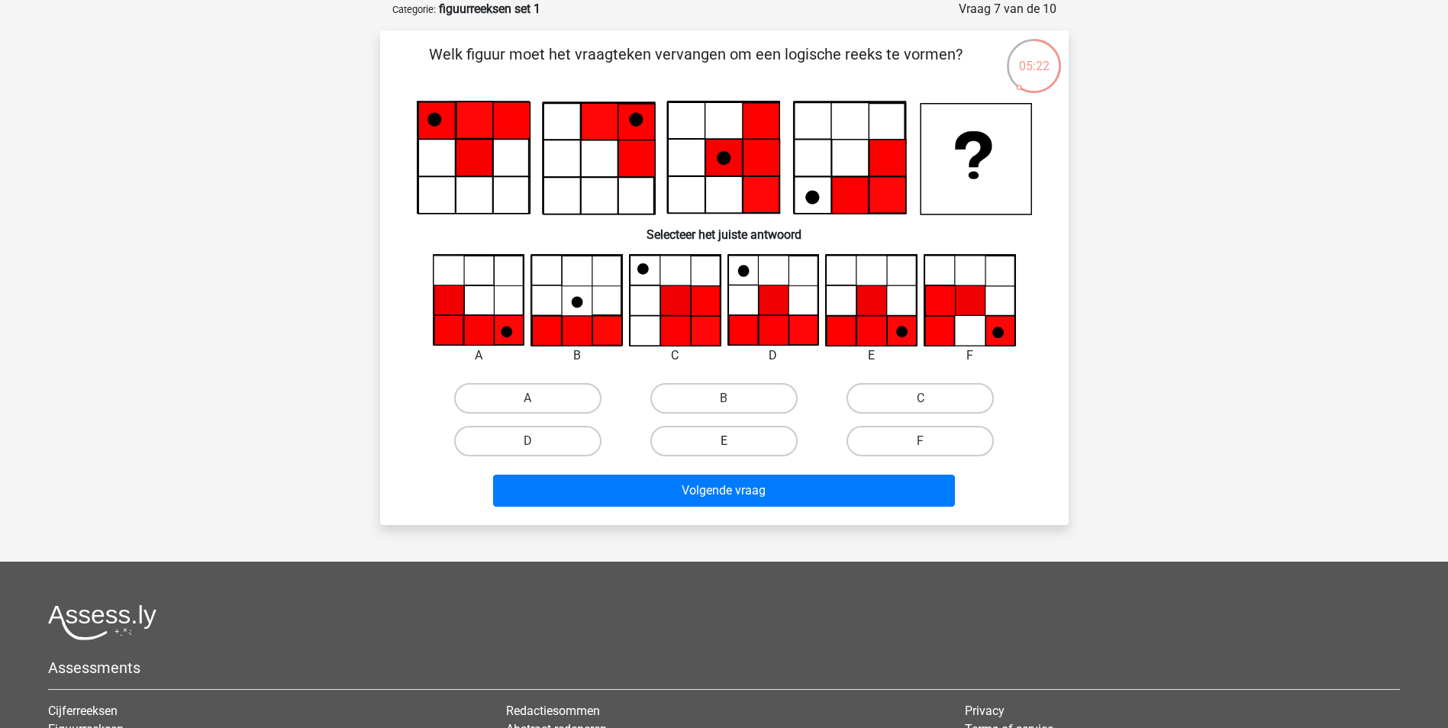
click at [781, 441] on label "E" at bounding box center [724, 441] width 147 height 31
click at [734, 441] on input "E" at bounding box center [729, 446] width 10 height 10
radio input "true"
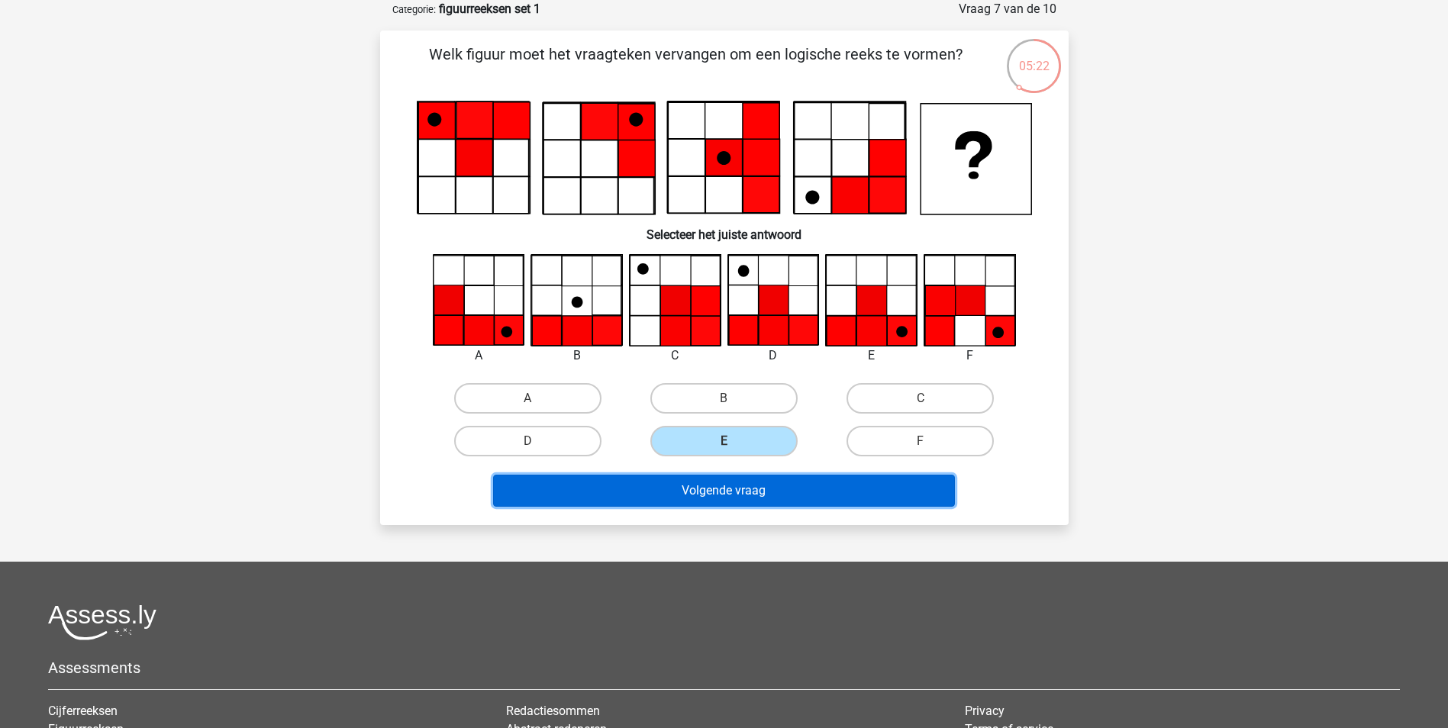
click at [820, 486] on button "Volgende vraag" at bounding box center [724, 491] width 462 height 32
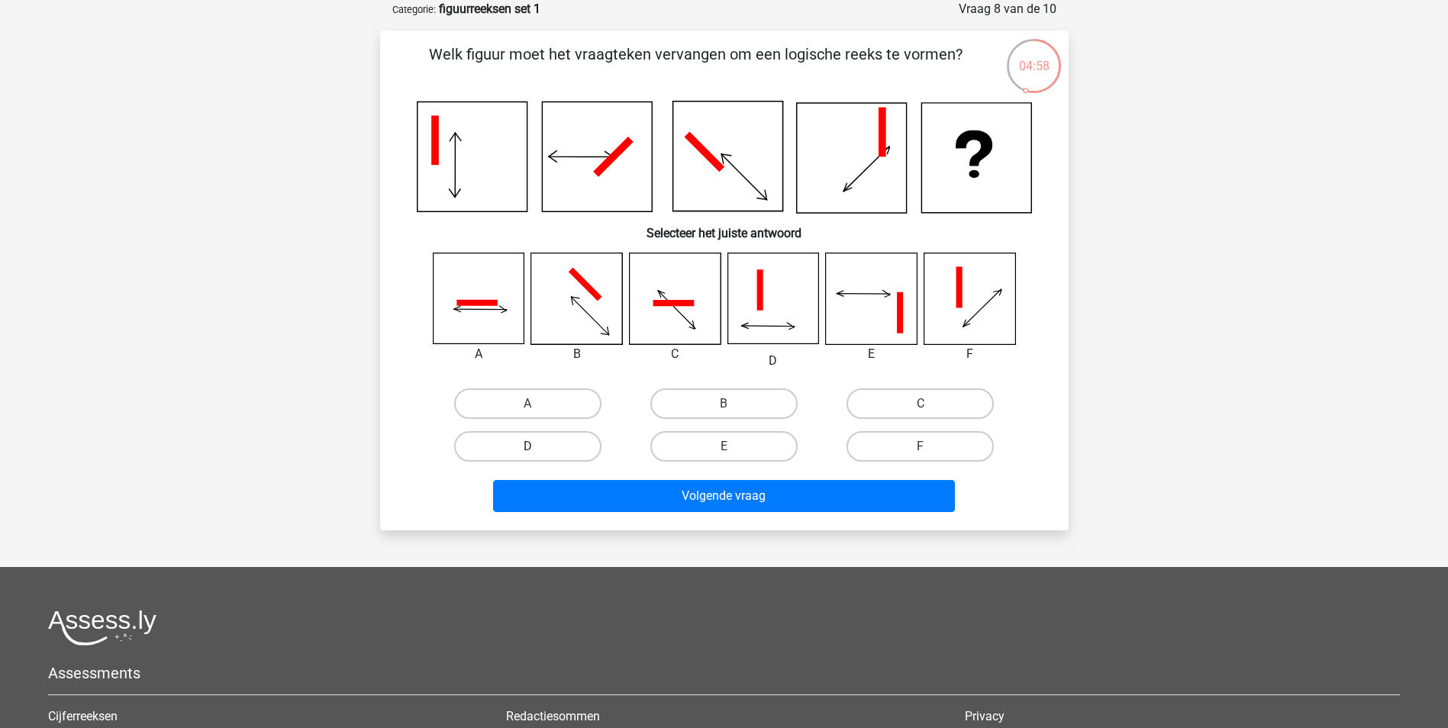
click at [575, 451] on label "D" at bounding box center [527, 446] width 147 height 31
click at [538, 451] on input "D" at bounding box center [533, 452] width 10 height 10
radio input "true"
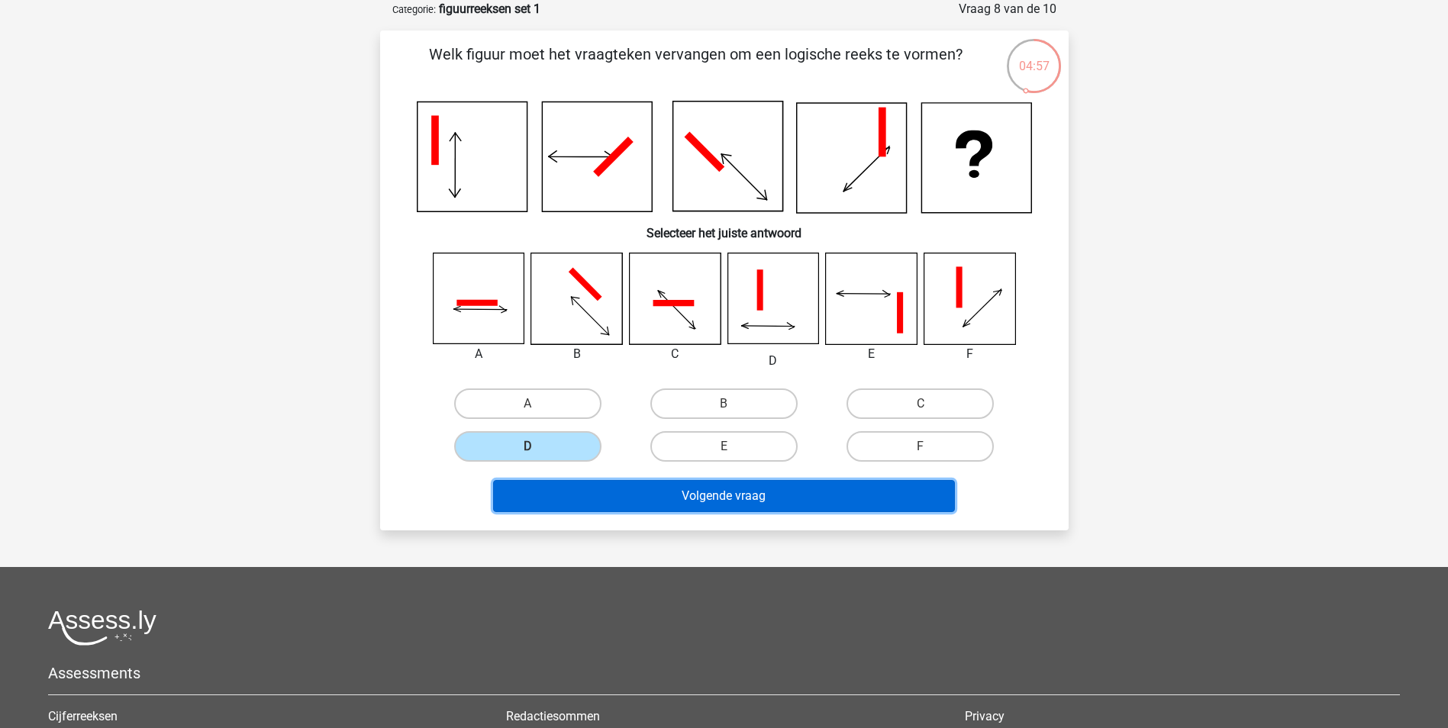
click at [696, 508] on button "Volgende vraag" at bounding box center [724, 496] width 462 height 32
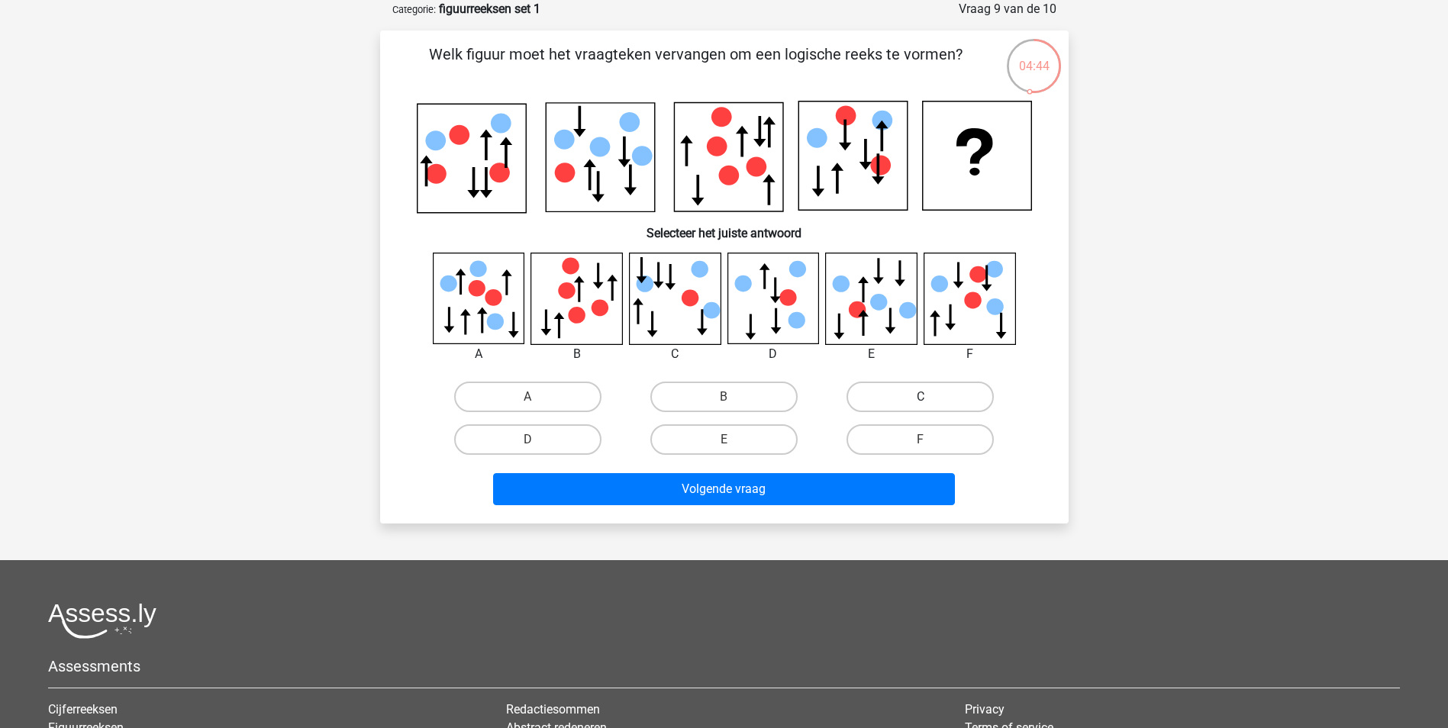
click at [867, 401] on label "C" at bounding box center [920, 397] width 147 height 31
click at [921, 401] on input "C" at bounding box center [926, 402] width 10 height 10
radio input "true"
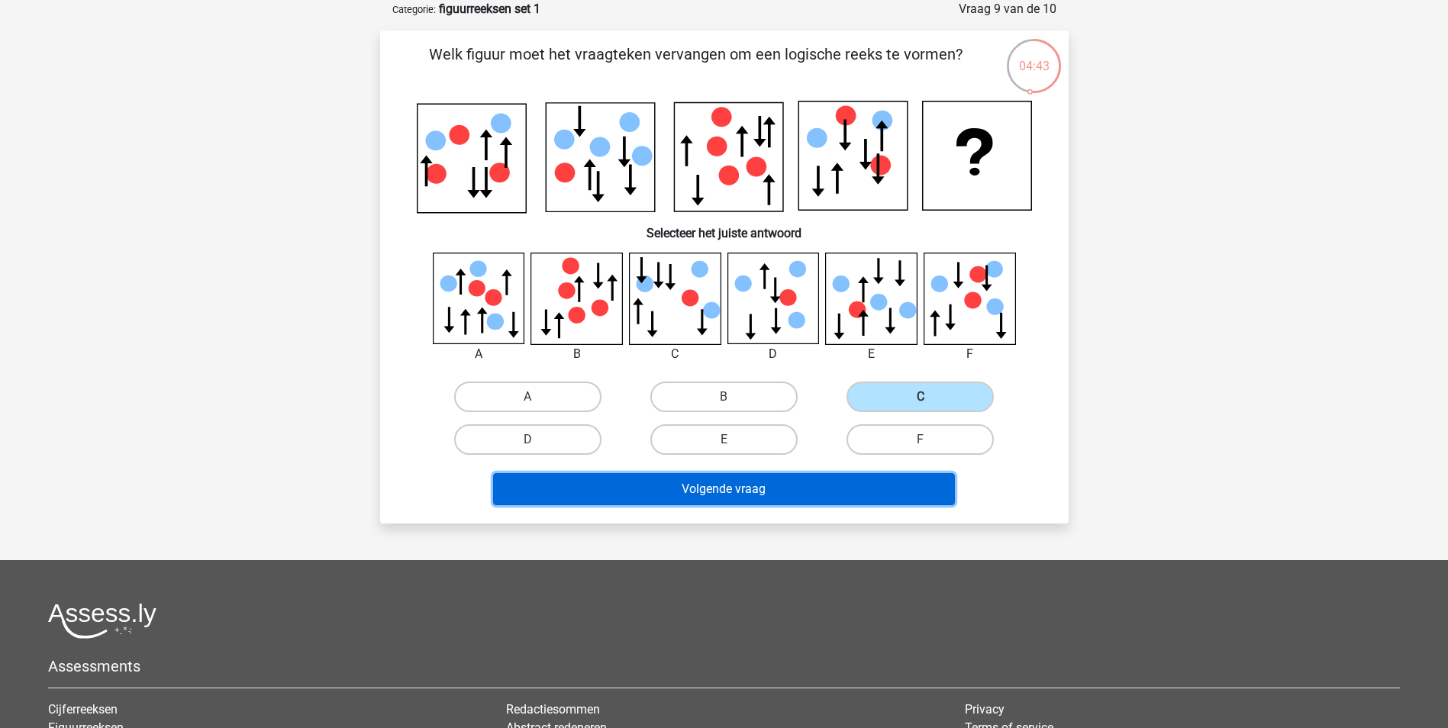
click at [856, 483] on button "Volgende vraag" at bounding box center [724, 489] width 462 height 32
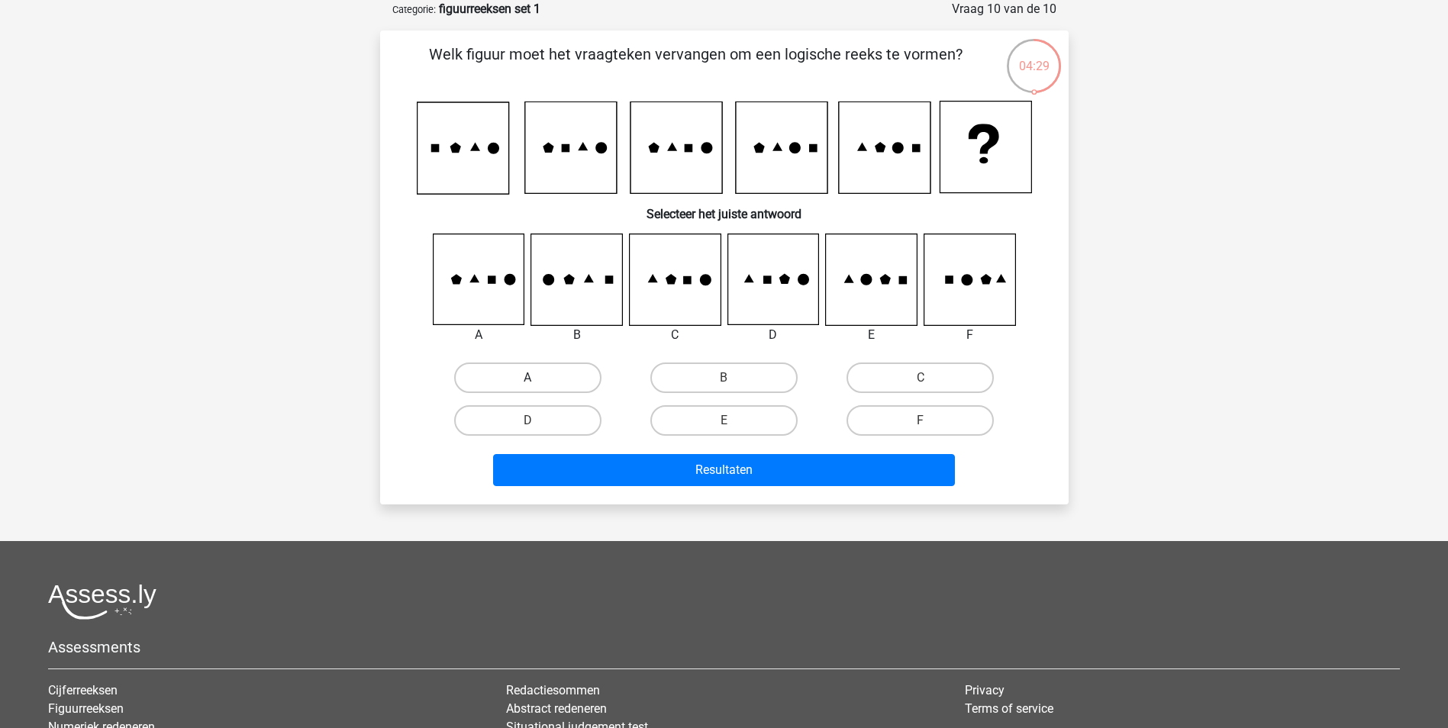
click at [587, 371] on label "A" at bounding box center [527, 378] width 147 height 31
click at [538, 378] on input "A" at bounding box center [533, 383] width 10 height 10
radio input "true"
click at [750, 451] on div "Resultaten" at bounding box center [725, 467] width 640 height 50
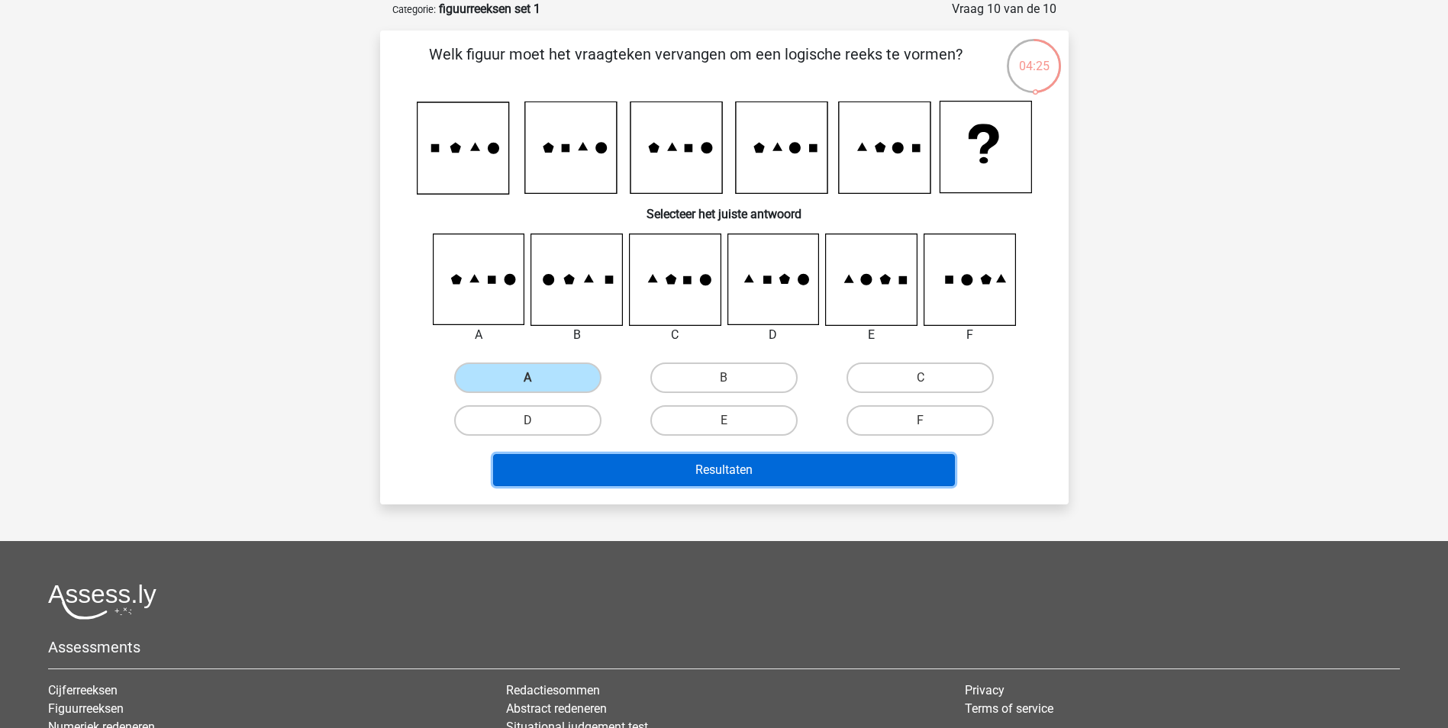
click at [775, 470] on button "Resultaten" at bounding box center [724, 470] width 462 height 32
